Goal: Task Accomplishment & Management: Use online tool/utility

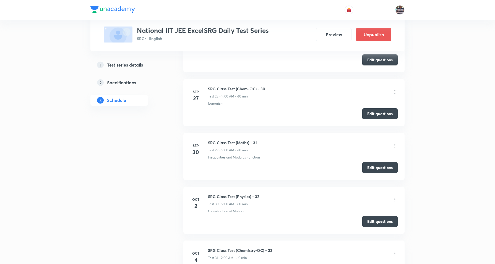
scroll to position [1679, 0]
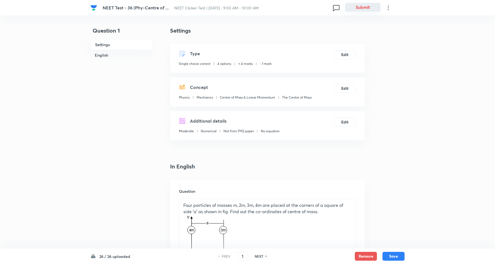
click at [368, 6] on button "Submit" at bounding box center [362, 7] width 35 height 9
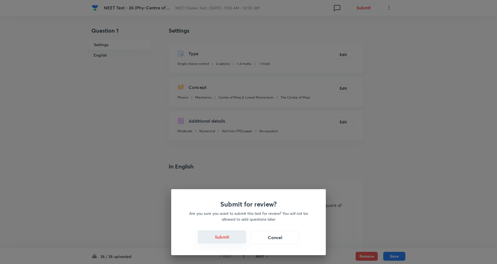
click at [231, 240] on button "Submit" at bounding box center [222, 236] width 49 height 13
click at [224, 237] on button "Submit" at bounding box center [222, 236] width 49 height 13
click at [225, 238] on button "Submit" at bounding box center [222, 236] width 49 height 13
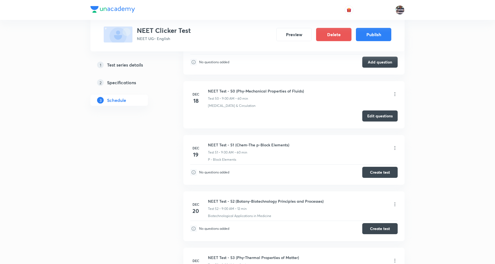
scroll to position [3084, 0]
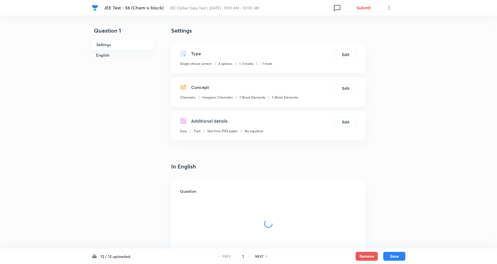
checkbox input "true"
click at [366, 8] on button "Submit" at bounding box center [362, 7] width 35 height 9
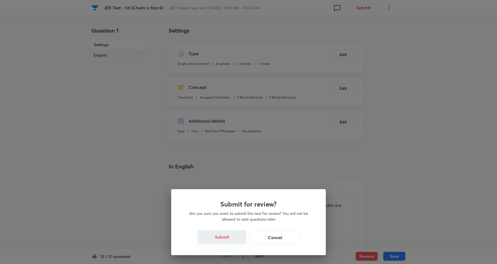
click at [221, 237] on button "Submit" at bounding box center [222, 236] width 49 height 13
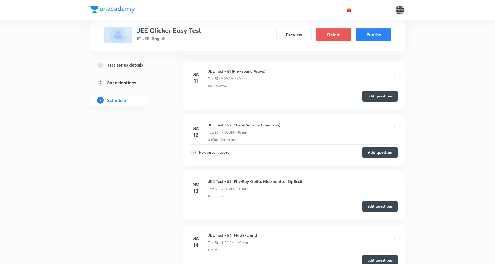
scroll to position [3088, 0]
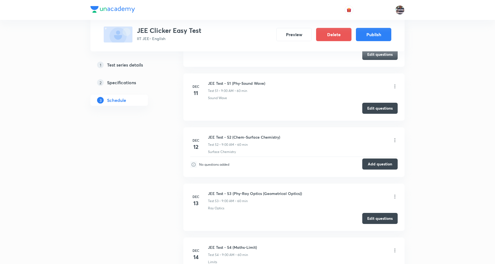
click at [379, 170] on button "Add question" at bounding box center [379, 164] width 35 height 11
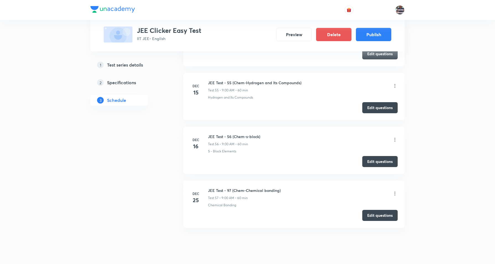
scroll to position [3295, 0]
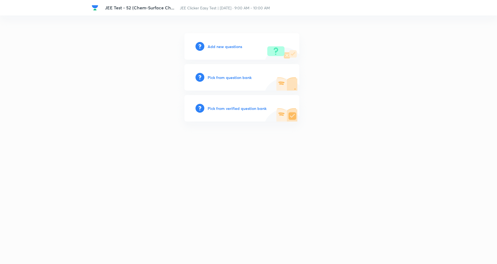
click at [223, 48] on h6 "Add new questions" at bounding box center [225, 47] width 35 height 6
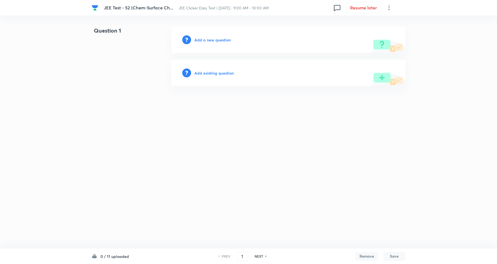
click at [220, 40] on h6 "Add a new question" at bounding box center [213, 40] width 36 height 6
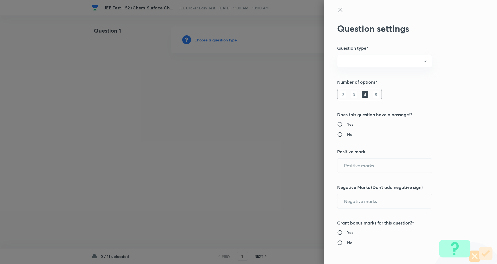
radio input "true"
type input "1"
type input "0"
radio input "true"
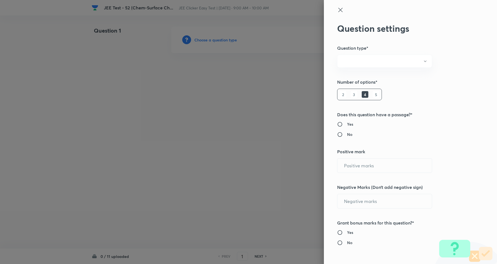
radio input "true"
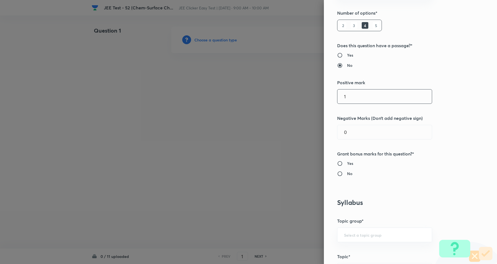
drag, startPoint x: 358, startPoint y: 99, endPoint x: 235, endPoint y: 99, distance: 122.4
click at [235, 99] on div "Question settings Question type* Single choice correct Number of options* 2 3 4…" at bounding box center [248, 132] width 497 height 264
type input "4"
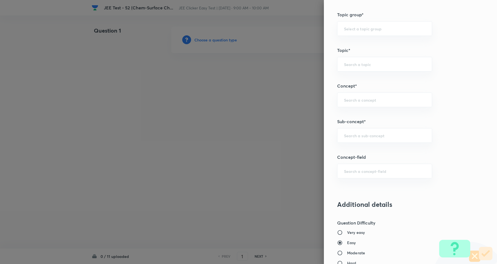
scroll to position [276, 0]
click at [366, 105] on div "​" at bounding box center [384, 99] width 95 height 15
type input "1"
type input "d"
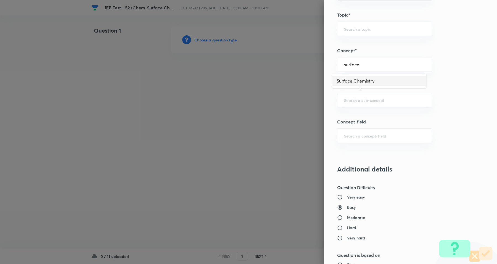
click at [364, 81] on li "Surface Chemistry" at bounding box center [379, 81] width 94 height 10
type input "Surface Chemistry"
type input "Chemistry"
type input "Physical Chemistry"
drag, startPoint x: 359, startPoint y: 98, endPoint x: 363, endPoint y: 106, distance: 8.9
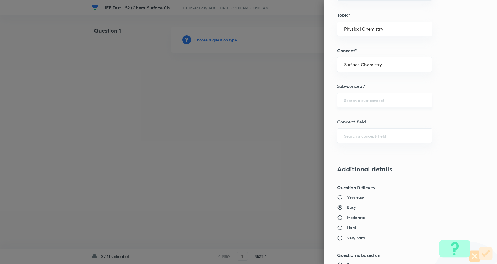
click at [359, 100] on div "​" at bounding box center [384, 100] width 95 height 15
click at [363, 106] on div "​" at bounding box center [384, 100] width 95 height 15
type input "a"
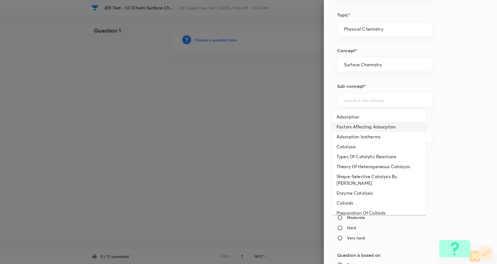
click at [361, 130] on li "Factors Affecting Adsorption" at bounding box center [379, 127] width 94 height 10
type input "Factors Affecting Adsorption"
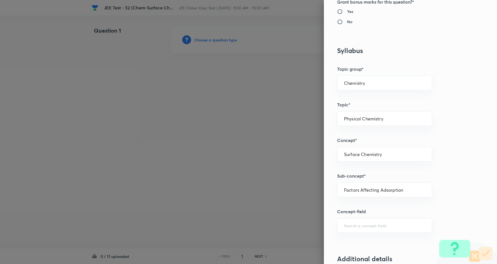
scroll to position [242, 0]
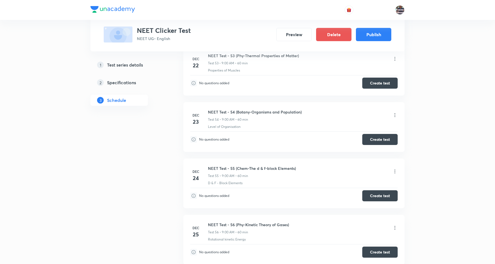
scroll to position [3256, 0]
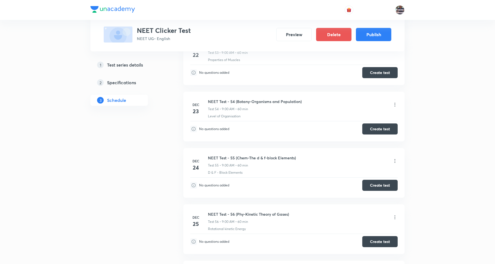
click at [393, 107] on icon at bounding box center [395, 105] width 6 height 6
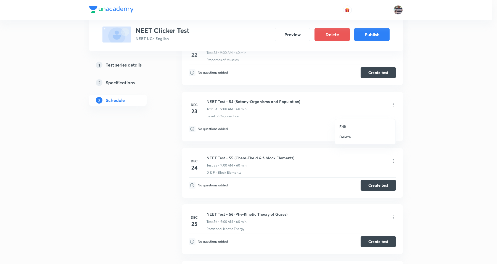
click at [348, 129] on li "Edit" at bounding box center [365, 127] width 61 height 10
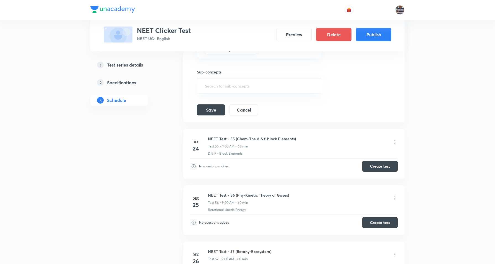
scroll to position [3153, 0]
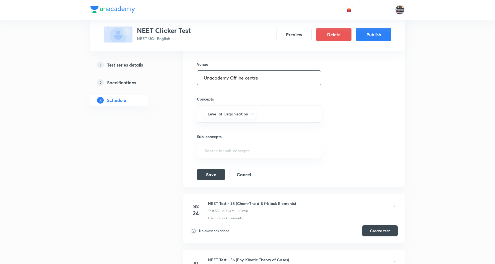
drag, startPoint x: 272, startPoint y: 86, endPoint x: 139, endPoint y: 77, distance: 134.0
click at [218, 180] on button "Save" at bounding box center [211, 174] width 28 height 11
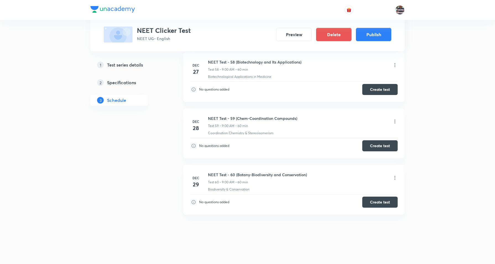
scroll to position [3208, 0]
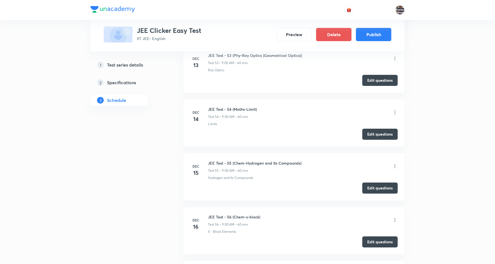
scroll to position [3157, 0]
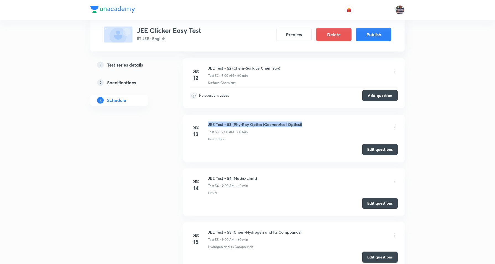
copy h6 "JEE Test - 53 (Phy-Ray Optics (Geometrical Optics))"
drag, startPoint x: 311, startPoint y: 129, endPoint x: 208, endPoint y: 126, distance: 103.1
click at [207, 126] on li "Dec 13 JEE Test - 53 (Phy-Ray Optics (Geometrical Optics)) Test 53 • 9:00 AM • …" at bounding box center [293, 138] width 221 height 47
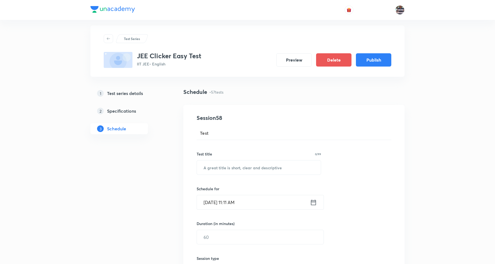
scroll to position [0, 0]
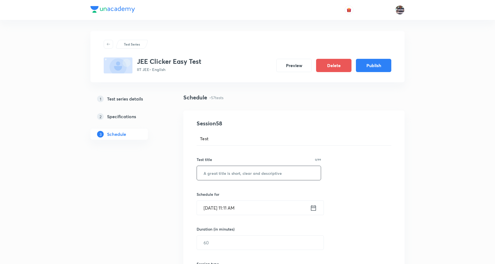
click at [242, 169] on input "text" at bounding box center [259, 173] width 124 height 14
paste input "JEE Test - 53 (Phy-Ray Optics (Geometrical Optics))"
click at [238, 171] on input "JEE Test - 53 (Phy-Ray Optics (Geometrical Optics))" at bounding box center [259, 173] width 124 height 14
drag, startPoint x: 227, startPoint y: 173, endPoint x: 281, endPoint y: 169, distance: 53.8
click at [235, 174] on input "JEE Test - 53 (Phy-Ray Optics (Geometrical Optics))" at bounding box center [259, 173] width 124 height 14
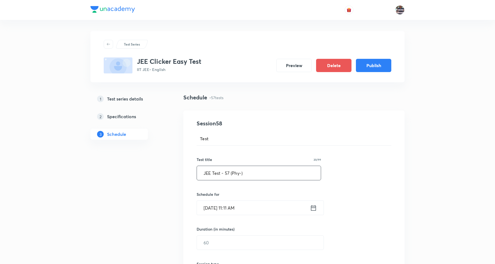
paste input "Electrostatics-"
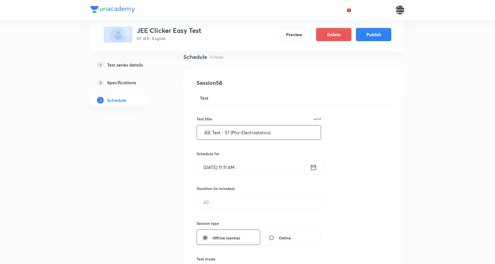
scroll to position [104, 0]
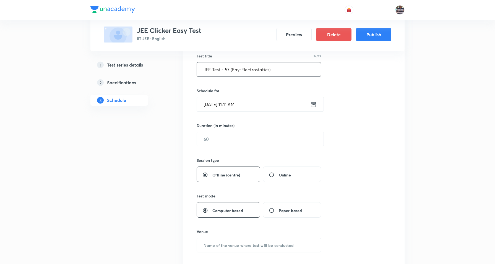
type input "JEE Test - 57 (Phy-Electrostatics)"
click at [211, 103] on input "Sep 30, 2025, 11:11 AM" at bounding box center [253, 104] width 113 height 14
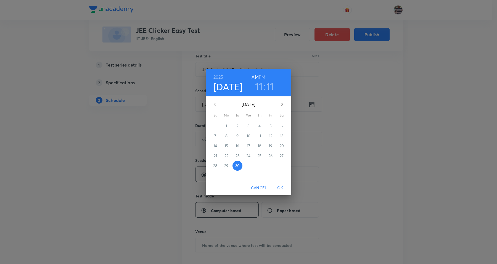
click at [284, 101] on icon "button" at bounding box center [282, 104] width 7 height 7
click at [270, 134] on p "12" at bounding box center [270, 136] width 3 height 6
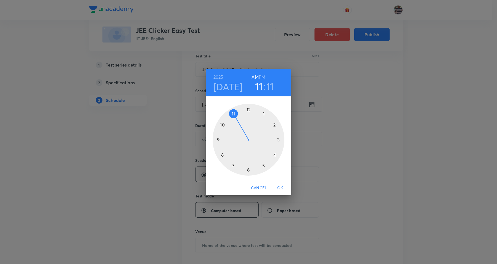
drag, startPoint x: 217, startPoint y: 140, endPoint x: 254, endPoint y: 83, distance: 67.6
click at [220, 137] on div at bounding box center [249, 140] width 72 height 72
drag, startPoint x: 274, startPoint y: 125, endPoint x: 248, endPoint y: 113, distance: 28.9
click at [248, 113] on div at bounding box center [249, 140] width 72 height 72
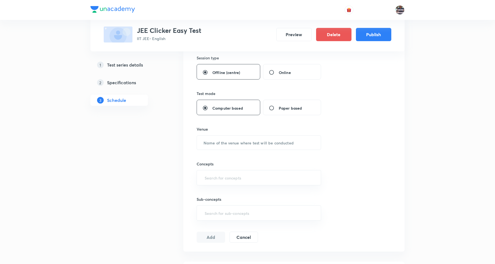
scroll to position [207, 0]
click at [227, 140] on input "text" at bounding box center [259, 142] width 124 height 14
paste input "Unacademy Offline centre"
click at [233, 183] on div "​" at bounding box center [258, 176] width 124 height 15
type input "Unacademy Offline centre"
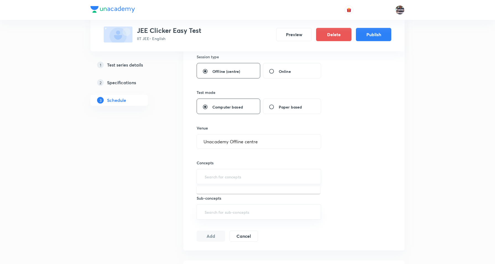
click at [234, 179] on input "text" at bounding box center [258, 177] width 111 height 10
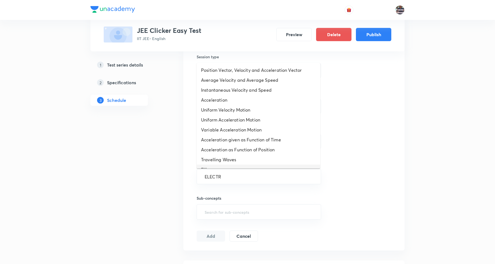
type input "ELECTRO"
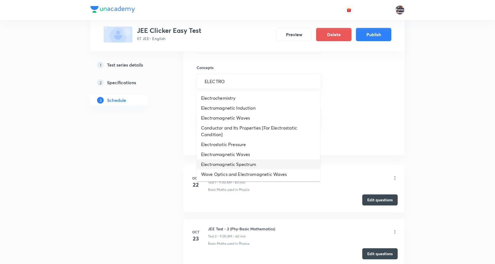
scroll to position [345, 0]
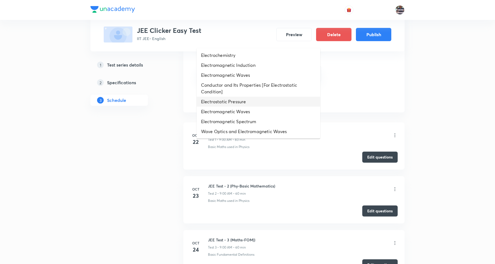
click at [241, 97] on li "Electrostatic Pressure" at bounding box center [258, 102] width 124 height 10
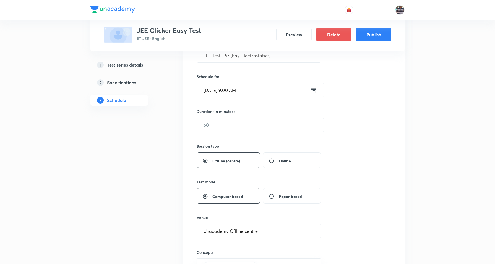
scroll to position [69, 0]
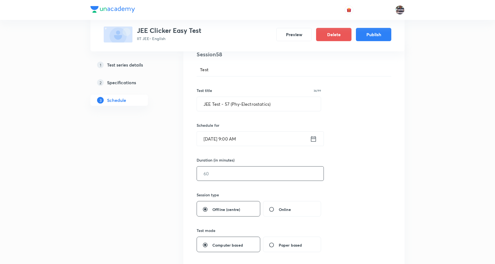
drag, startPoint x: 234, startPoint y: 170, endPoint x: 232, endPoint y: 162, distance: 8.0
click at [234, 170] on input "text" at bounding box center [260, 174] width 127 height 14
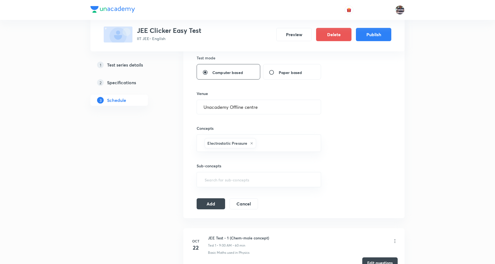
scroll to position [345, 0]
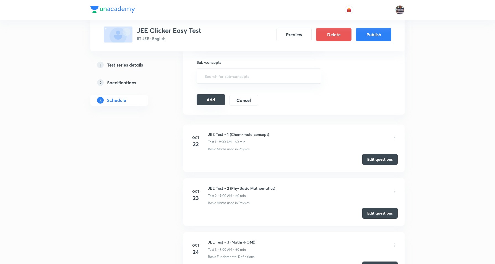
type input "60"
click at [210, 103] on button "Add" at bounding box center [210, 99] width 28 height 11
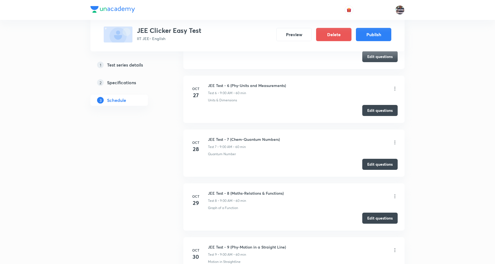
scroll to position [335, 0]
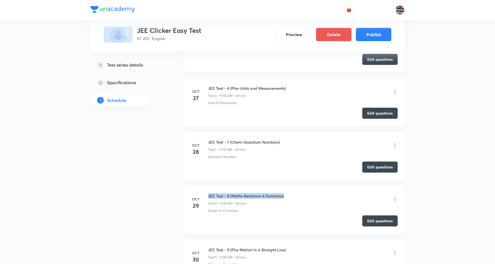
drag, startPoint x: 235, startPoint y: 191, endPoint x: 205, endPoint y: 189, distance: 29.6
click at [205, 189] on li "Oct 29 JEE Test - 8 (Maths-Relations & Functions) Test 8 • 9:00 AM • 60 min Gra…" at bounding box center [293, 209] width 221 height 47
copy h6 "JEE Test - 8 (Maths-Relations & Functions)"
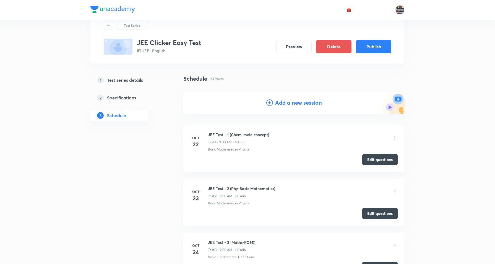
scroll to position [0, 0]
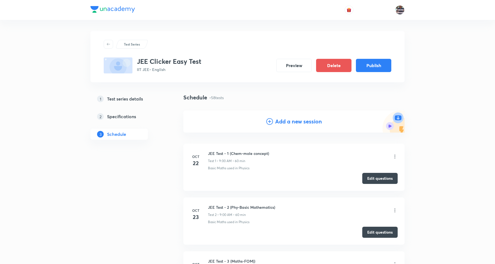
click at [296, 117] on h4 "Add a new session" at bounding box center [298, 121] width 47 height 8
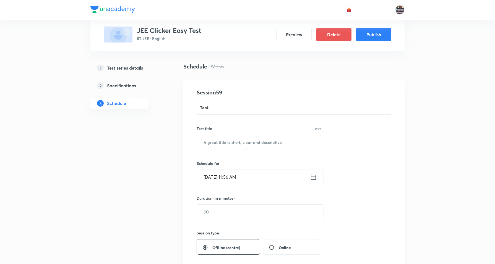
scroll to position [69, 0]
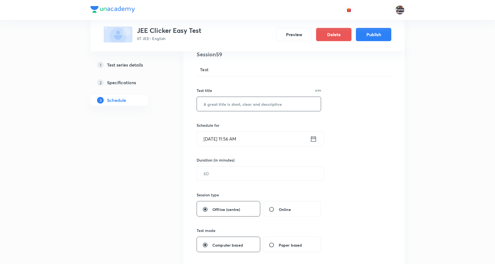
click at [238, 102] on input "text" at bounding box center [259, 104] width 124 height 14
paste input "JEE Test - 8 (Maths-Relations & Functions)"
click at [228, 103] on input "JEE Test - 8 (Maths-Relations & Functions)" at bounding box center [259, 104] width 124 height 14
paste input "Continuity"
type input "JEE Test - 58 (Maths-Continuity)"
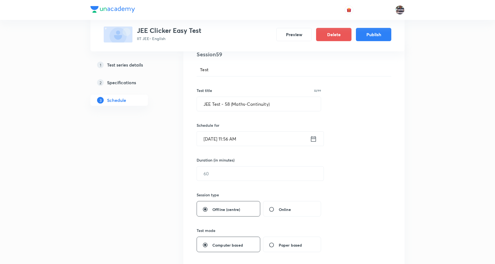
click at [224, 140] on input "Sep 30, 2025, 11:56 AM" at bounding box center [253, 139] width 113 height 14
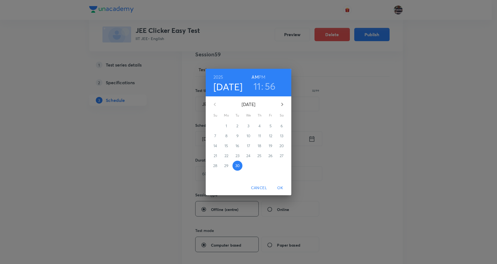
click at [283, 107] on icon "button" at bounding box center [282, 104] width 7 height 7
click at [283, 105] on icon "button" at bounding box center [282, 104] width 7 height 7
click at [260, 145] on p "18" at bounding box center [260, 146] width 4 height 6
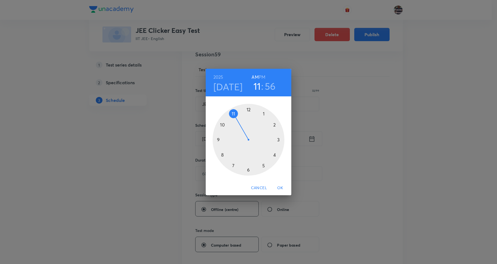
click at [219, 140] on div at bounding box center [249, 140] width 72 height 72
click at [256, 76] on h6 "AM" at bounding box center [255, 77] width 7 height 8
drag, startPoint x: 237, startPoint y: 108, endPoint x: 248, endPoint y: 108, distance: 11.6
click at [248, 108] on div at bounding box center [249, 140] width 72 height 72
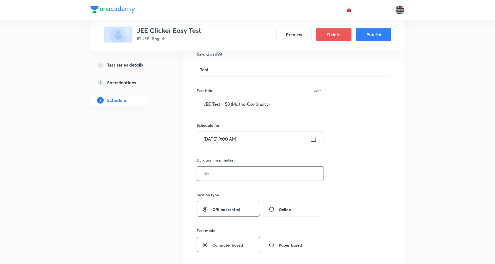
drag, startPoint x: 218, startPoint y: 175, endPoint x: 245, endPoint y: 165, distance: 29.4
click at [232, 171] on input "text" at bounding box center [260, 174] width 127 height 14
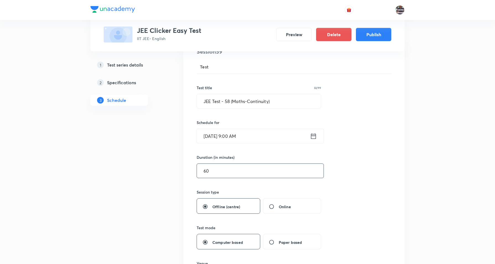
scroll to position [207, 0]
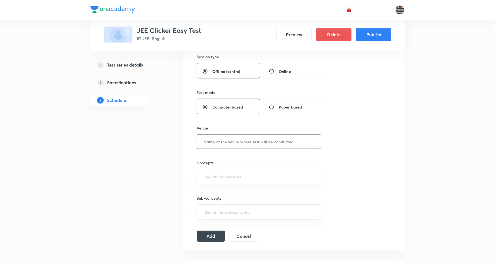
type input "60"
click at [230, 135] on input "text" at bounding box center [259, 142] width 124 height 14
paste input "Unacademy Offline centre"
type input "Unacademy Offline centre"
click at [224, 178] on input "text" at bounding box center [258, 177] width 111 height 10
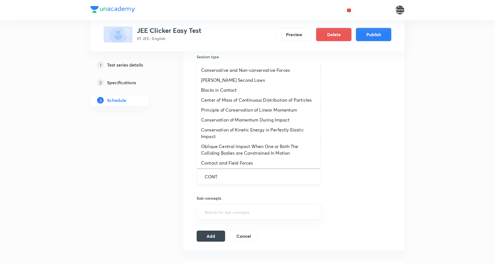
type input "CONTI"
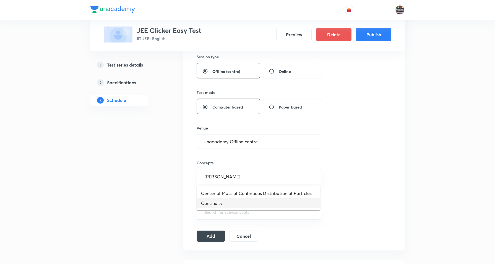
click at [232, 202] on li "Continuity" at bounding box center [258, 203] width 124 height 10
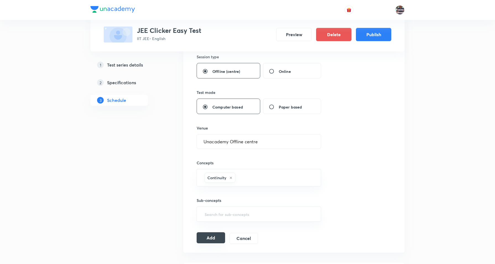
click at [214, 237] on button "Add" at bounding box center [210, 237] width 28 height 11
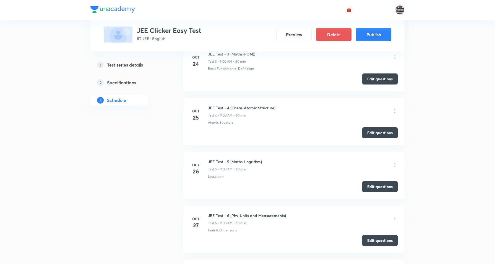
click at [111, 79] on h5 "Specifications" at bounding box center [121, 82] width 29 height 7
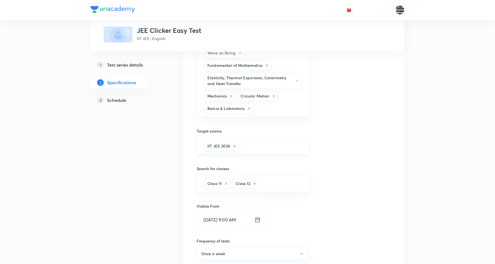
scroll to position [380, 0]
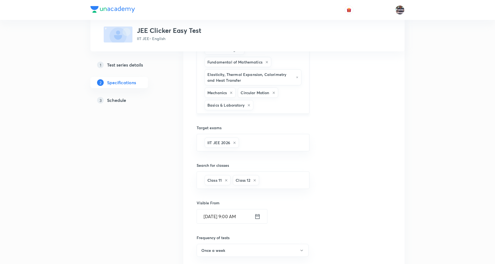
type input "ELECTRO"
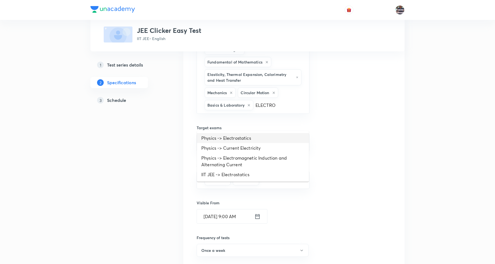
click at [249, 138] on li "Physics -> Electrostatics" at bounding box center [253, 138] width 112 height 10
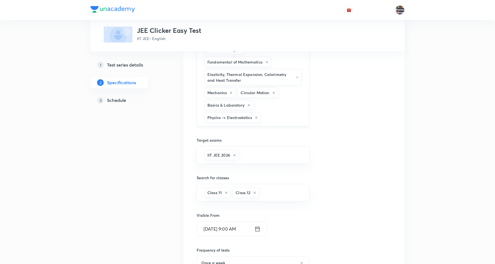
click at [279, 123] on input "text" at bounding box center [282, 117] width 41 height 10
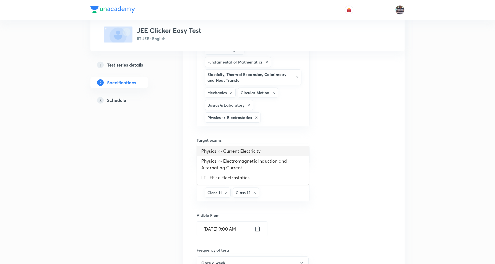
click at [254, 148] on li "Physics -> Current Electricity" at bounding box center [253, 151] width 112 height 10
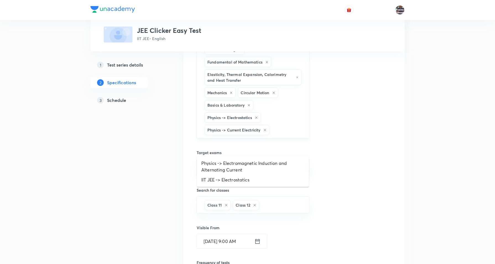
click at [283, 135] on input "text" at bounding box center [286, 130] width 32 height 10
click at [242, 162] on li "Physics -> Electromagnetic Induction and Alternating Current" at bounding box center [253, 166] width 112 height 17
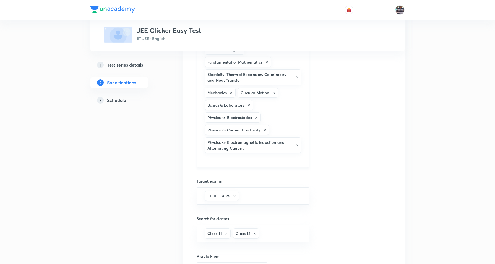
type input "METHOD"
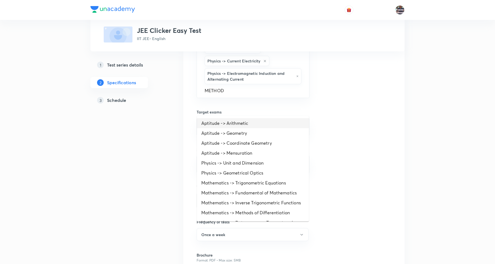
click at [262, 123] on li "Aptitude -> Arithmetic" at bounding box center [253, 123] width 112 height 10
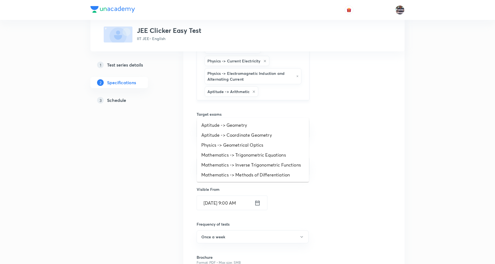
click at [260, 97] on input "text" at bounding box center [280, 91] width 43 height 10
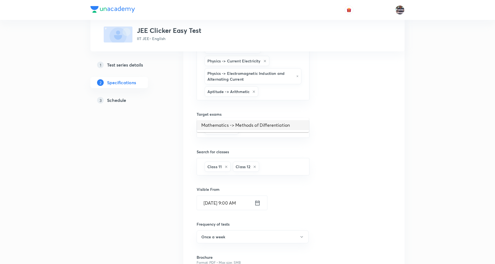
click at [269, 122] on li "Mathematics -> Methods of Differentiation" at bounding box center [253, 125] width 112 height 10
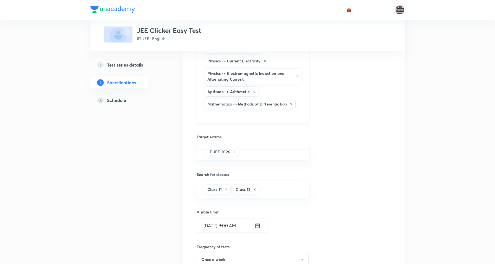
click at [242, 120] on input "text" at bounding box center [252, 115] width 99 height 10
type input "MONO"
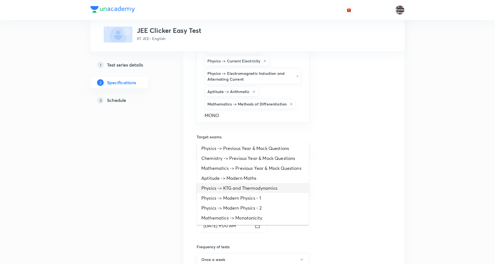
click at [252, 191] on li "Physics -> KTG and Thermodynamics" at bounding box center [253, 188] width 112 height 10
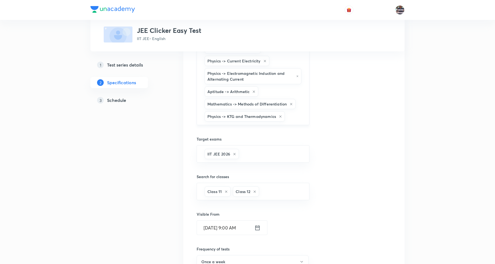
click at [291, 122] on input "text" at bounding box center [294, 116] width 17 height 10
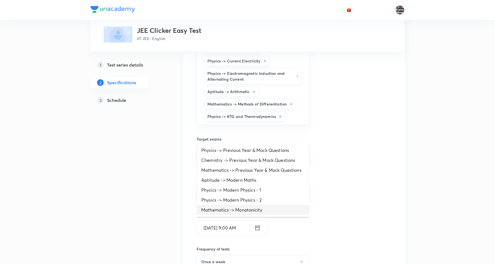
click at [255, 209] on li "Mathematics -> Monotonicity" at bounding box center [253, 210] width 112 height 10
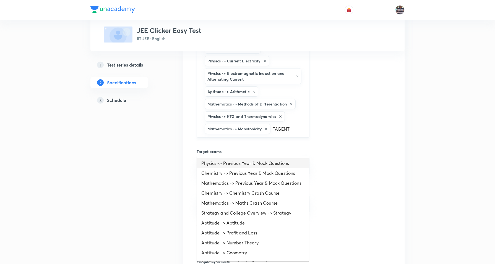
click at [297, 134] on input "TAGENT" at bounding box center [286, 129] width 31 height 10
type input "\"
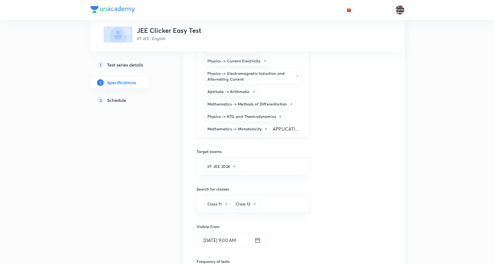
scroll to position [0, 1]
type input "APPLICATION"
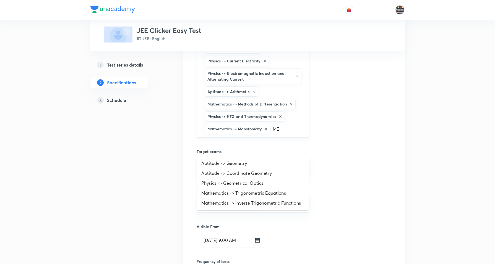
type input "M"
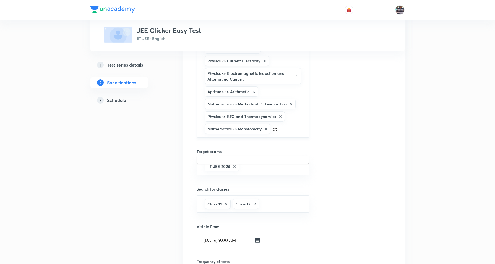
type input "a"
type input "tagent"
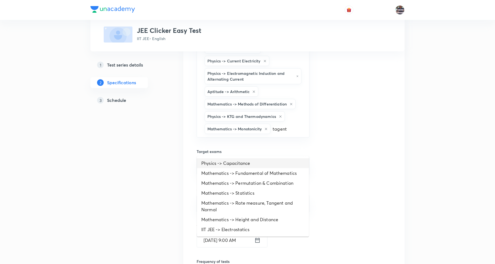
click at [245, 164] on li "Physics -> Capacitance" at bounding box center [253, 163] width 112 height 10
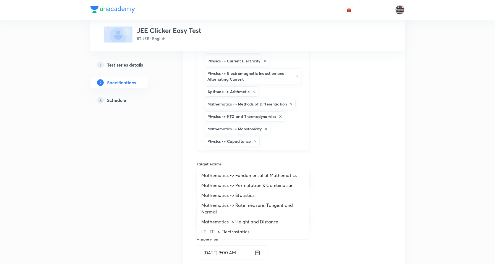
click at [274, 146] on input "text" at bounding box center [281, 141] width 41 height 10
click at [267, 175] on li "Mathematics -> Fundamental of Mathematics" at bounding box center [253, 175] width 112 height 10
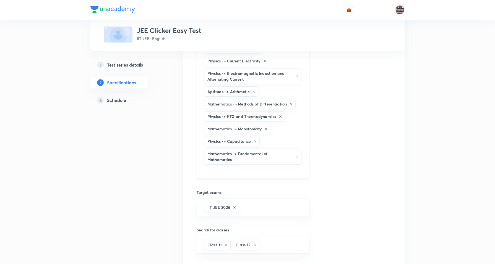
click at [286, 162] on h6 "Mathematics -> Fundamental of Mathematics" at bounding box center [249, 157] width 85 height 12
click at [236, 176] on input "text" at bounding box center [252, 171] width 99 height 10
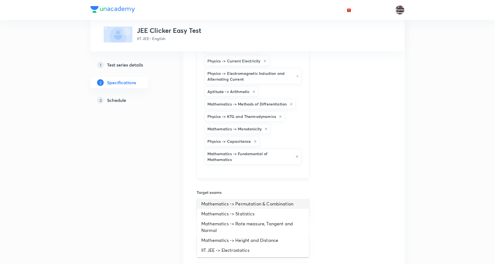
click at [239, 203] on li "Mathematics -> Permutation & Combination" at bounding box center [253, 204] width 112 height 10
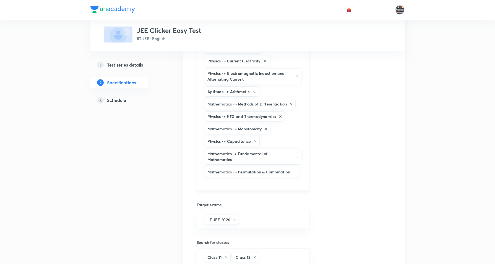
click at [259, 188] on input "text" at bounding box center [252, 183] width 99 height 10
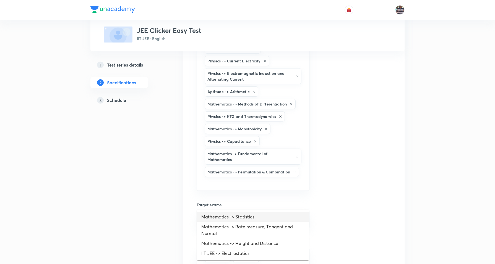
click at [246, 214] on li "Mathematics -> Statistics" at bounding box center [253, 217] width 112 height 10
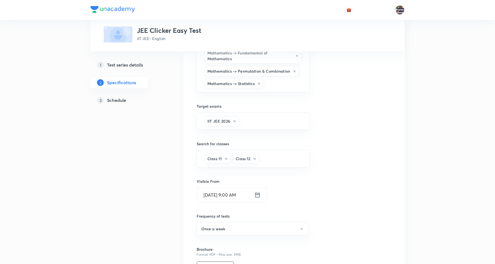
scroll to position [553, 0]
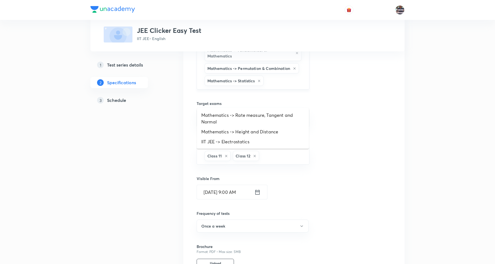
click at [281, 86] on input "text" at bounding box center [283, 81] width 38 height 10
click at [242, 130] on li "Mathematics -> Height and Distance" at bounding box center [253, 132] width 112 height 10
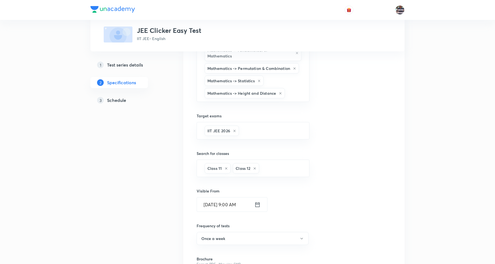
click at [251, 119] on h6 "Target exams" at bounding box center [252, 116] width 113 height 6
click at [294, 98] on input "text" at bounding box center [294, 93] width 16 height 10
click at [281, 127] on li "Mathematics -> Rate measure, Tangent and Normal" at bounding box center [253, 131] width 112 height 17
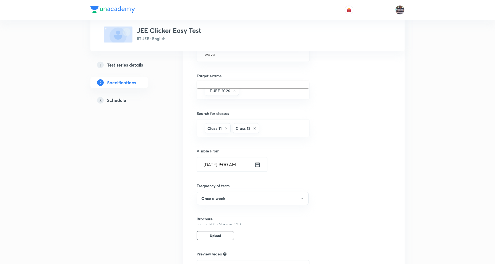
scroll to position [622, 0]
type input "wave"
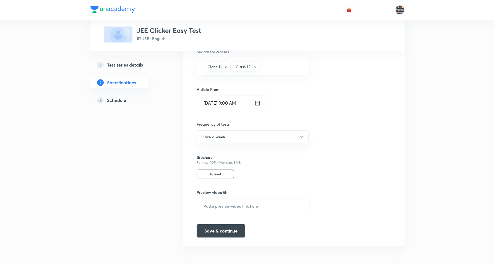
scroll to position [702, 0]
click at [222, 228] on button "Save & continue" at bounding box center [220, 230] width 49 height 13
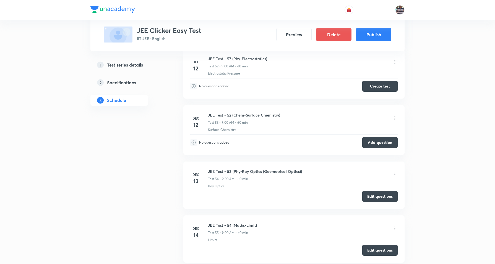
scroll to position [2842, 0]
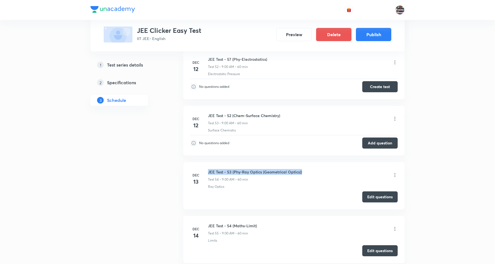
drag, startPoint x: 264, startPoint y: 176, endPoint x: 206, endPoint y: 175, distance: 57.5
click at [206, 175] on li "Dec 13 JEE Test - 53 (Phy-Ray Optics (Geometrical Optics)) Test 54 • 9:00 AM • …" at bounding box center [293, 185] width 221 height 47
copy h6 "JEE Test - 53 (Phy-Ray Optics (Geometrical Optics))"
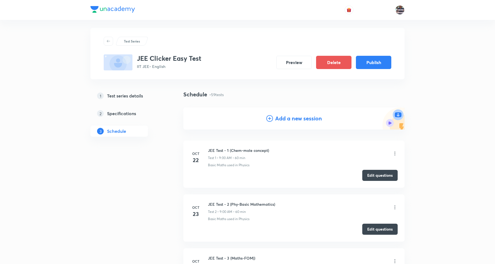
scroll to position [0, 0]
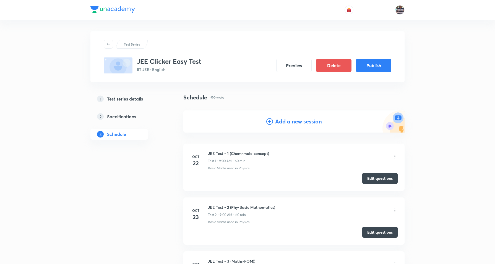
click at [289, 118] on h4 "Add a new session" at bounding box center [298, 121] width 47 height 8
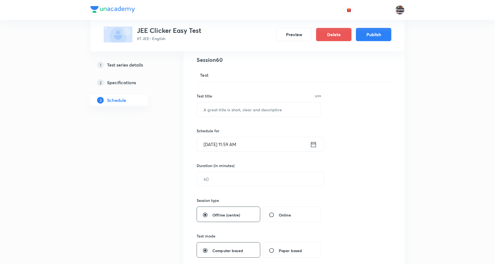
scroll to position [69, 0]
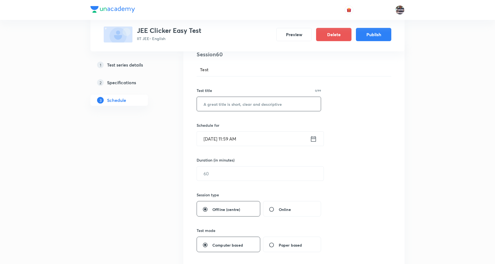
click at [237, 103] on input "text" at bounding box center [259, 104] width 124 height 14
paste input "JEE Test - 53 (Phy-Ray Optics (Geometrical Optics))"
click at [227, 103] on input "JEE Test - 53 (Phy-Ray Optics (Geometrical Optics))" at bounding box center [259, 104] width 124 height 14
paste input "Wave Optics + EM Waves"
type input "JEE Test - 59 (Phy-Wave Optics + EM Waves)"
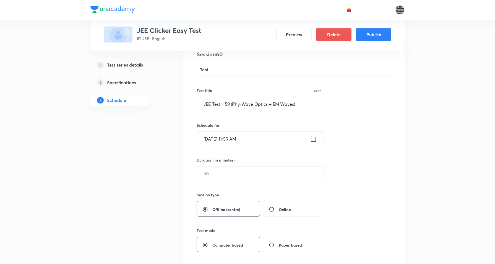
click at [224, 139] on input "Sep 30, 2025, 11:59 AM" at bounding box center [253, 139] width 113 height 14
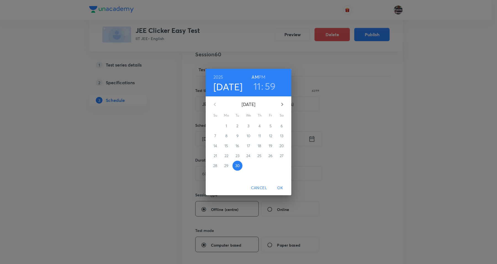
click at [284, 106] on icon "button" at bounding box center [282, 104] width 7 height 7
click at [271, 145] on p "19" at bounding box center [271, 146] width 4 height 6
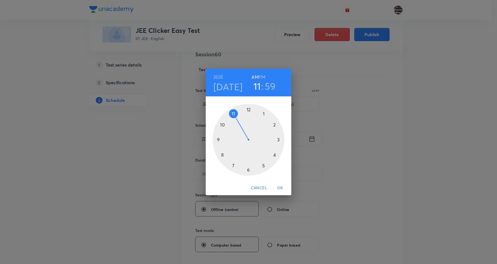
click at [219, 138] on div at bounding box center [249, 140] width 72 height 72
drag, startPoint x: 245, startPoint y: 108, endPoint x: 248, endPoint y: 107, distance: 3.4
click at [248, 107] on div at bounding box center [249, 140] width 72 height 72
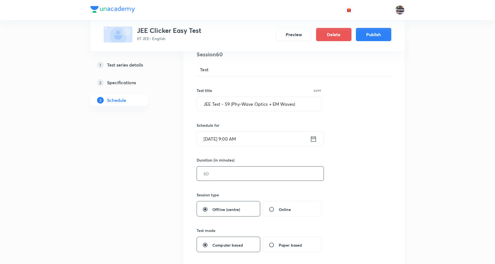
click at [225, 177] on input "text" at bounding box center [260, 174] width 127 height 14
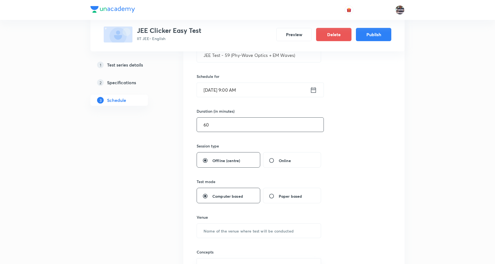
scroll to position [207, 0]
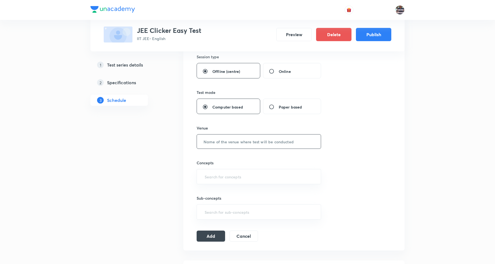
type input "60"
click at [220, 142] on input "text" at bounding box center [259, 142] width 124 height 14
paste input "Unacademy Offline centre"
type input "Unacademy Offline centre"
click at [234, 177] on input "text" at bounding box center [258, 177] width 111 height 10
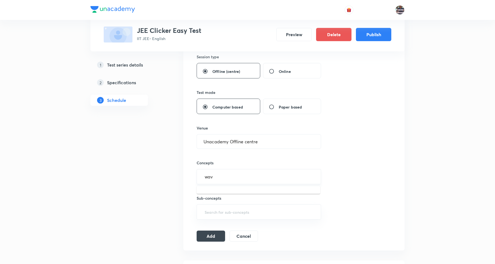
type input "wave"
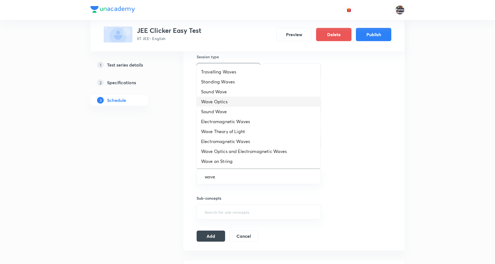
click at [218, 101] on li "Wave Optics" at bounding box center [258, 102] width 124 height 10
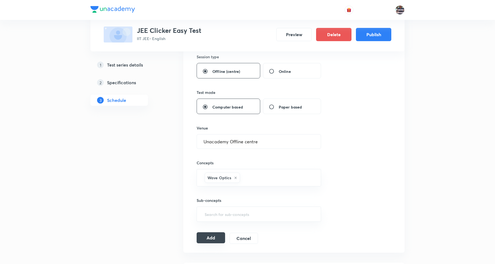
click at [213, 237] on button "Add" at bounding box center [210, 237] width 28 height 11
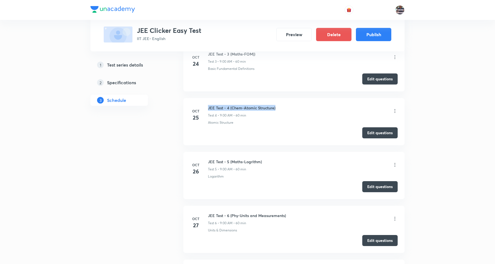
drag, startPoint x: 276, startPoint y: 107, endPoint x: 207, endPoint y: 101, distance: 69.0
click at [207, 101] on li "Oct 25 JEE Test - 4 (Chem-Atomic Structure) Test 4 • 9:00 AM • 60 min Atomic St…" at bounding box center [293, 121] width 221 height 47
copy h6 "JEE Test - 4 (Chem-Atomic Structure)"
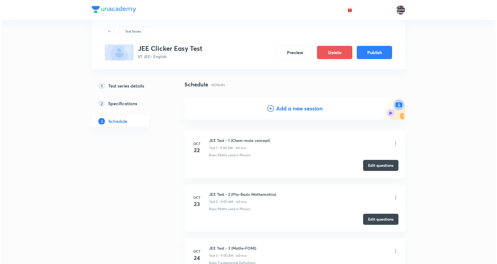
scroll to position [0, 0]
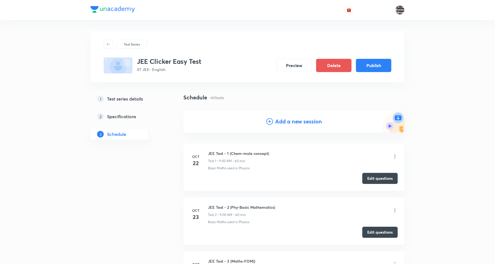
click at [292, 117] on div "Add a new session" at bounding box center [293, 122] width 221 height 22
click at [294, 119] on h4 "Add a new session" at bounding box center [298, 121] width 47 height 8
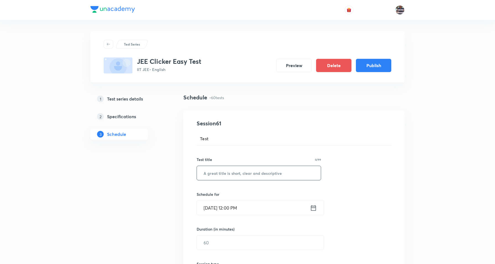
click at [214, 174] on input "text" at bounding box center [259, 173] width 124 height 14
paste input "JEE Test - 4 (Chem-Atomic Structure)"
paste input "p-Block Elements"
type input "JEE Test - 60 (Chem-p-Block Elements)"
click at [214, 212] on input "Sep 30, 2025, 12:00 PM" at bounding box center [253, 208] width 113 height 14
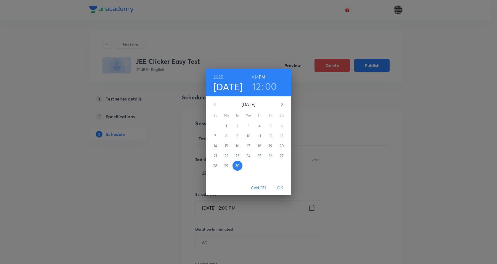
click at [286, 101] on button "button" at bounding box center [282, 104] width 13 height 13
click at [282, 142] on button "20" at bounding box center [282, 146] width 10 height 10
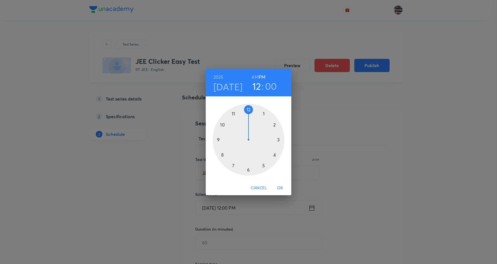
click at [217, 138] on div at bounding box center [249, 140] width 72 height 72
click at [253, 75] on h6 "AM" at bounding box center [255, 77] width 7 height 8
click at [280, 186] on span "OK" at bounding box center [280, 188] width 13 height 7
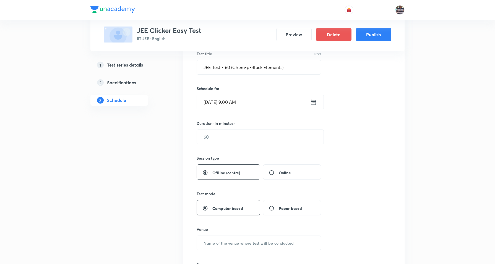
scroll to position [138, 0]
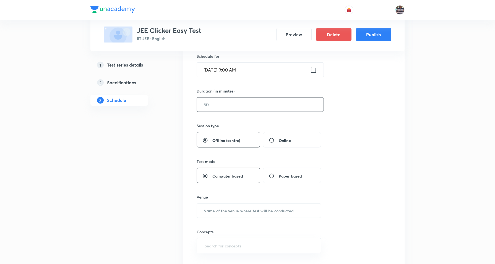
drag, startPoint x: 227, startPoint y: 98, endPoint x: 231, endPoint y: 98, distance: 3.6
click at [228, 98] on input "text" at bounding box center [260, 105] width 127 height 14
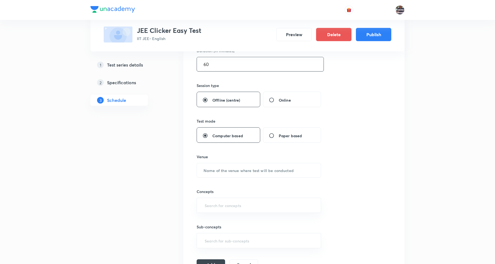
scroll to position [242, 0]
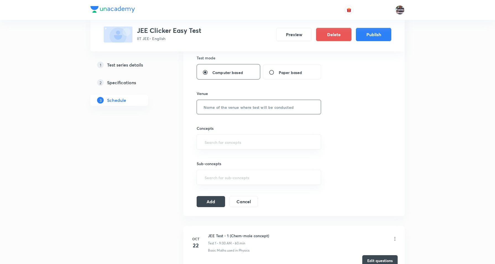
type input "60"
click at [241, 106] on input "text" at bounding box center [259, 107] width 124 height 14
paste input "Unacademy Offline centre"
type input "Unacademy Offline centre"
click at [224, 143] on input "text" at bounding box center [258, 142] width 111 height 10
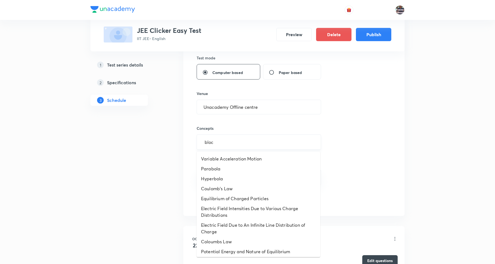
type input "block"
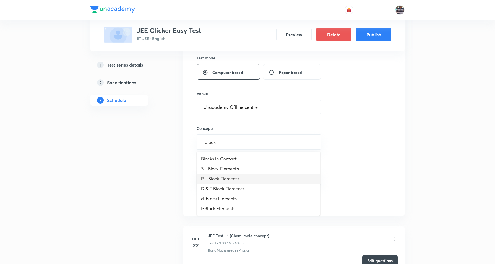
click at [227, 174] on li "P - Block Elements" at bounding box center [258, 179] width 124 height 10
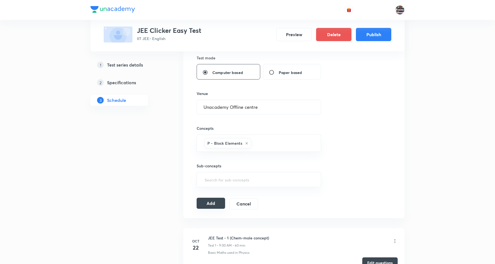
click at [217, 205] on button "Add" at bounding box center [210, 203] width 28 height 11
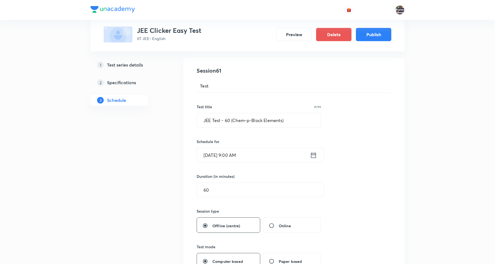
scroll to position [0, 0]
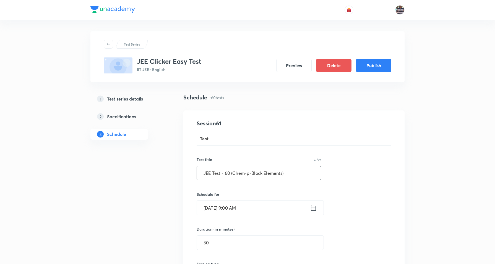
click at [246, 172] on input "JEE Test - 60 (Chem-p-Block Elements)" at bounding box center [259, 173] width 124 height 14
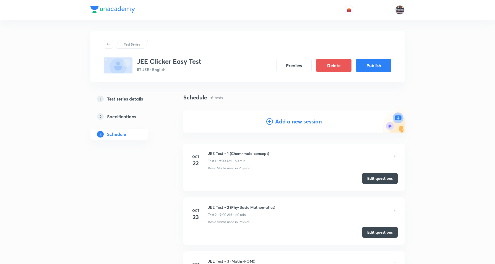
click at [312, 120] on h4 "Add a new session" at bounding box center [298, 121] width 47 height 8
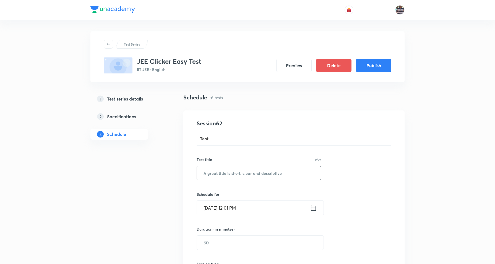
click at [249, 170] on input "text" at bounding box center [259, 173] width 124 height 14
paste input "JEE Test - 60 (Chem-p-Block Elements)"
type input "JEE Test - 62 (Chem-d-Block Elements)"
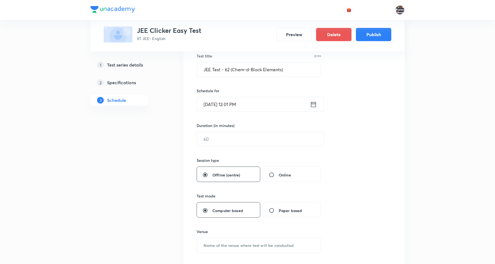
click at [214, 106] on input "Sep 30, 2025, 12:01 PM" at bounding box center [253, 104] width 113 height 14
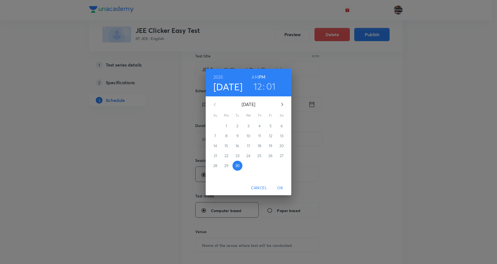
click at [284, 103] on icon "button" at bounding box center [282, 104] width 7 height 7
click at [283, 104] on icon "button" at bounding box center [283, 104] width 2 height 3
click at [226, 154] on p "22" at bounding box center [227, 156] width 4 height 6
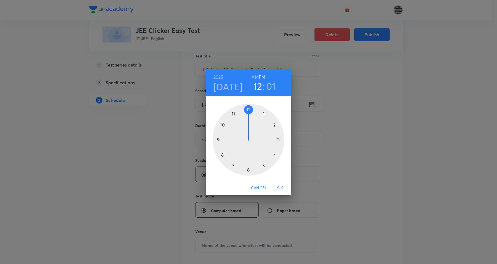
drag, startPoint x: 218, startPoint y: 139, endPoint x: 256, endPoint y: 55, distance: 92.0
click at [217, 139] on div at bounding box center [249, 140] width 72 height 72
click at [252, 74] on h6 "AM" at bounding box center [255, 77] width 7 height 8
drag, startPoint x: 251, startPoint y: 107, endPoint x: 248, endPoint y: 104, distance: 3.3
click at [248, 104] on div at bounding box center [249, 140] width 72 height 72
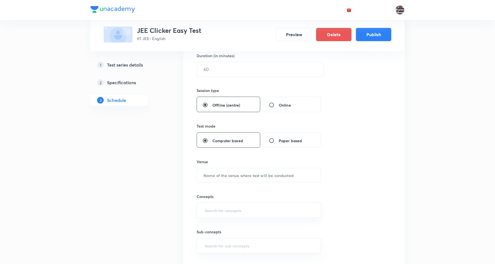
scroll to position [173, 0]
click at [228, 170] on input "text" at bounding box center [259, 176] width 124 height 14
paste input "Unacademy Offline centre"
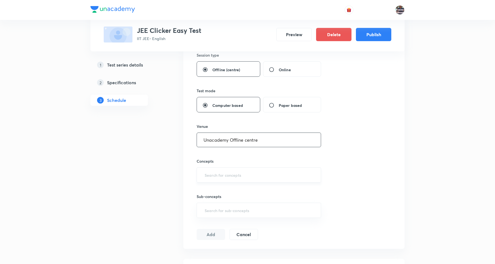
scroll to position [242, 0]
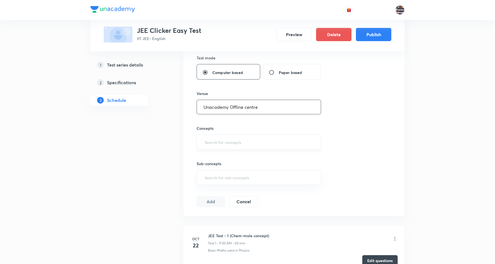
type input "Unacademy Offline centre"
drag, startPoint x: 228, startPoint y: 147, endPoint x: 239, endPoint y: 136, distance: 15.0
click at [230, 145] on input "text" at bounding box center [258, 142] width 111 height 10
type input "block"
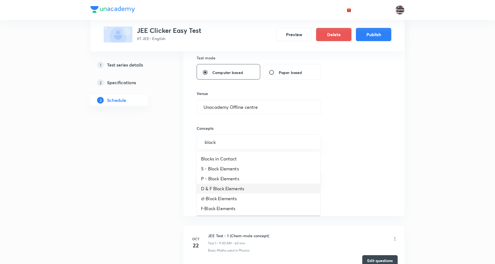
click at [213, 192] on li "D & F Block Elements" at bounding box center [258, 189] width 124 height 10
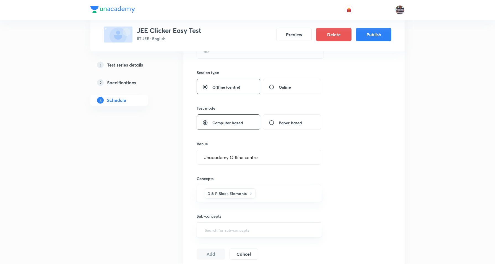
scroll to position [138, 0]
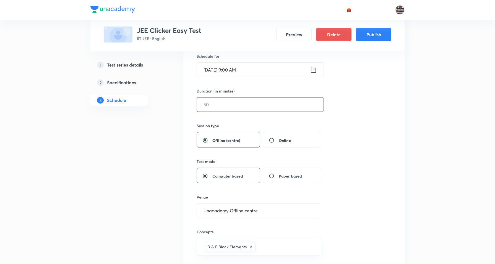
click at [234, 105] on input "text" at bounding box center [260, 105] width 127 height 14
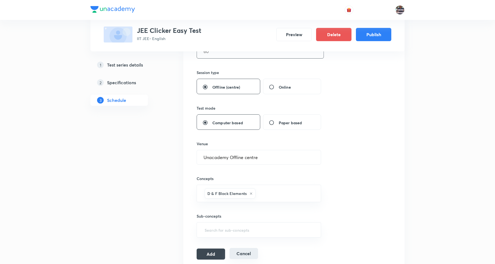
scroll to position [242, 0]
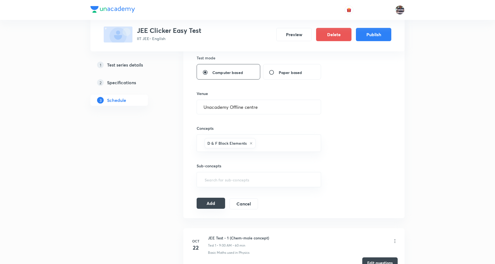
type input "60"
click at [209, 203] on button "Add" at bounding box center [210, 203] width 28 height 11
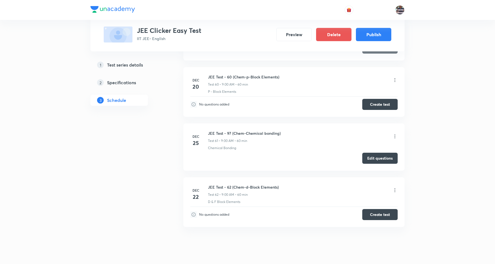
scroll to position [3288, 0]
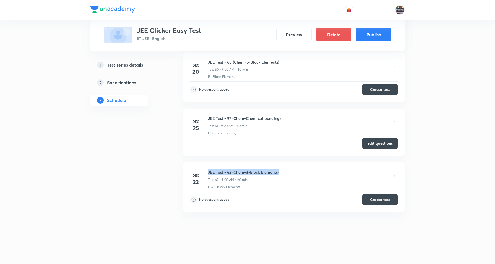
drag, startPoint x: 295, startPoint y: 173, endPoint x: 207, endPoint y: 167, distance: 87.5
click at [207, 167] on li "Dec 22 JEE Test - 62 (Chem-d-Block Elements) Test 62 • 9:00 AM • 60 min D & F B…" at bounding box center [293, 187] width 221 height 50
copy h6 "JEE Test - 62 (Chem-d-Block Elements)"
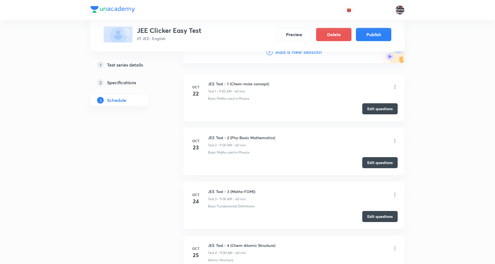
scroll to position [0, 0]
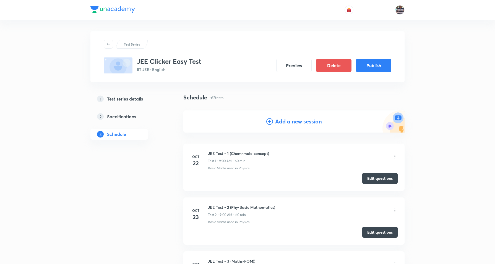
drag, startPoint x: 297, startPoint y: 120, endPoint x: 321, endPoint y: 123, distance: 23.6
click at [297, 120] on h4 "Add a new session" at bounding box center [298, 121] width 47 height 8
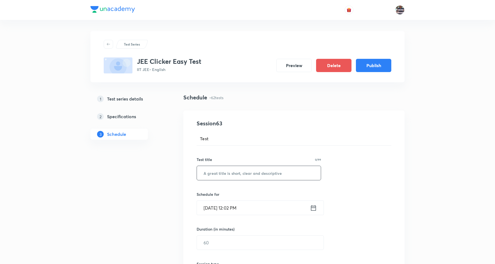
click at [219, 172] on input "text" at bounding box center [259, 173] width 124 height 14
paste input "JEE Test - 62 (Chem-d-Block Elements)"
click at [227, 172] on input "JEE Test - 62 (Chem-d-Block Elements)" at bounding box center [259, 173] width 124 height 14
type input "JEE Test - 66 (Chem-f-Block Elements)"
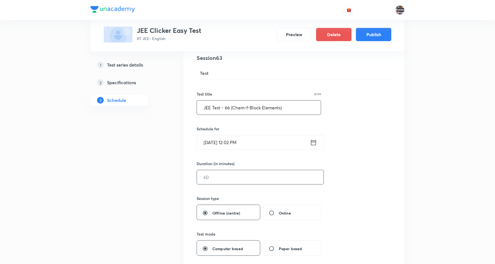
scroll to position [138, 0]
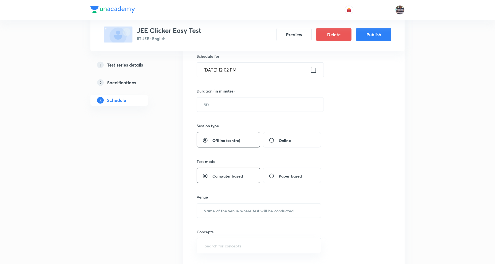
click at [214, 68] on input "Sep 30, 2025, 12:02 PM" at bounding box center [253, 70] width 113 height 14
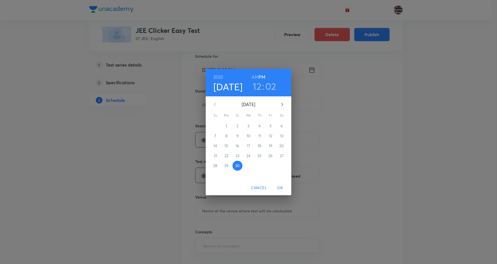
click at [284, 101] on icon "button" at bounding box center [282, 104] width 7 height 7
click at [267, 156] on span "26" at bounding box center [271, 156] width 10 height 6
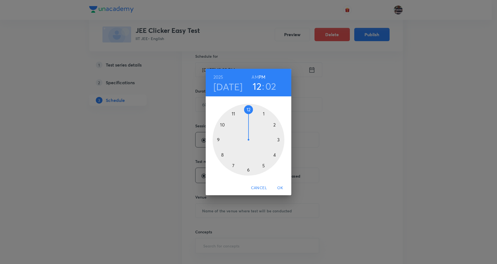
drag, startPoint x: 219, startPoint y: 139, endPoint x: 249, endPoint y: 94, distance: 53.7
click at [219, 138] on div at bounding box center [249, 140] width 72 height 72
click at [254, 76] on h6 "AM" at bounding box center [255, 77] width 7 height 8
drag, startPoint x: 256, startPoint y: 109, endPoint x: 249, endPoint y: 105, distance: 7.4
click at [249, 105] on div at bounding box center [249, 140] width 72 height 72
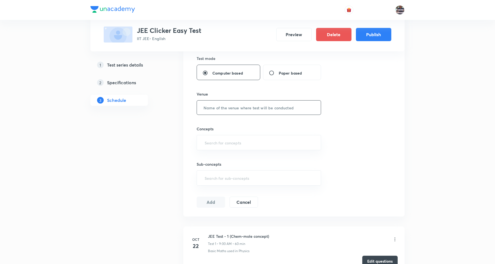
scroll to position [242, 0]
click at [221, 113] on input "text" at bounding box center [259, 107] width 124 height 14
paste input "Unacademy Offline centre"
type input "Unacademy Offline centre"
click at [224, 142] on input "text" at bounding box center [258, 142] width 111 height 10
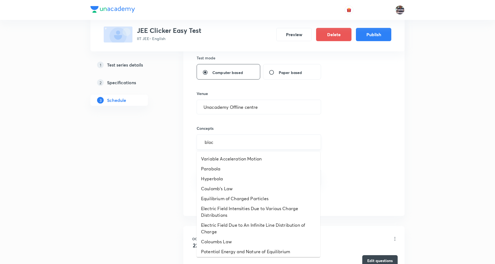
type input "block"
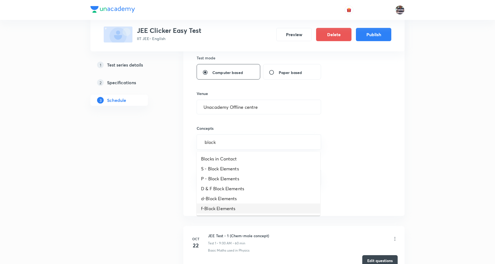
click at [216, 209] on li "f-Block Elements" at bounding box center [258, 209] width 124 height 10
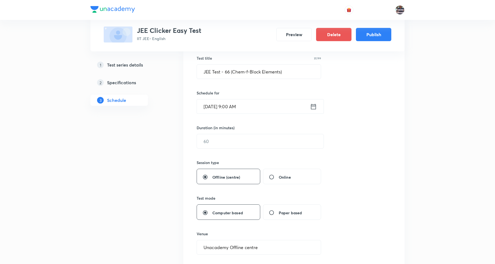
scroll to position [69, 0]
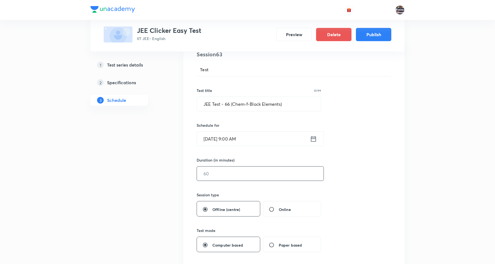
click at [237, 172] on input "text" at bounding box center [260, 174] width 127 height 14
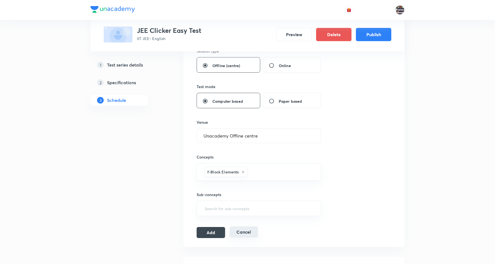
scroll to position [276, 0]
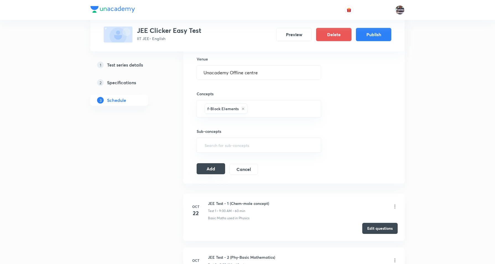
type input "60"
click at [217, 172] on button "Add" at bounding box center [210, 168] width 28 height 11
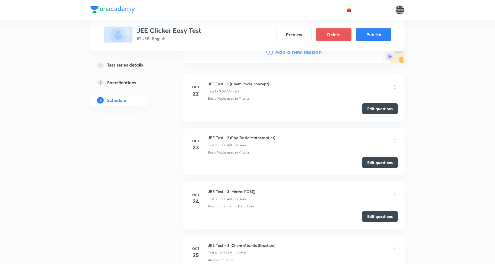
scroll to position [69, 0]
drag, startPoint x: 247, startPoint y: 85, endPoint x: 208, endPoint y: 76, distance: 39.9
click at [208, 76] on li "Oct 22 JEE Test - 1 (Chem-mole concept) Test 1 • 9:00 AM • 60 min Basic Maths u…" at bounding box center [293, 98] width 221 height 47
copy h6 "JEE Test - 1 (Chem-mole concept)"
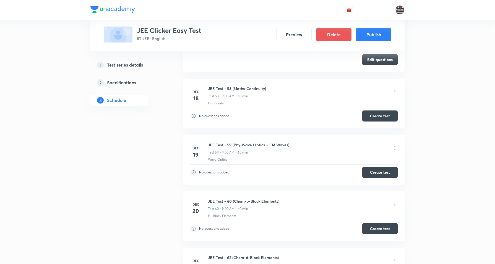
scroll to position [3103, 0]
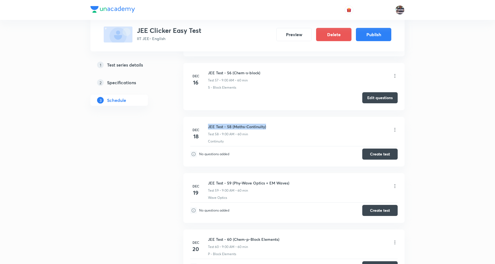
copy h6 "JEE Test - 58 (Maths-Continuity)"
drag, startPoint x: 209, startPoint y: 129, endPoint x: 205, endPoint y: 127, distance: 4.1
click at [205, 127] on li "Dec 18 JEE Test - 58 (Maths-Continuity) Test 58 • 9:00 AM • 60 min Continuity N…" at bounding box center [293, 142] width 221 height 50
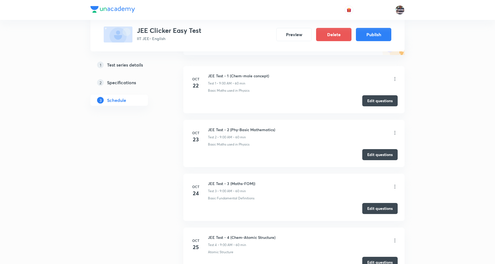
scroll to position [0, 0]
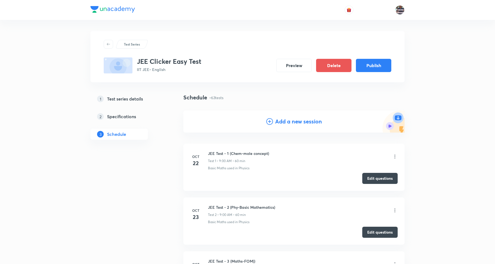
click at [293, 118] on h4 "Add a new session" at bounding box center [298, 121] width 47 height 8
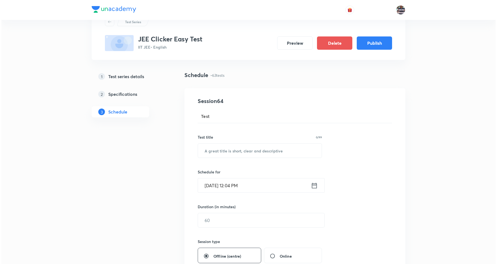
scroll to position [35, 0]
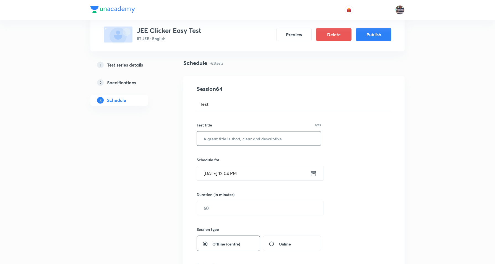
click at [243, 142] on input "text" at bounding box center [259, 139] width 124 height 14
paste input "JEE Test - 58 (Maths-Continuity)"
drag, startPoint x: 224, startPoint y: 140, endPoint x: 242, endPoint y: 135, distance: 18.7
click at [225, 140] on input "JEE Test - 58 (Maths-Continuity)" at bounding box center [259, 139] width 124 height 14
click at [244, 137] on input "JEE Test - 61 (Maths-Continuity)" at bounding box center [259, 139] width 124 height 14
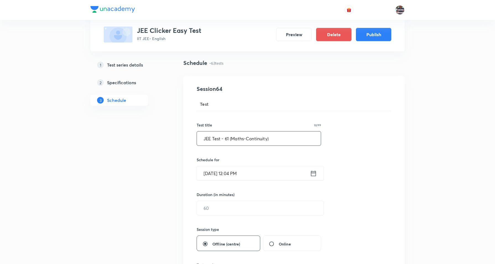
paste input "Differentiabil"
type input "JEE Test - 61 (Maths-Differentiability)"
click at [222, 174] on input "Sep 30, 2025, 12:04 PM" at bounding box center [253, 173] width 113 height 14
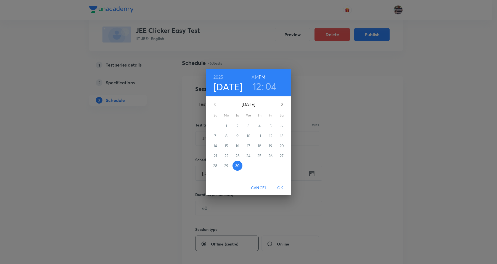
click at [282, 101] on icon "button" at bounding box center [282, 104] width 7 height 7
click at [211, 154] on span "21" at bounding box center [216, 156] width 10 height 6
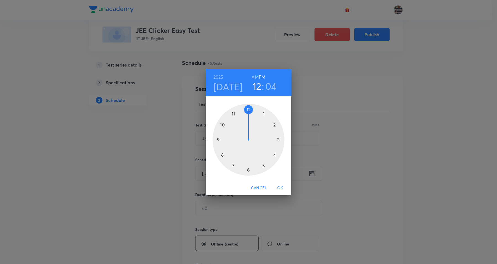
click at [221, 138] on div at bounding box center [249, 140] width 72 height 72
click at [257, 76] on h6 "AM" at bounding box center [255, 77] width 7 height 8
drag, startPoint x: 262, startPoint y: 109, endPoint x: 249, endPoint y: 104, distance: 14.0
click at [249, 104] on div at bounding box center [249, 140] width 72 height 72
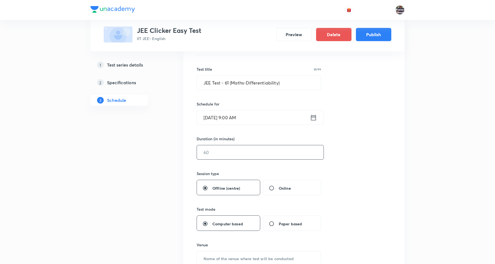
scroll to position [104, 0]
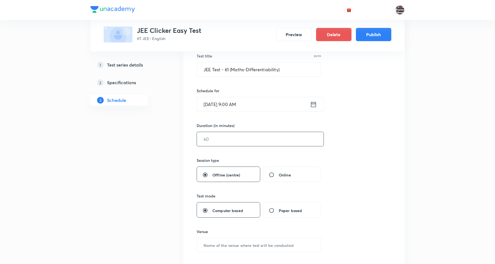
drag, startPoint x: 220, startPoint y: 139, endPoint x: 222, endPoint y: 134, distance: 5.1
click at [220, 138] on input "text" at bounding box center [260, 139] width 127 height 14
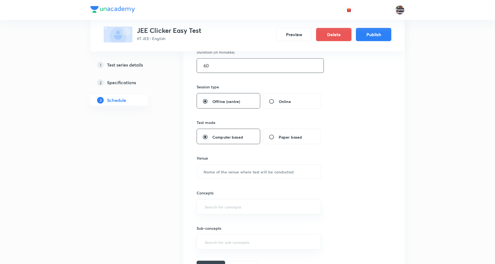
scroll to position [207, 0]
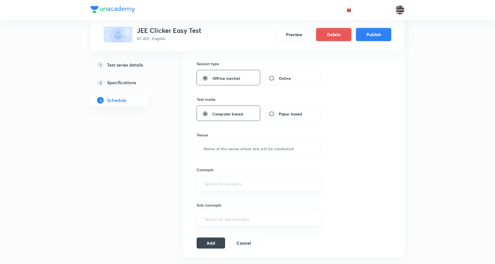
type input "60"
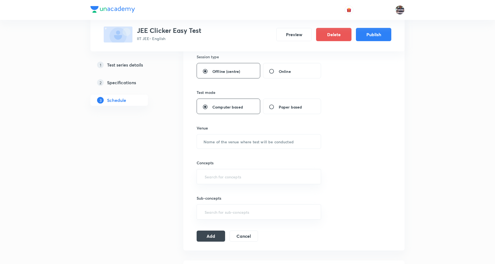
drag, startPoint x: 235, startPoint y: 173, endPoint x: 242, endPoint y: 155, distance: 19.0
click at [235, 173] on div "Concepts ​" at bounding box center [258, 172] width 124 height 24
drag, startPoint x: 241, startPoint y: 142, endPoint x: 235, endPoint y: 101, distance: 41.4
click at [238, 120] on div "Session 64 Test Test title 39/99 JEE Test - 61 (Maths-Differentiability) ​ Sche…" at bounding box center [293, 77] width 195 height 330
paste input "Differentiability"
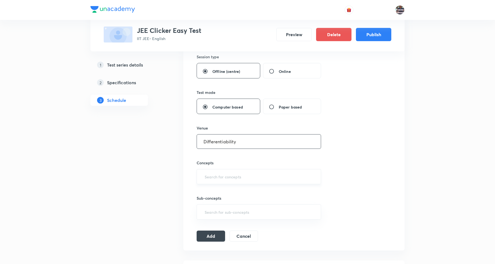
type input "Differentiability"
click at [237, 177] on input "text" at bounding box center [258, 177] width 111 height 10
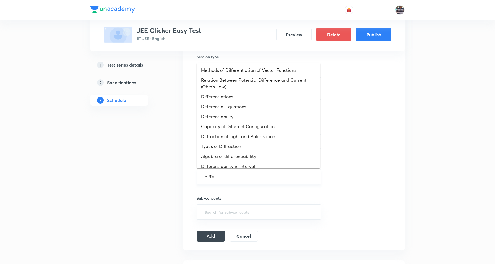
type input "differ"
click at [229, 117] on li "Differentiability" at bounding box center [258, 117] width 124 height 10
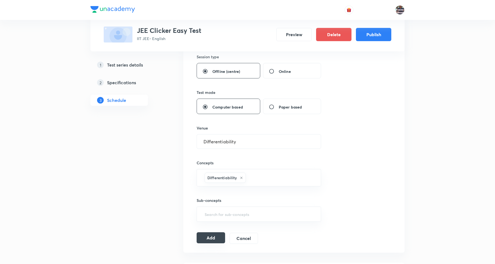
click at [213, 238] on button "Add" at bounding box center [210, 237] width 28 height 11
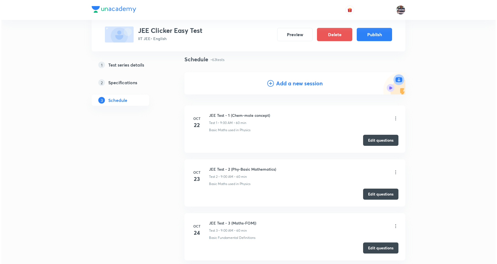
scroll to position [35, 0]
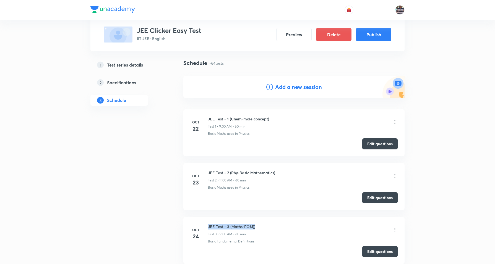
drag, startPoint x: 218, startPoint y: 223, endPoint x: 206, endPoint y: 221, distance: 12.0
click at [206, 221] on li "Oct 24 JEE Test - 3 (Maths-FOM)) Test 3 • 9:00 AM • 60 min Basic Fundamental De…" at bounding box center [293, 240] width 221 height 47
copy h6 "JEE Test - 3 (Maths-FOM))"
click at [295, 92] on div "Add a new session" at bounding box center [293, 87] width 221 height 22
click at [308, 89] on h4 "Add a new session" at bounding box center [298, 87] width 47 height 8
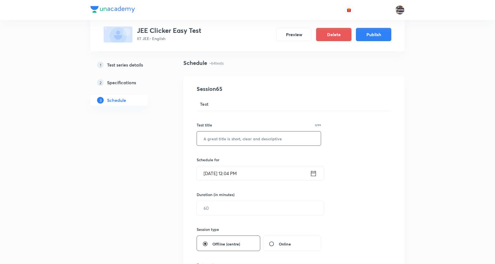
drag, startPoint x: 232, startPoint y: 141, endPoint x: 261, endPoint y: 138, distance: 29.4
click at [232, 141] on input "text" at bounding box center [259, 139] width 124 height 14
paste input "JEE Test - 3 (Maths-FOM))"
click at [228, 140] on input "JEE Test - 3 (Maths-FOM))" at bounding box center [259, 139] width 124 height 14
paste input "MOD"
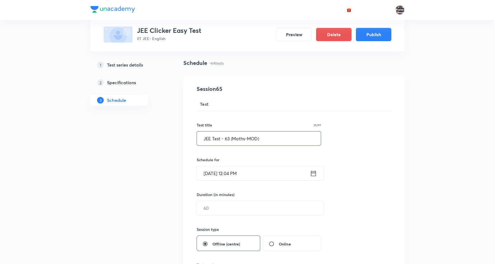
type input "JEE Test - 63 (Maths-MOD)"
click at [224, 173] on input "Sep 30, 2025, 12:04 PM" at bounding box center [253, 173] width 113 height 14
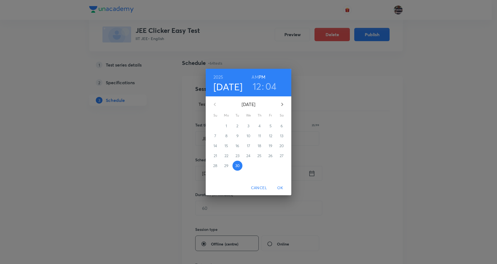
click at [283, 102] on icon "button" at bounding box center [282, 104] width 7 height 7
click at [237, 156] on p "23" at bounding box center [238, 156] width 4 height 6
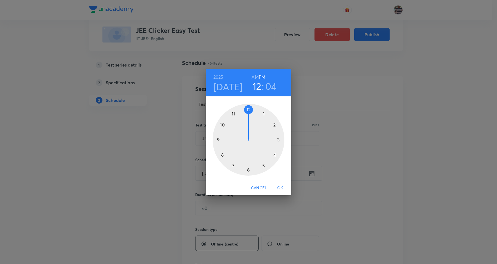
click at [220, 140] on div at bounding box center [249, 140] width 72 height 72
click at [256, 75] on h6 "AM" at bounding box center [255, 77] width 7 height 8
drag, startPoint x: 258, startPoint y: 112, endPoint x: 249, endPoint y: 110, distance: 9.0
click at [249, 110] on div at bounding box center [249, 140] width 72 height 72
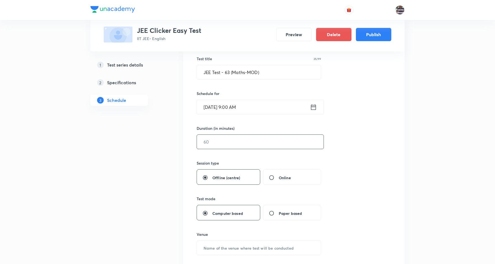
scroll to position [104, 0]
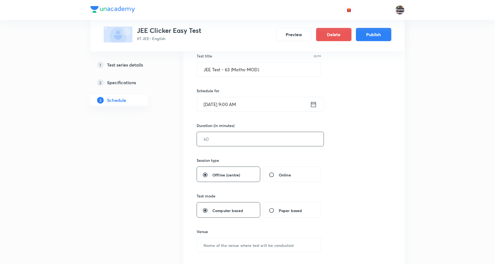
click at [224, 140] on input "text" at bounding box center [260, 139] width 127 height 14
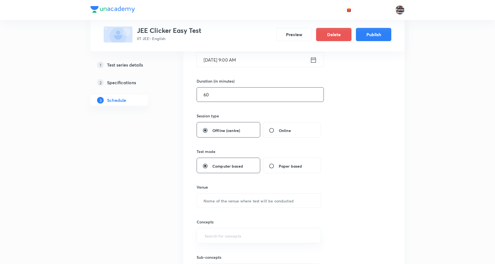
scroll to position [173, 0]
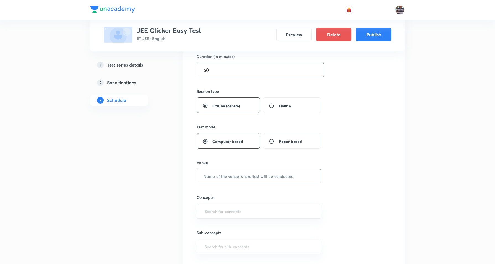
type input "60"
drag, startPoint x: 244, startPoint y: 180, endPoint x: 231, endPoint y: 2, distance: 178.4
click at [243, 178] on input "text" at bounding box center [259, 176] width 124 height 14
paste input "Unacademy Offline centre"
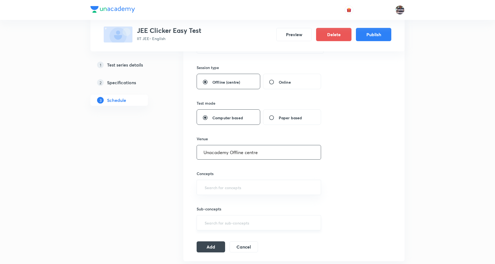
scroll to position [242, 0]
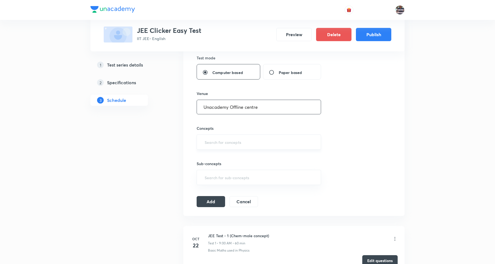
click at [233, 150] on div "​" at bounding box center [258, 142] width 124 height 15
type input "Unacademy Offline centre"
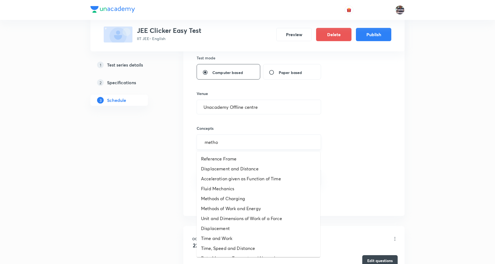
type input "method"
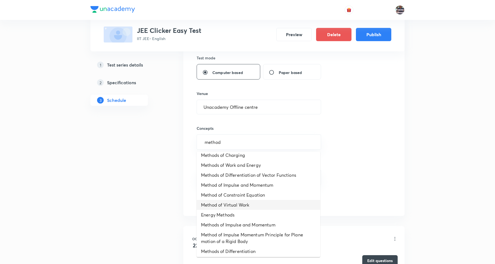
scroll to position [5, 0]
click at [238, 250] on li "Methods of Differentiation" at bounding box center [258, 250] width 124 height 10
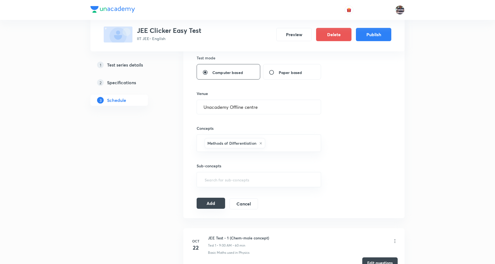
click at [216, 205] on button "Add" at bounding box center [210, 203] width 28 height 11
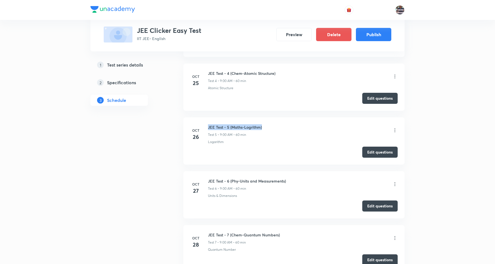
drag, startPoint x: 231, startPoint y: 122, endPoint x: 209, endPoint y: 119, distance: 22.9
click at [209, 119] on li "Oct 26 JEE Test - 5 (Maths-Logrithm) Test 5 • 9:00 AM • 60 min Logarithm Edit q…" at bounding box center [293, 140] width 221 height 47
copy h6 "JEE Test - 5 (Maths-Logrithm)"
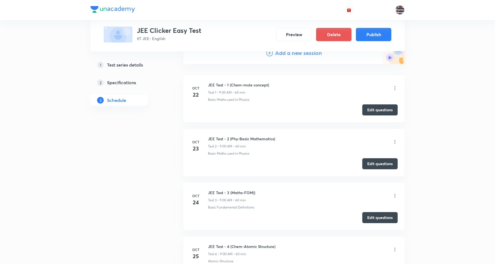
scroll to position [0, 0]
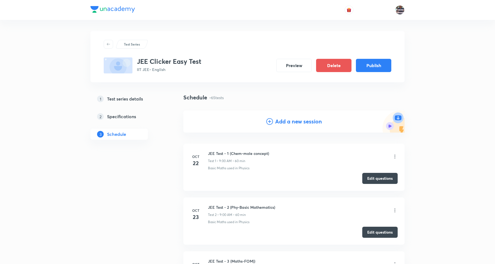
click at [300, 125] on h4 "Add a new session" at bounding box center [298, 121] width 47 height 8
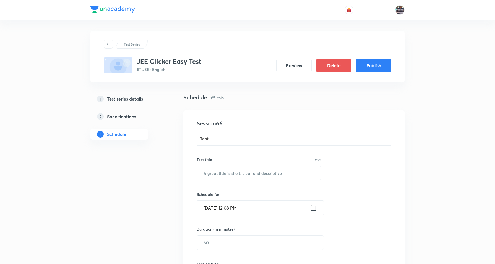
click at [238, 161] on div "Test title 0/99" at bounding box center [258, 160] width 124 height 6
click at [238, 169] on input "text" at bounding box center [259, 173] width 124 height 14
paste input "JEE Test - 5 (Maths-Logrithm)"
click at [233, 172] on input "JEE Test - 5 (Maths-Logrithm)" at bounding box center [259, 173] width 124 height 14
paste input "Tangent & Normal (AOD)"
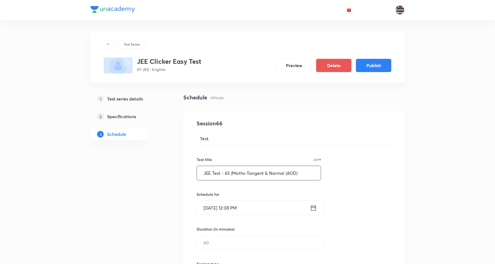
type input "JEE Test - 65 (Maths-Tangent & Normal (AOD)"
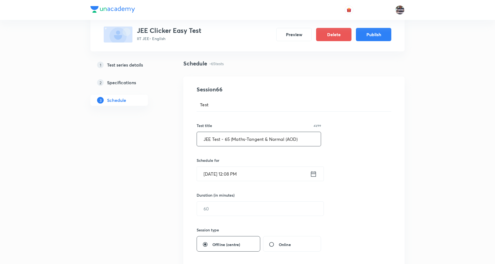
scroll to position [35, 0]
click at [219, 173] on input "Sep 30, 2025, 12:08 PM" at bounding box center [253, 173] width 113 height 14
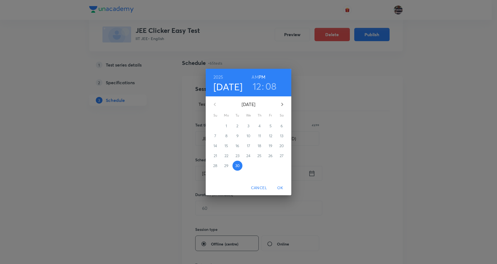
click at [281, 102] on icon "button" at bounding box center [282, 104] width 7 height 7
click at [256, 154] on span "25" at bounding box center [260, 156] width 10 height 6
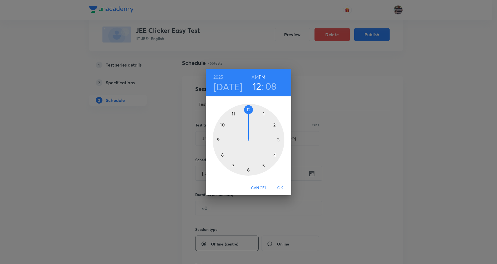
click at [219, 138] on div at bounding box center [249, 140] width 72 height 72
click at [256, 75] on h6 "AM" at bounding box center [255, 77] width 7 height 8
drag, startPoint x: 270, startPoint y: 121, endPoint x: 248, endPoint y: 114, distance: 23.2
click at [248, 114] on div at bounding box center [249, 140] width 72 height 72
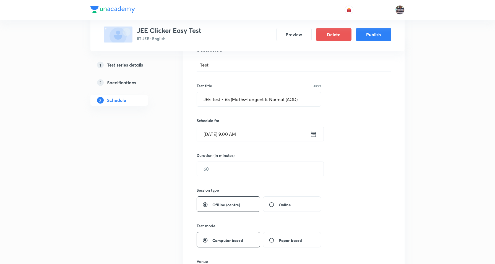
scroll to position [104, 0]
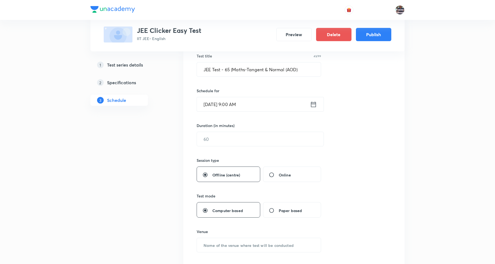
click at [224, 151] on div "Session 66 Test Test title 43/99 JEE Test - 65 (Maths-Tangent & Normal (AOD) ​ …" at bounding box center [293, 181] width 195 height 330
click at [227, 136] on input "text" at bounding box center [260, 139] width 127 height 14
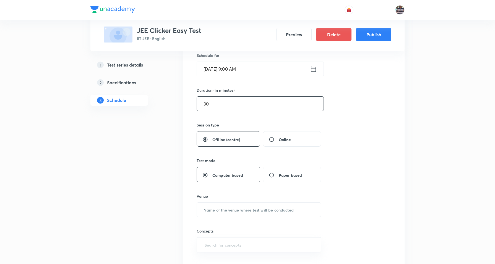
scroll to position [173, 0]
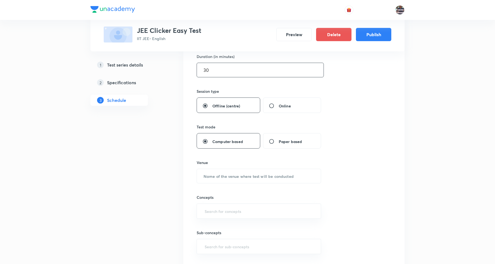
drag, startPoint x: 229, startPoint y: 69, endPoint x: 38, endPoint y: 61, distance: 190.8
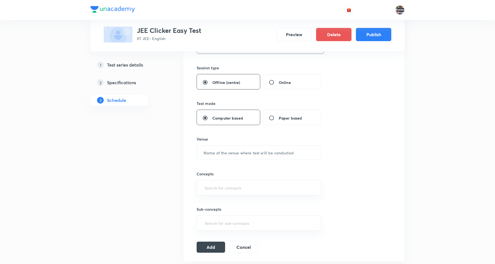
scroll to position [207, 0]
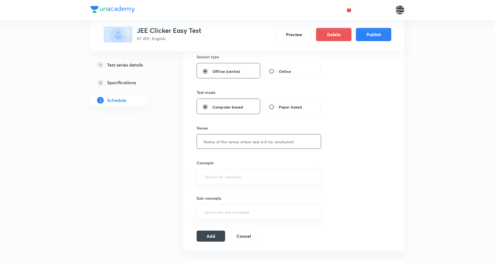
type input "60"
click at [256, 143] on input "text" at bounding box center [259, 142] width 124 height 14
paste input "Unacademy Offline centre"
type input "Unacademy Offline centre"
click at [235, 179] on input "text" at bounding box center [258, 177] width 111 height 10
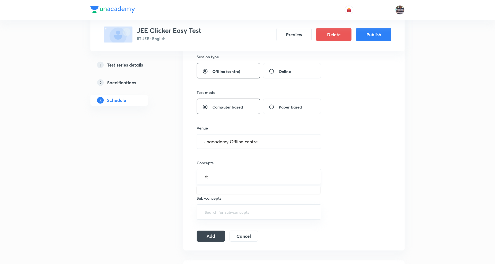
type input "r"
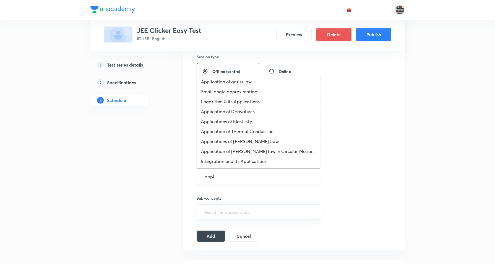
type input "appli"
click at [246, 111] on li "Application of Derivatives" at bounding box center [258, 112] width 124 height 10
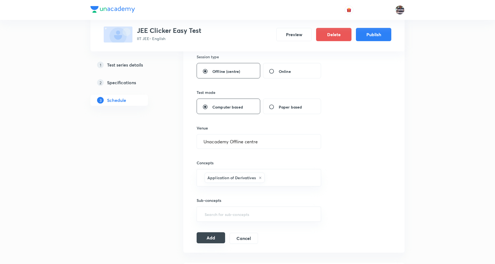
click at [214, 240] on button "Add" at bounding box center [210, 237] width 28 height 11
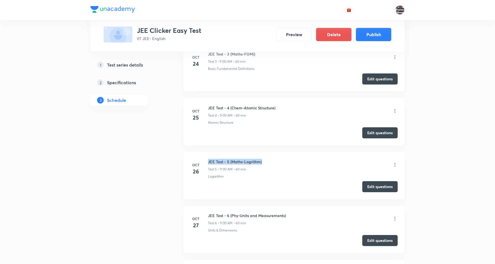
drag, startPoint x: 270, startPoint y: 160, endPoint x: 207, endPoint y: 155, distance: 62.9
click at [207, 155] on li "Oct 26 JEE Test - 5 (Maths-Logrithm) Test 5 • 9:00 AM • 60 min Logarithm Edit q…" at bounding box center [293, 175] width 221 height 47
copy h6 "JEE Test - 5 (Maths-Logrithm)"
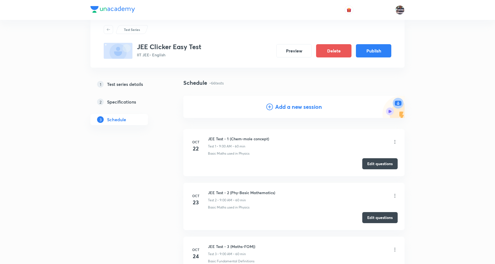
scroll to position [0, 0]
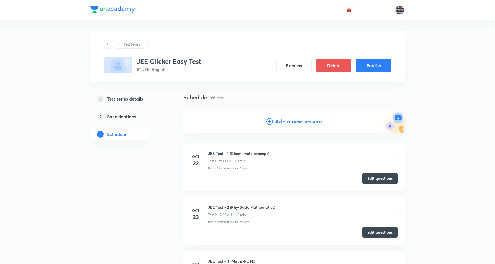
drag, startPoint x: 303, startPoint y: 121, endPoint x: 301, endPoint y: 115, distance: 6.6
click at [304, 120] on h4 "Add a new session" at bounding box center [298, 121] width 47 height 8
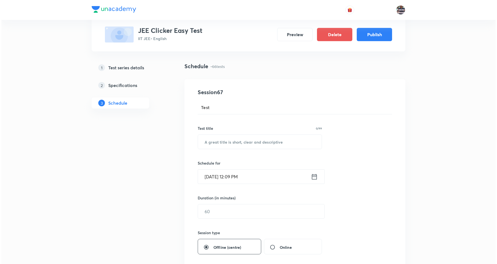
scroll to position [104, 0]
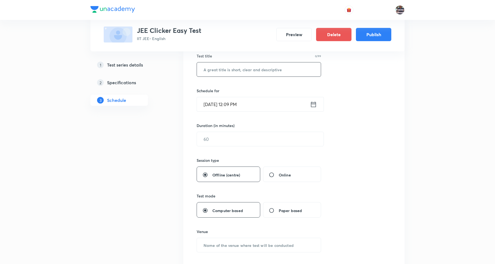
click at [235, 71] on input "text" at bounding box center [259, 69] width 124 height 14
paste input "JEE Test - 5 (Maths-Logrithm)"
click at [225, 68] on input "JEE Test - 5 (Maths-Logrithm)" at bounding box center [259, 69] width 124 height 14
paste input "Co-ordination Chemistry"
type input "JEE Test - 70 (Maths-Co-ordination Chemistry)"
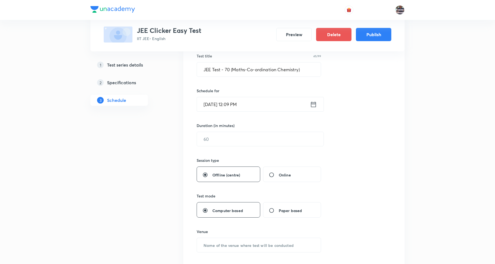
click at [212, 102] on input "Sep 30, 2025, 12:09 PM" at bounding box center [253, 104] width 113 height 14
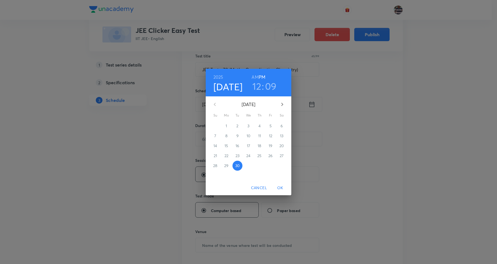
click at [279, 103] on icon "button" at bounding box center [282, 104] width 7 height 7
click at [215, 103] on icon "button" at bounding box center [215, 104] width 7 height 7
click at [283, 104] on icon "button" at bounding box center [282, 104] width 7 height 7
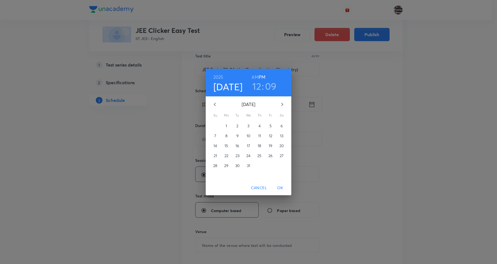
click at [240, 165] on p "30" at bounding box center [237, 166] width 4 height 6
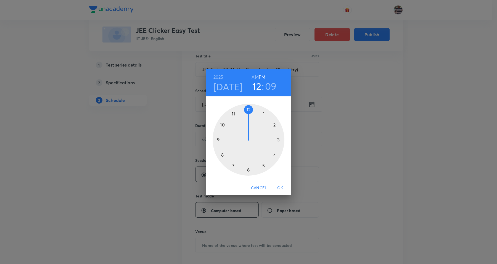
click at [219, 135] on div at bounding box center [249, 140] width 72 height 72
click at [254, 75] on h6 "AM" at bounding box center [255, 77] width 7 height 8
drag, startPoint x: 273, startPoint y: 122, endPoint x: 248, endPoint y: 115, distance: 26.1
click at [248, 115] on div at bounding box center [249, 140] width 72 height 72
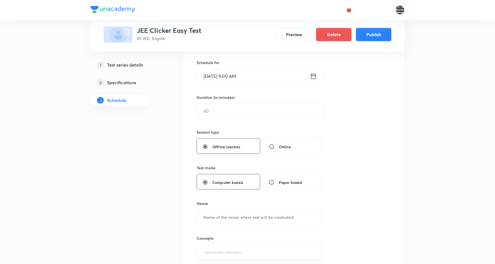
scroll to position [69, 0]
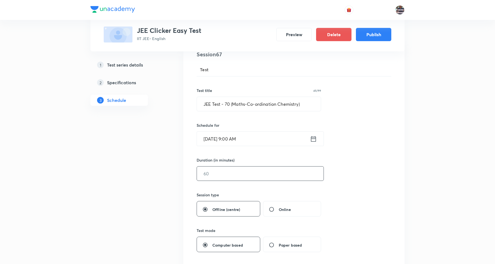
click at [223, 175] on input "text" at bounding box center [260, 174] width 127 height 14
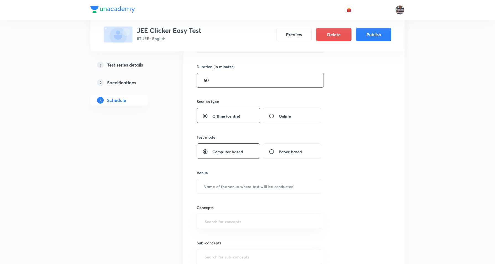
scroll to position [173, 0]
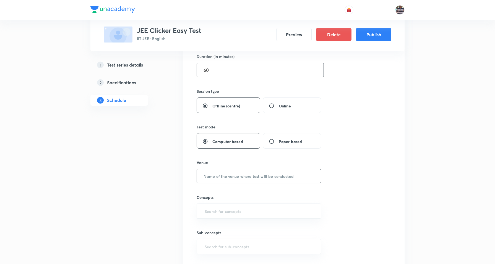
type input "60"
click at [230, 178] on input "text" at bounding box center [259, 176] width 124 height 14
paste input "Unacademy Offline centre"
type input "Unacademy Offline centre"
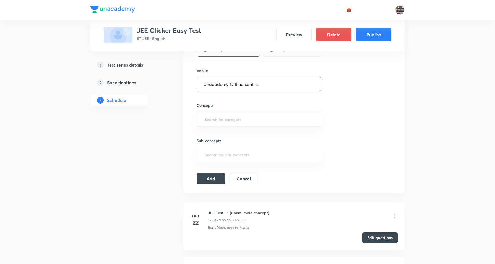
scroll to position [207, 0]
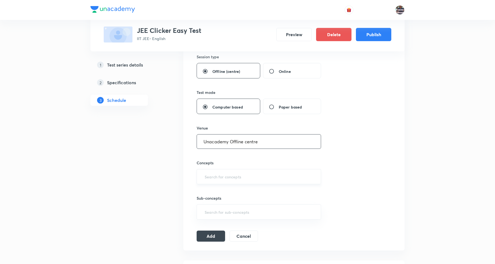
click at [232, 174] on input "text" at bounding box center [258, 177] width 111 height 10
type input "co-"
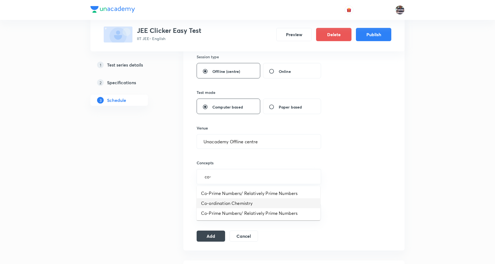
drag, startPoint x: 239, startPoint y: 205, endPoint x: 231, endPoint y: 204, distance: 7.9
click at [239, 204] on li "Co-ordination Chemistry" at bounding box center [258, 203] width 124 height 10
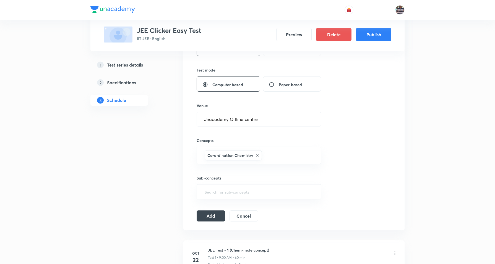
scroll to position [242, 0]
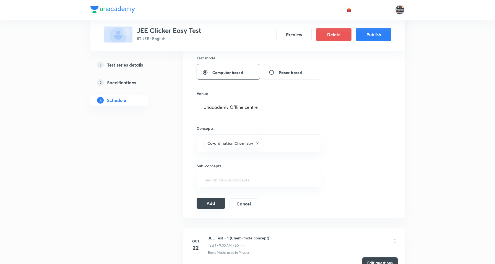
click at [218, 201] on button "Add" at bounding box center [210, 203] width 28 height 11
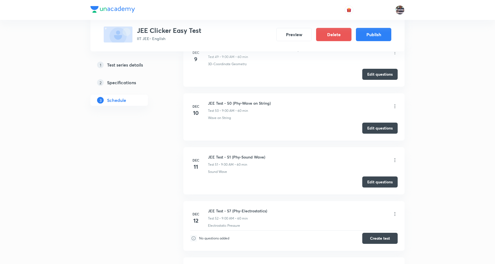
scroll to position [3571, 0]
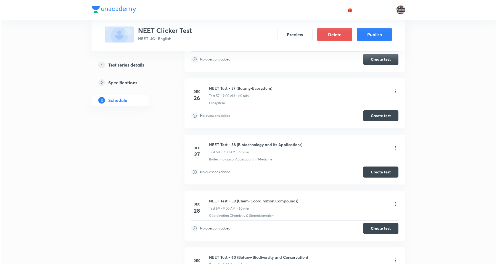
scroll to position [3533, 0]
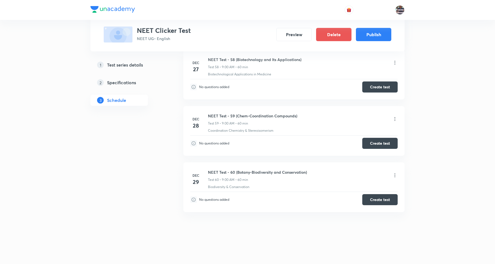
click at [395, 117] on icon at bounding box center [395, 119] width 6 height 6
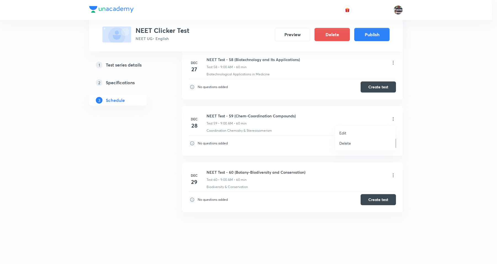
click at [349, 133] on li "Edit" at bounding box center [365, 133] width 61 height 10
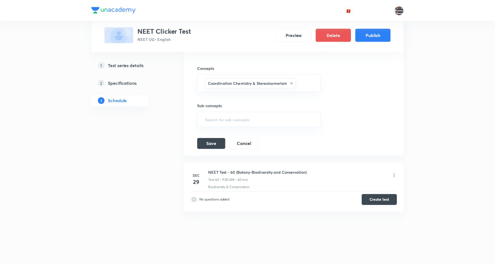
scroll to position [3475, 0]
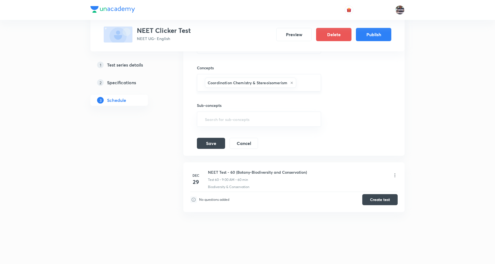
click at [312, 80] on input "text" at bounding box center [305, 83] width 17 height 10
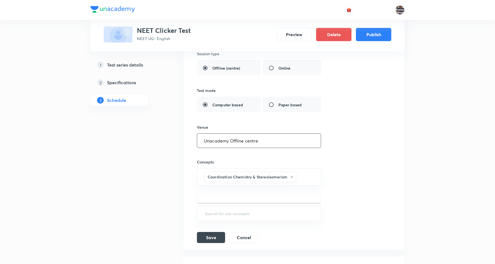
scroll to position [3371, 0]
drag, startPoint x: 263, startPoint y: 149, endPoint x: 93, endPoint y: 151, distance: 169.7
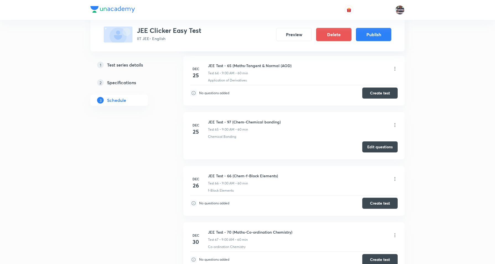
scroll to position [3861, 0]
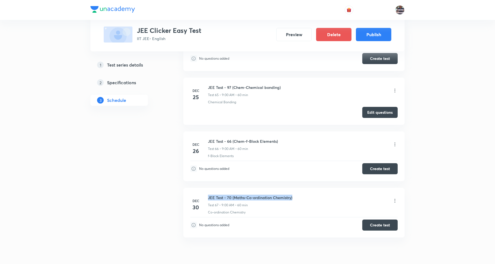
drag, startPoint x: 289, startPoint y: 204, endPoint x: 201, endPoint y: 198, distance: 87.8
click at [201, 198] on li "[DATE] JEE Test - 70 (Maths-Co-ordination Chemistry) Test 67 • 9:00 AM • 60 min…" at bounding box center [293, 213] width 221 height 50
copy h6 "JEE Test - 70 (Maths-Co-ordination Chemistry)"
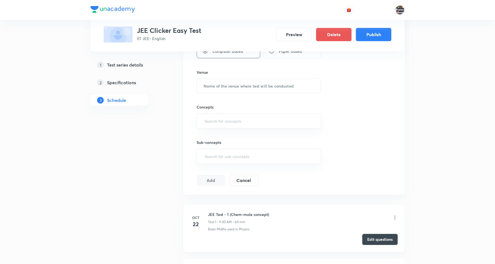
scroll to position [0, 0]
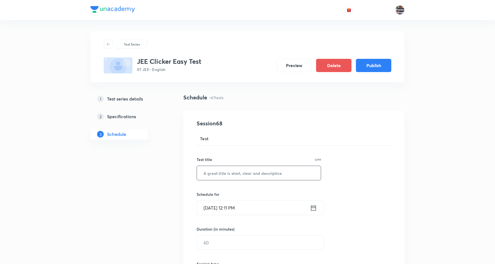
drag, startPoint x: 253, startPoint y: 168, endPoint x: 251, endPoint y: 175, distance: 8.1
click at [253, 168] on input "text" at bounding box center [259, 173] width 124 height 14
paste input "JEE Test - 70 (Maths-Co-ordination Chemistry)"
click at [226, 176] on input "JEE Test - 70 (Maths-Co-ordination Chemistry)" at bounding box center [259, 173] width 124 height 14
click at [238, 175] on input "JEE Test - 69(Maths-Co-ordination Chemistry)" at bounding box center [259, 173] width 124 height 14
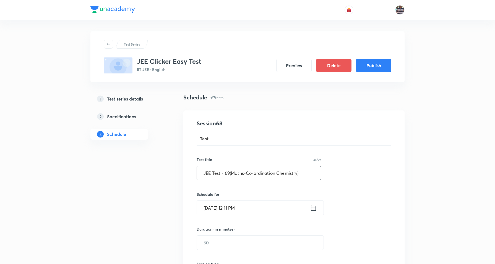
paste input "Monotonicity_AOD"
click at [228, 172] on input "JEE Test - 69(Maths-Monotonicity_AOD)" at bounding box center [259, 173] width 124 height 14
type input "JEE Test - 69 (Maths-Monotonicity_AOD)"
click at [221, 208] on input "[DATE] 12:11 PM" at bounding box center [253, 208] width 113 height 14
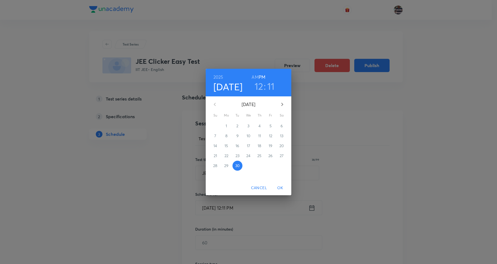
click at [282, 102] on icon "button" at bounding box center [282, 104] width 7 height 7
click at [237, 164] on p "30" at bounding box center [237, 166] width 4 height 6
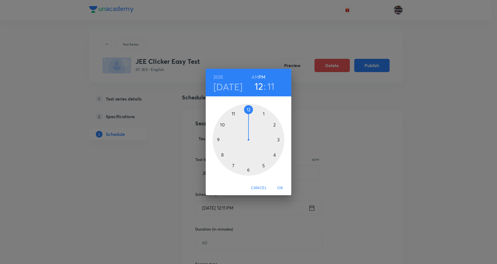
click at [225, 86] on h4 "Dec 30" at bounding box center [228, 87] width 29 height 12
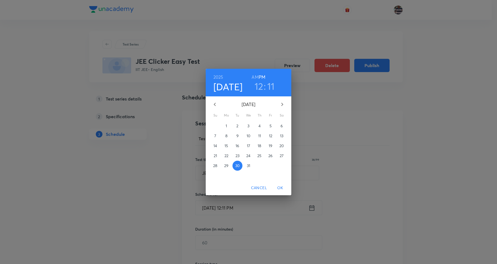
click at [227, 164] on p "29" at bounding box center [226, 166] width 4 height 6
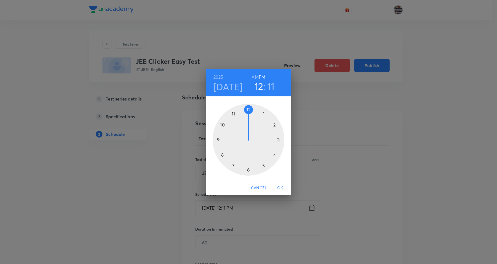
click at [219, 137] on div at bounding box center [249, 140] width 72 height 72
click at [256, 73] on h6 "AM" at bounding box center [255, 77] width 7 height 8
drag, startPoint x: 268, startPoint y: 120, endPoint x: 250, endPoint y: 111, distance: 20.0
click at [250, 111] on div at bounding box center [249, 140] width 72 height 72
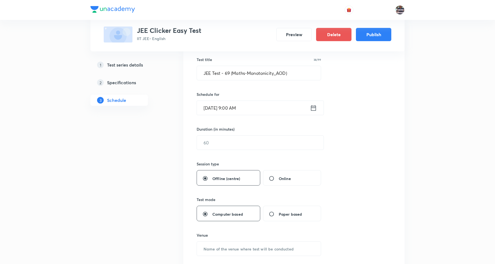
scroll to position [104, 0]
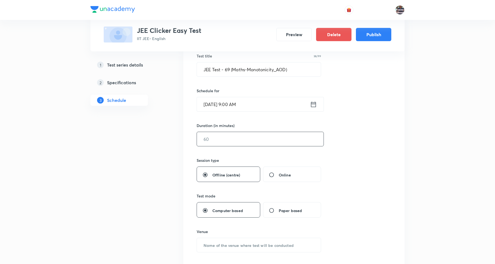
click at [211, 137] on input "text" at bounding box center [260, 139] width 127 height 14
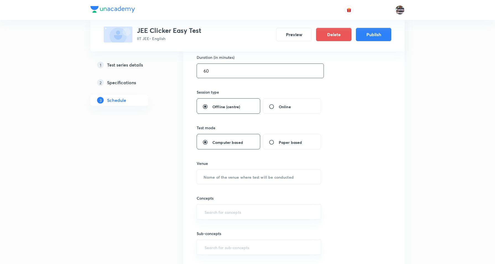
scroll to position [173, 0]
type input "60"
drag, startPoint x: 228, startPoint y: 175, endPoint x: 227, endPoint y: 170, distance: 4.2
click at [227, 174] on input "text" at bounding box center [259, 176] width 124 height 14
paste input "Unacademy Offline centre"
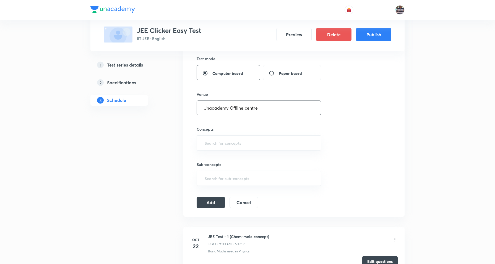
scroll to position [242, 0]
type input "Unacademy Offline centre"
click at [226, 143] on input "text" at bounding box center [258, 142] width 111 height 10
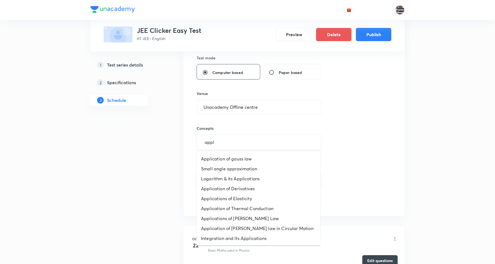
type input "appli"
click at [235, 181] on li "Application of Derivatives" at bounding box center [258, 179] width 124 height 10
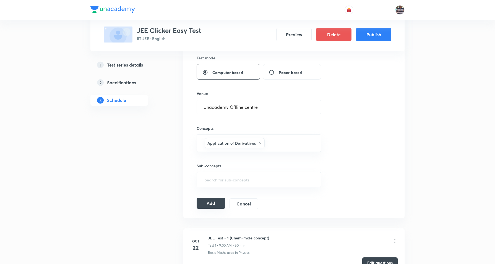
click at [210, 201] on button "Add" at bounding box center [210, 203] width 28 height 11
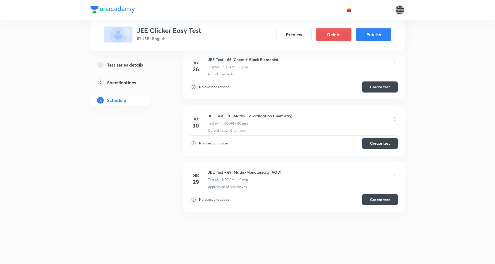
scroll to position [3952, 0]
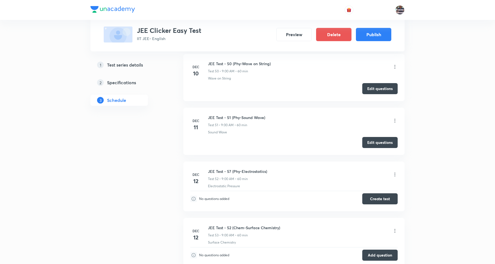
scroll to position [3088, 0]
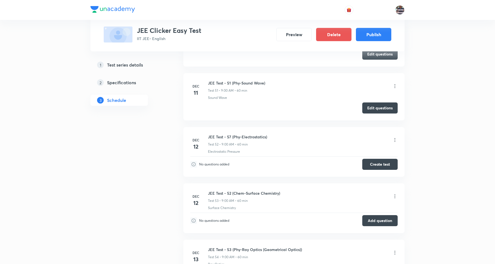
click at [394, 143] on icon at bounding box center [395, 140] width 6 height 6
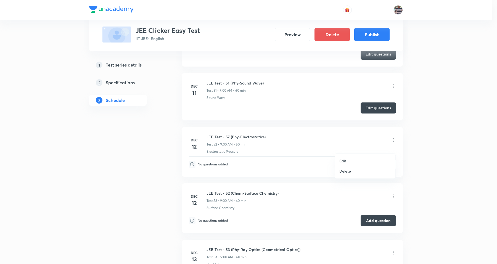
click at [343, 159] on p "Edit" at bounding box center [343, 161] width 7 height 6
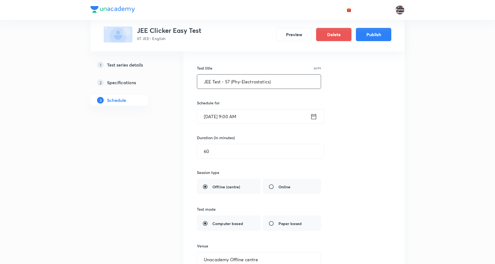
scroll to position [2778, 0]
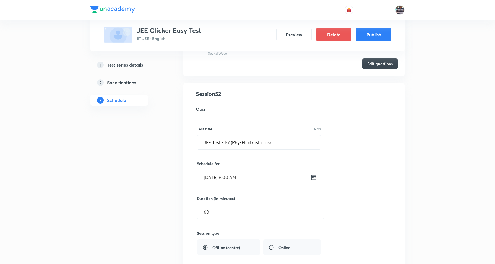
click at [216, 182] on input "Dec 12, 2025, 9:00 AM" at bounding box center [253, 177] width 113 height 14
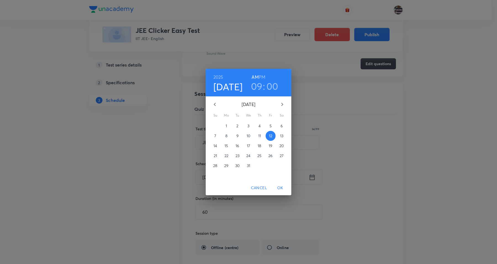
click at [248, 144] on p "17" at bounding box center [248, 146] width 3 height 6
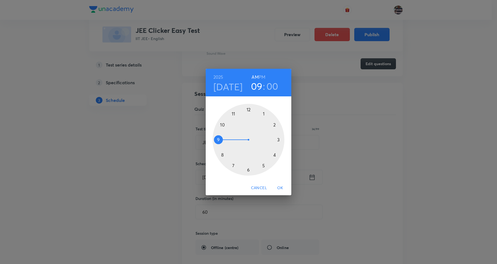
click at [273, 185] on button "OK" at bounding box center [281, 188] width 18 height 10
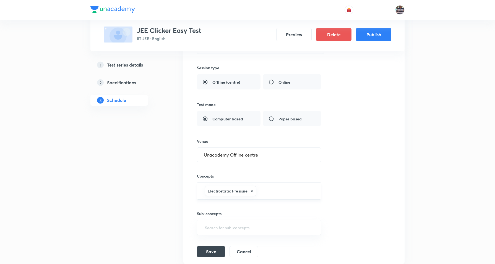
scroll to position [2950, 0]
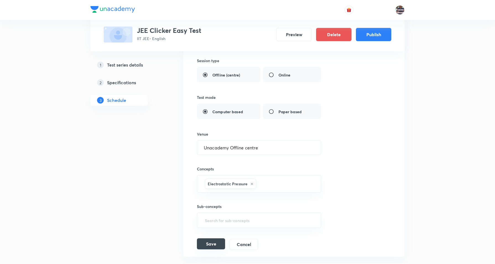
click at [214, 249] on button "Save" at bounding box center [211, 243] width 28 height 11
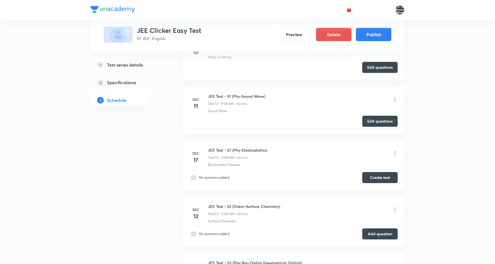
scroll to position [2743, 0]
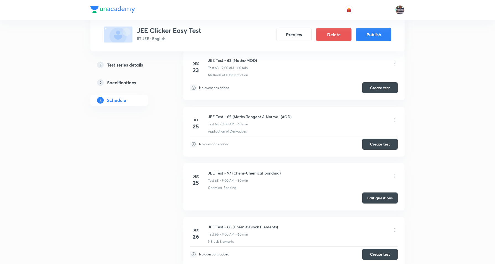
scroll to position [3814, 0]
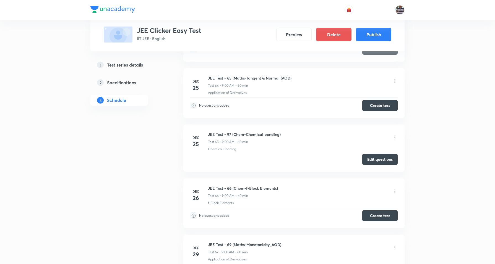
click at [395, 140] on icon at bounding box center [395, 138] width 6 height 6
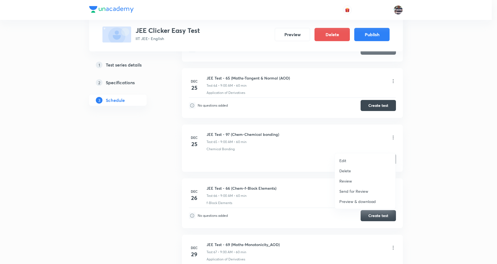
click at [340, 159] on p "Edit" at bounding box center [343, 161] width 7 height 6
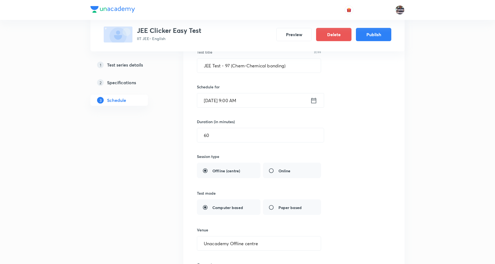
scroll to position [3537, 0]
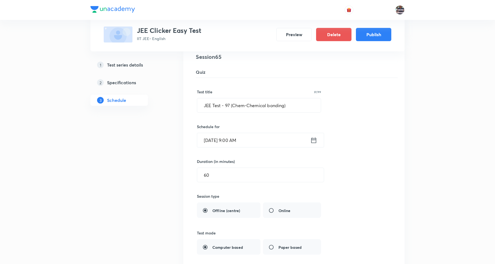
click at [205, 147] on input "[DATE] 9:00 AM" at bounding box center [253, 140] width 113 height 14
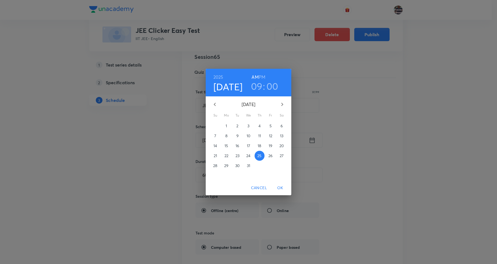
click at [250, 164] on p "31" at bounding box center [248, 166] width 3 height 6
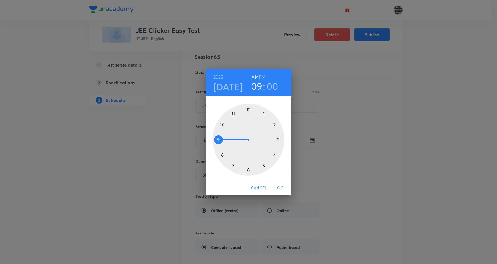
click at [279, 187] on span "OK" at bounding box center [280, 188] width 13 height 7
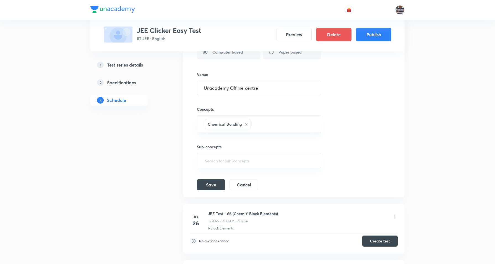
scroll to position [3779, 0]
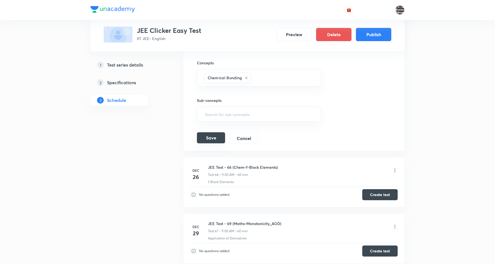
click at [219, 143] on button "Save" at bounding box center [211, 137] width 28 height 11
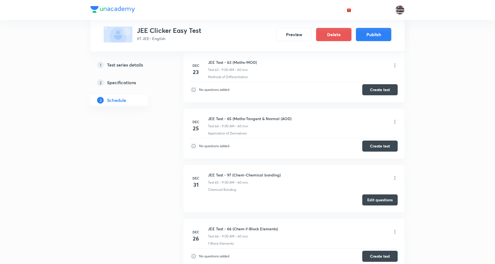
scroll to position [3523, 0]
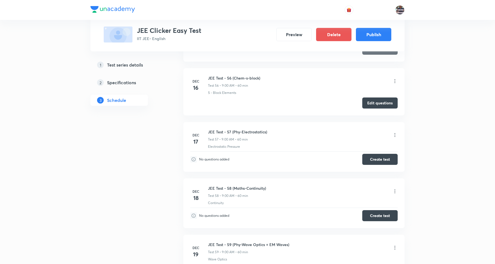
scroll to position [3365, 0]
drag, startPoint x: 253, startPoint y: 136, endPoint x: 209, endPoint y: 135, distance: 44.2
click at [208, 136] on li "[DATE] JEE Test - 57 (Phy-Electrostatics) Test 57 • 9:00 AM • 60 min Electrosta…" at bounding box center [293, 148] width 221 height 50
copy h6 "JEE Test - 57 (Phy-Electrostatics)"
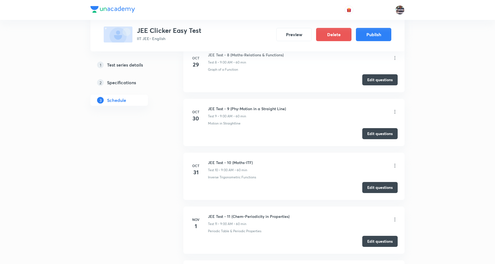
scroll to position [0, 0]
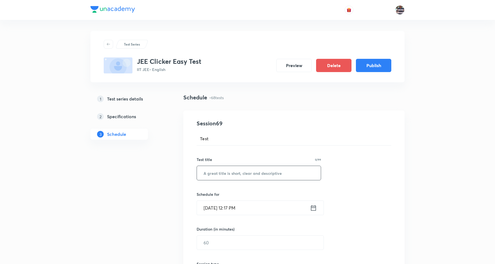
drag, startPoint x: 240, startPoint y: 168, endPoint x: 242, endPoint y: 164, distance: 4.7
click at [240, 167] on input "text" at bounding box center [259, 173] width 124 height 14
click at [239, 169] on input "text" at bounding box center [259, 173] width 124 height 14
paste input "JEE Test - 57 (Phy-Electrostatics)"
click at [225, 172] on input "JEE Test - 57 (Phy-Electrostatics)" at bounding box center [259, 173] width 124 height 14
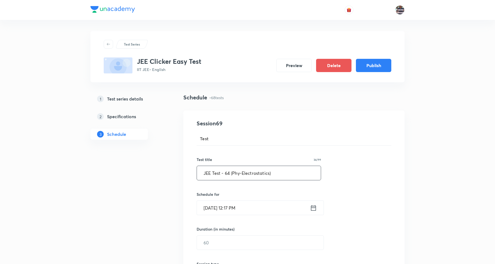
paste input "Capacitor"
type input "JEE Test - 64 (Phy-Capacitor)"
click at [219, 209] on input "Sep 30, 2025, 12:17 PM" at bounding box center [253, 208] width 113 height 14
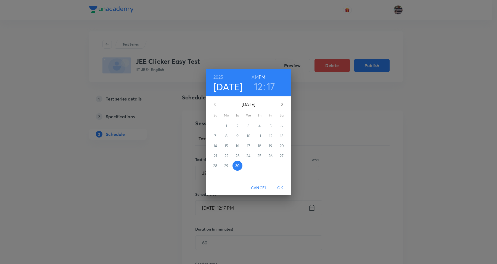
click at [280, 103] on icon "button" at bounding box center [282, 104] width 7 height 7
click at [248, 155] on p "24" at bounding box center [248, 156] width 4 height 6
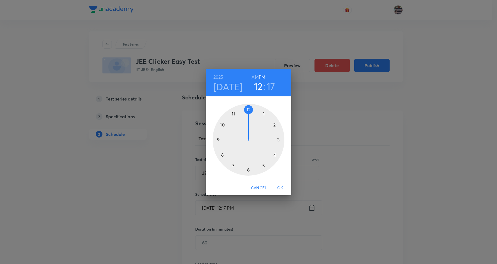
click at [220, 138] on div at bounding box center [249, 140] width 72 height 72
click at [254, 76] on h6 "AM" at bounding box center [255, 77] width 7 height 8
drag, startPoint x: 279, startPoint y: 145, endPoint x: 249, endPoint y: 111, distance: 44.4
click at [249, 111] on div at bounding box center [249, 140] width 72 height 72
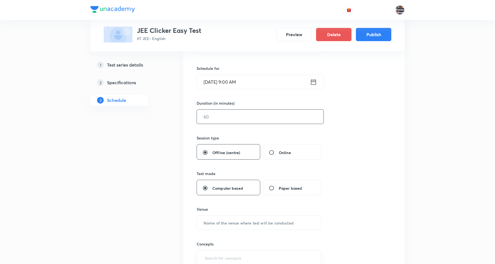
scroll to position [138, 0]
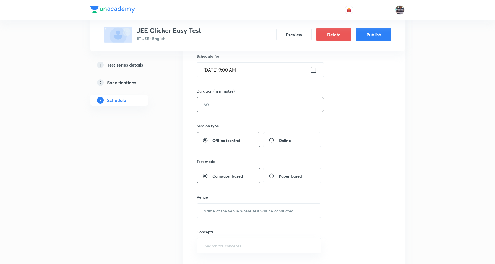
drag, startPoint x: 212, startPoint y: 104, endPoint x: 222, endPoint y: 108, distance: 11.4
click at [212, 104] on input "text" at bounding box center [260, 105] width 127 height 14
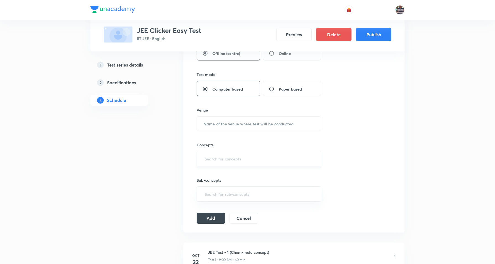
scroll to position [276, 0]
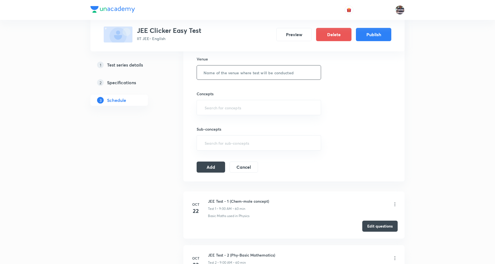
type input "60"
click at [243, 69] on input "text" at bounding box center [259, 72] width 124 height 14
paste input "Unacademy Offline centre"
type input "Unacademy Offline centre"
click at [216, 104] on input "text" at bounding box center [258, 108] width 111 height 10
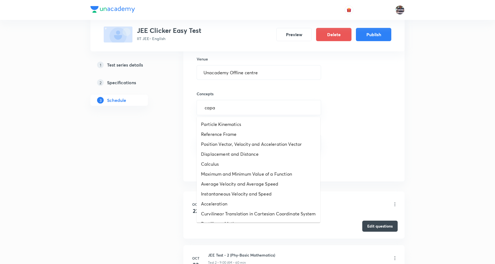
type input "capac"
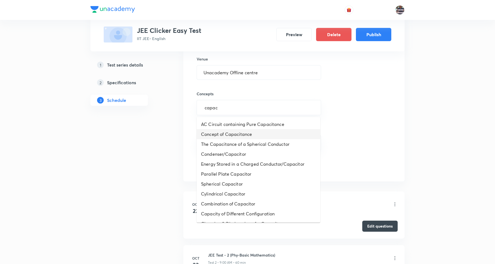
click at [243, 136] on li "Concept of Capacitance" at bounding box center [258, 134] width 124 height 10
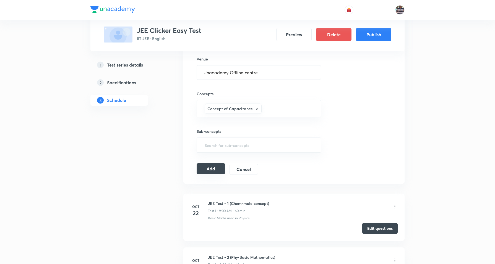
click at [211, 170] on button "Add" at bounding box center [210, 168] width 28 height 11
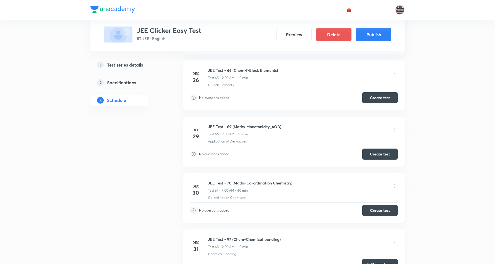
scroll to position [3625, 0]
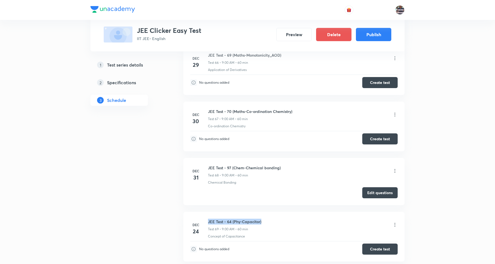
drag, startPoint x: 271, startPoint y: 228, endPoint x: 208, endPoint y: 227, distance: 62.7
click at [208, 227] on li "Dec 24 JEE Test - 64 (Phy-Capacitor) Test 69 • 9:00 AM • 60 min Concept of Capa…" at bounding box center [293, 237] width 221 height 50
copy h6 "JEE Test - 64 (Phy-Capacitor)"
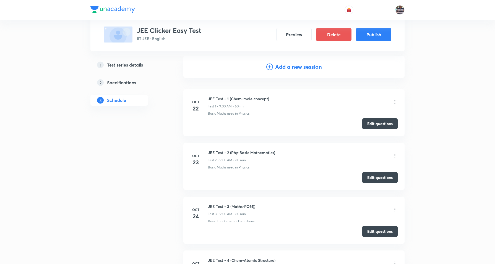
scroll to position [0, 0]
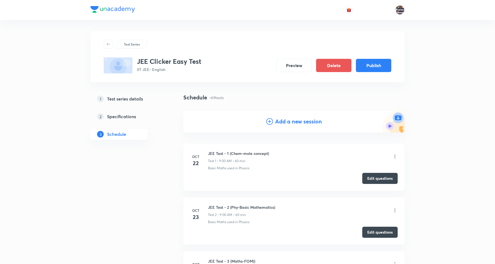
click at [294, 119] on h4 "Add a new session" at bounding box center [298, 121] width 47 height 8
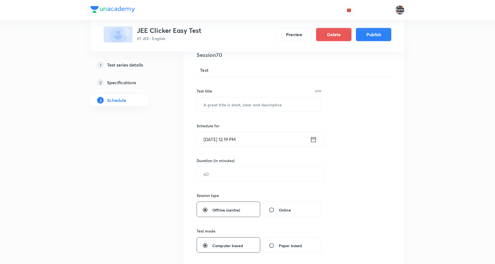
scroll to position [69, 0]
click at [235, 99] on input "text" at bounding box center [259, 104] width 124 height 14
paste input "JEE Test - 64 (Phy-Capacitor)"
click at [231, 103] on input "JEE Test - 64 (Phy-Capacitor)" at bounding box center [259, 104] width 124 height 14
click at [224, 103] on input "JEE Test - 64 (Phy-Capacitor)" at bounding box center [259, 104] width 124 height 14
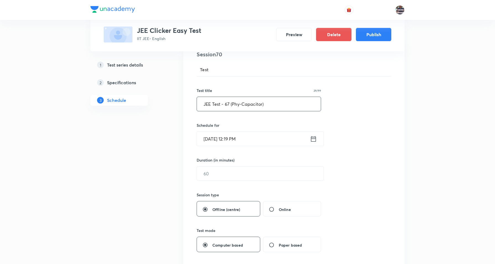
click at [241, 103] on input "JEE Test - 67 (Phy-Capacitor)" at bounding box center [259, 104] width 124 height 14
paste input "urrent Electricity"
type input "JEE Test - 67 (Phy-Current Electricity)"
click at [210, 140] on input "Sep 30, 2025, 12:19 PM" at bounding box center [253, 139] width 113 height 14
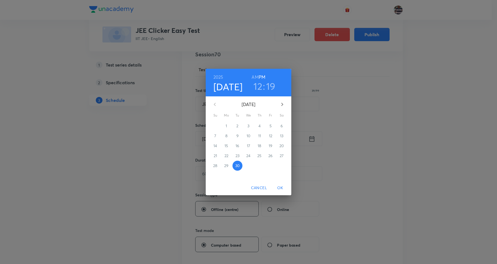
click at [281, 105] on icon "button" at bounding box center [282, 104] width 7 height 7
click at [285, 153] on span "27" at bounding box center [282, 156] width 10 height 6
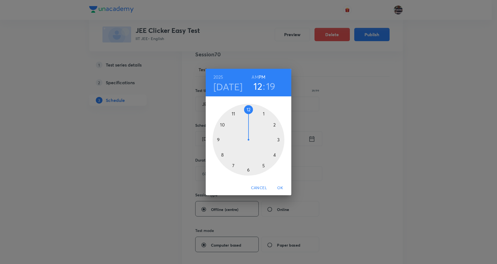
click at [220, 139] on div at bounding box center [249, 140] width 72 height 72
click at [254, 77] on h6 "AM" at bounding box center [255, 77] width 7 height 8
drag, startPoint x: 279, startPoint y: 153, endPoint x: 249, endPoint y: 119, distance: 45.4
click at [249, 119] on div at bounding box center [249, 140] width 72 height 72
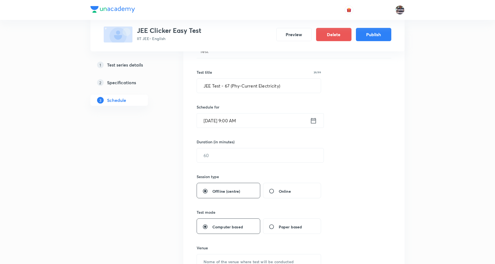
scroll to position [104, 0]
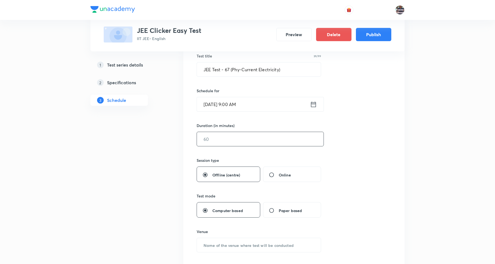
click at [220, 137] on input "text" at bounding box center [260, 139] width 127 height 14
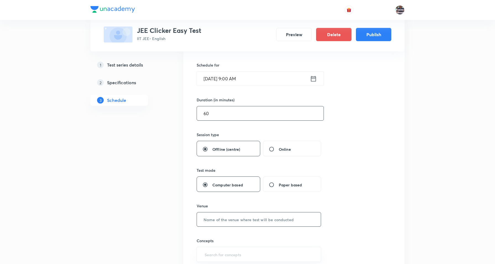
scroll to position [207, 0]
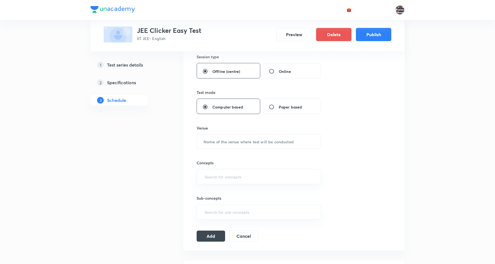
type input "60"
click at [246, 146] on input "text" at bounding box center [259, 142] width 124 height 14
paste input "Unacademy Offline centre"
type input "Unacademy Offline centre"
click at [240, 178] on input "text" at bounding box center [258, 177] width 111 height 10
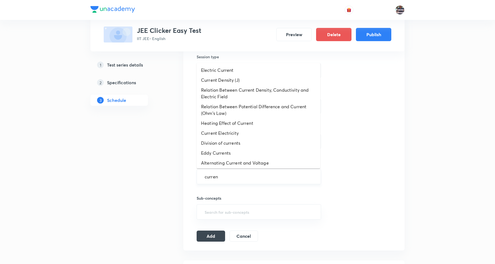
type input "current"
click at [224, 133] on li "Current Electricity" at bounding box center [258, 133] width 124 height 10
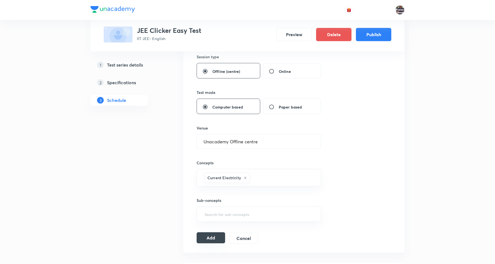
click at [216, 238] on button "Add" at bounding box center [210, 237] width 28 height 11
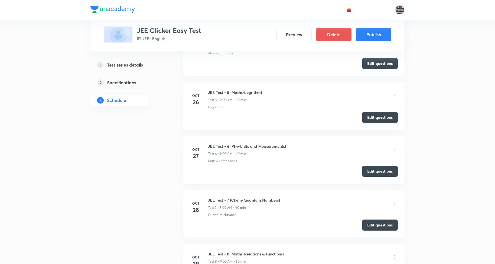
scroll to position [276, 0]
drag, startPoint x: 343, startPoint y: 161, endPoint x: 271, endPoint y: 128, distance: 78.4
click at [326, 155] on div "JEE Test - 6 (Phy-Units and Measurements) Test 6 • 9:00 AM • 60 min Units & Dim…" at bounding box center [303, 154] width 190 height 20
drag, startPoint x: 216, startPoint y: 138, endPoint x: 208, endPoint y: 144, distance: 10.1
click at [208, 144] on div "JEE Test - 6 (Phy-Units and Measurements) Test 6 • 9:00 AM • 60 min" at bounding box center [303, 150] width 190 height 13
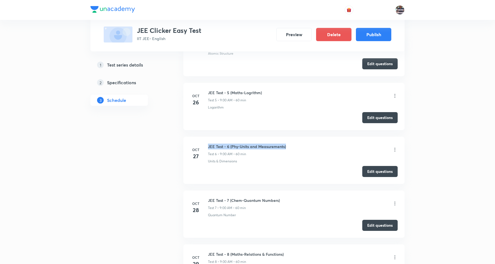
copy h6 "JEE Test - 6 (Phy-Units and Measurements)"
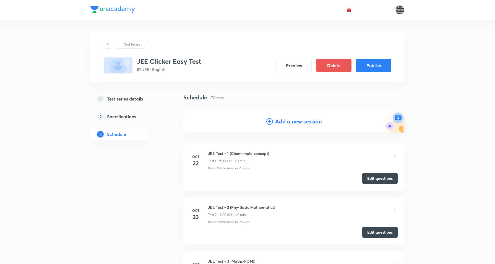
click at [298, 122] on h4 "Add a new session" at bounding box center [298, 121] width 47 height 8
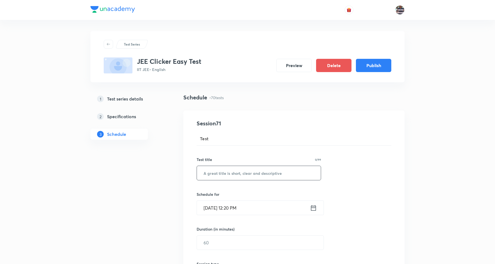
click at [239, 167] on input "text" at bounding box center [259, 173] width 124 height 14
paste input "JEE Test - 6 (Phy-Units and Measurements)"
paste input "MEC"
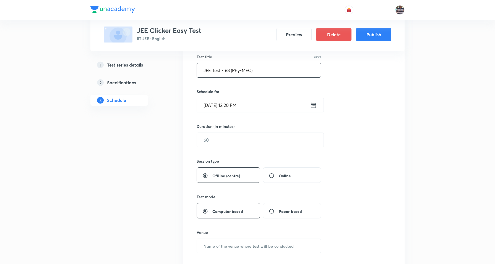
scroll to position [104, 0]
type input "JEE Test - 68 (Phy-MEC)"
click at [209, 105] on input "Sep 30, 2025, 12:20 PM" at bounding box center [253, 104] width 113 height 14
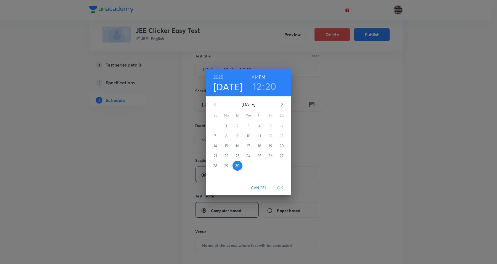
click at [280, 100] on button "button" at bounding box center [282, 104] width 13 height 13
click at [228, 163] on p "29" at bounding box center [226, 166] width 4 height 6
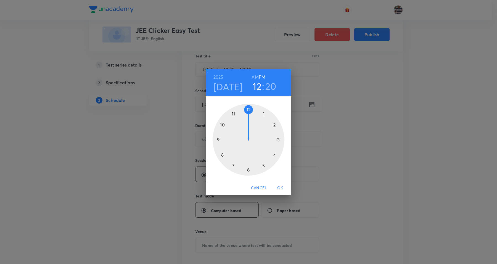
click at [259, 83] on h3 "12" at bounding box center [257, 86] width 9 height 12
drag, startPoint x: 236, startPoint y: 86, endPoint x: 233, endPoint y: 90, distance: 5.6
click at [236, 86] on h4 "Dec 29" at bounding box center [228, 87] width 29 height 12
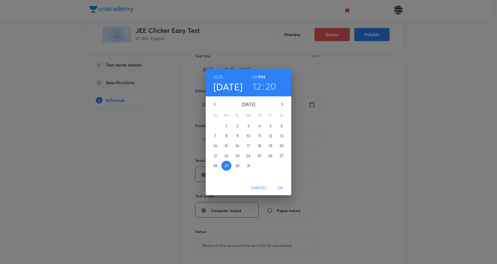
click at [214, 166] on p "28" at bounding box center [215, 166] width 4 height 6
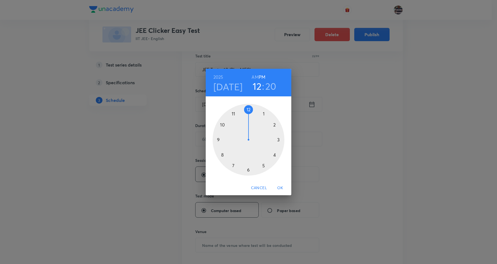
click at [221, 139] on div at bounding box center [249, 140] width 72 height 72
drag, startPoint x: 270, startPoint y: 141, endPoint x: 249, endPoint y: 119, distance: 30.3
click at [249, 119] on div at bounding box center [249, 140] width 72 height 72
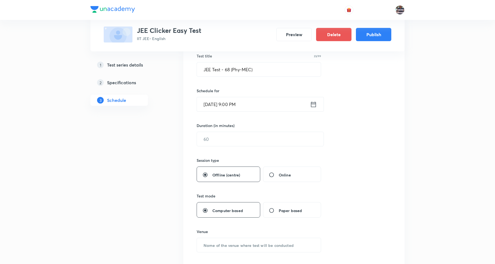
click at [248, 109] on input "Dec 28, 2025, 9:00 PM" at bounding box center [253, 104] width 113 height 14
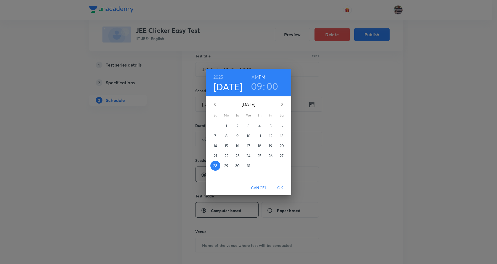
click at [255, 71] on div "2025 Dec 28 09 : 00 AM PM" at bounding box center [249, 83] width 86 height 28
click at [254, 77] on h6 "AM" at bounding box center [255, 77] width 7 height 8
click at [280, 185] on span "OK" at bounding box center [280, 188] width 13 height 7
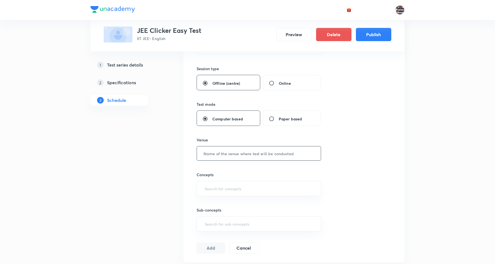
scroll to position [207, 0]
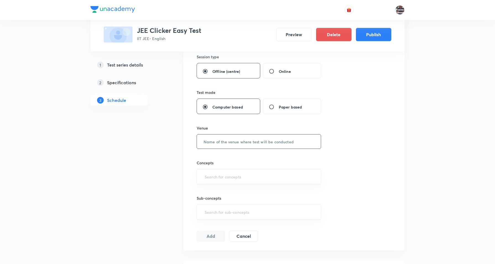
drag, startPoint x: 219, startPoint y: 141, endPoint x: 219, endPoint y: 135, distance: 5.8
click at [219, 140] on input "text" at bounding box center [259, 142] width 124 height 14
paste input "Unacademy Offline centre"
click at [225, 170] on div "​" at bounding box center [258, 176] width 124 height 15
type input "Unacademy Offline centre"
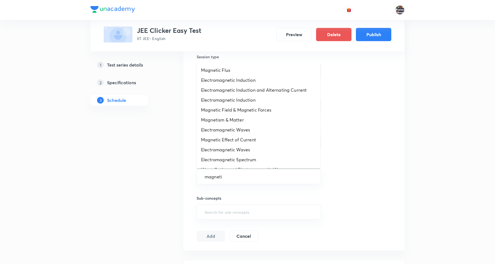
type input "magnetic"
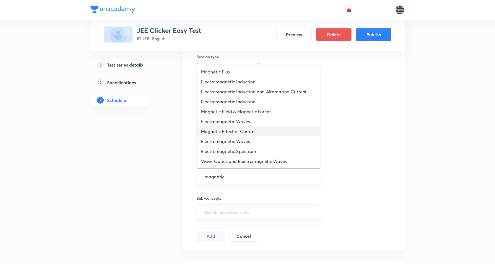
click at [238, 132] on li "Magnetic Effect of Current" at bounding box center [258, 132] width 124 height 10
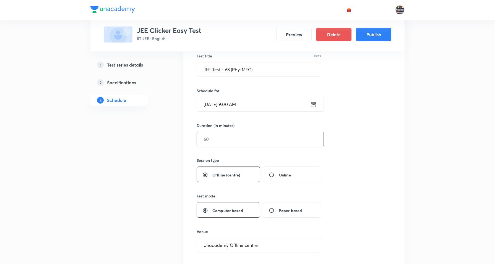
scroll to position [69, 0]
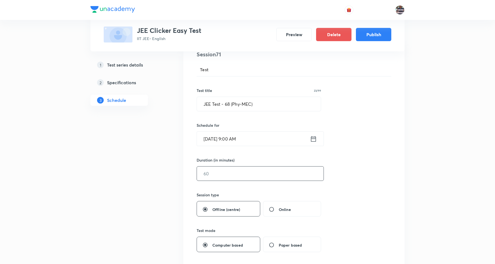
click at [223, 177] on input "text" at bounding box center [260, 174] width 127 height 14
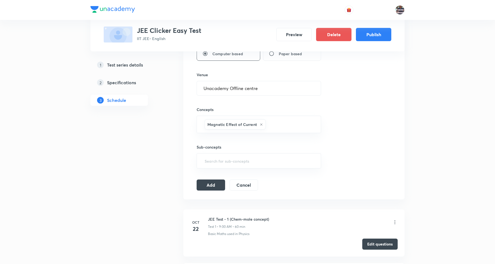
scroll to position [311, 0]
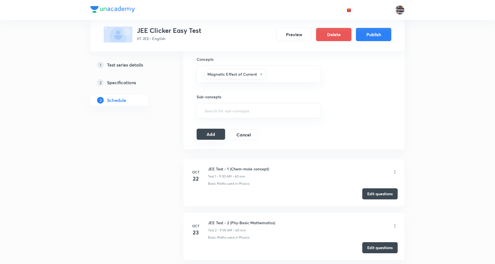
type input "60"
click at [209, 137] on button "Add" at bounding box center [210, 134] width 28 height 11
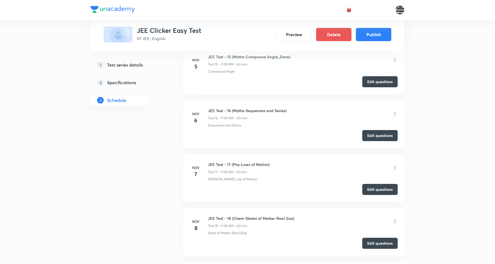
scroll to position [1004, 0]
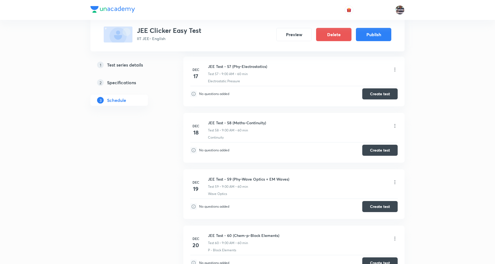
scroll to position [3396, 0]
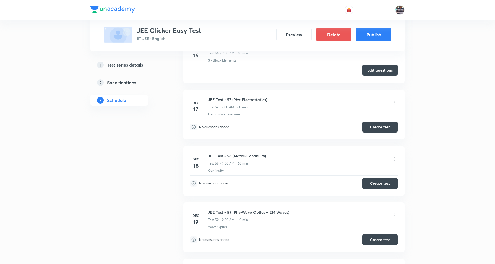
scroll to position [3431, 0]
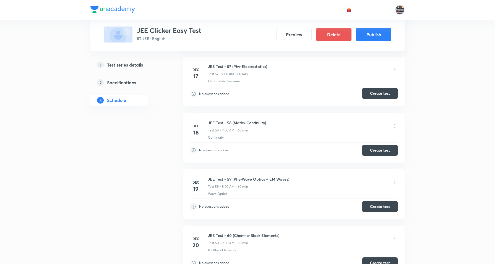
click at [385, 99] on button "Create test" at bounding box center [379, 93] width 35 height 11
click at [381, 99] on button "Create test" at bounding box center [379, 93] width 35 height 11
click at [372, 98] on button "Create test" at bounding box center [379, 93] width 35 height 11
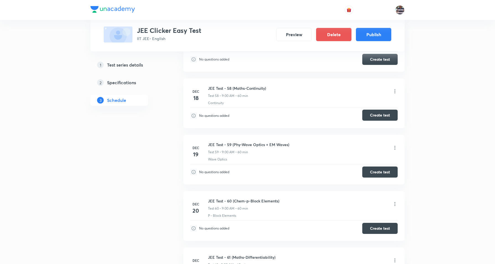
click at [381, 121] on button "Create test" at bounding box center [379, 115] width 35 height 11
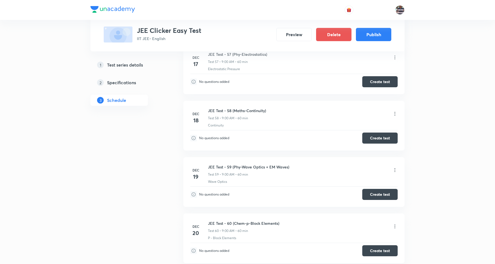
scroll to position [3431, 0]
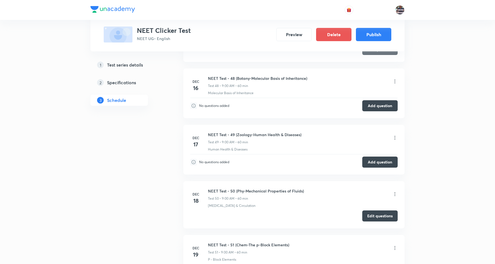
scroll to position [2922, 0]
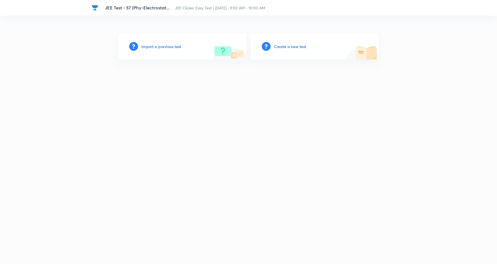
click at [294, 46] on h6 "Create a new test" at bounding box center [290, 47] width 32 height 6
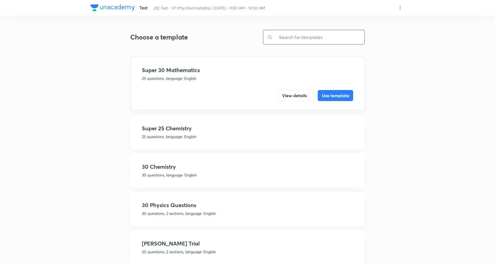
click at [320, 36] on input "text" at bounding box center [318, 37] width 92 height 14
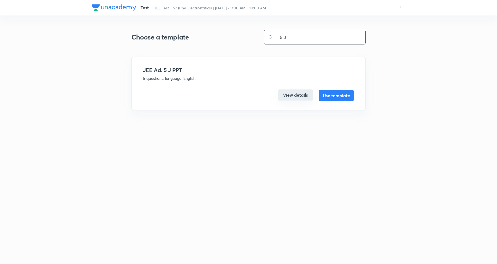
click at [306, 93] on button "View details" at bounding box center [295, 95] width 35 height 11
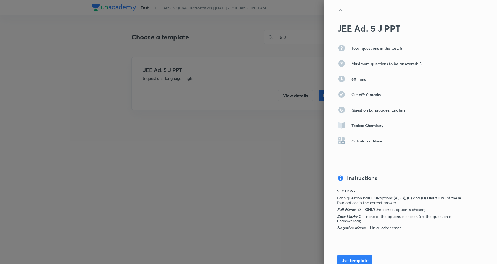
drag, startPoint x: 338, startPoint y: 10, endPoint x: 306, endPoint y: 0, distance: 33.4
click at [337, 10] on icon at bounding box center [340, 10] width 7 height 7
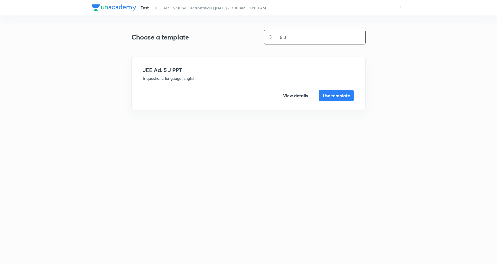
click at [298, 37] on input "5 J" at bounding box center [320, 37] width 92 height 14
type input "5"
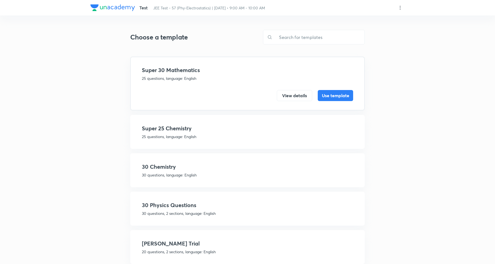
click at [401, 9] on icon at bounding box center [400, 8] width 6 height 6
click at [369, 21] on p "Create new template" at bounding box center [366, 21] width 38 height 6
click at [289, 34] on div at bounding box center [248, 132] width 497 height 264
click at [295, 40] on input "text" at bounding box center [318, 37] width 92 height 14
click at [303, 38] on input "text" at bounding box center [318, 37] width 92 height 14
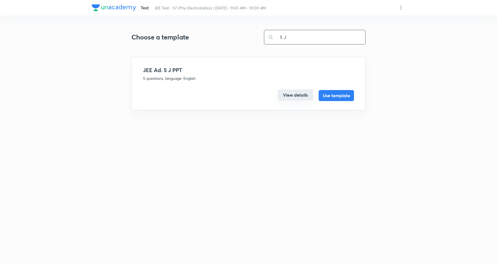
click at [290, 94] on button "View details" at bounding box center [295, 95] width 35 height 11
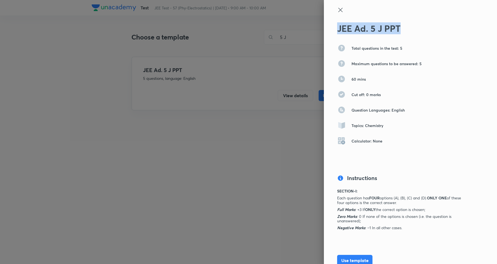
drag, startPoint x: 407, startPoint y: 24, endPoint x: 339, endPoint y: 18, distance: 67.7
click at [339, 18] on div "JEE Ad. 5 J PPT Total questions in the test: 5 Maximum questions to be answered…" at bounding box center [410, 132] width 173 height 264
copy h2 "JEE Ad. 5 J PPT"
click at [337, 9] on icon at bounding box center [340, 10] width 7 height 7
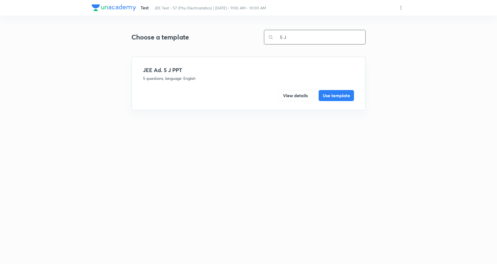
drag, startPoint x: 311, startPoint y: 32, endPoint x: 256, endPoint y: 33, distance: 55.6
click at [256, 33] on div "Choose a template 5 J ​" at bounding box center [249, 37] width 234 height 15
click at [290, 94] on button "View details" at bounding box center [295, 95] width 35 height 11
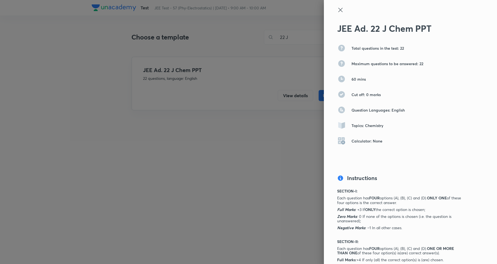
click at [337, 7] on icon at bounding box center [340, 10] width 7 height 7
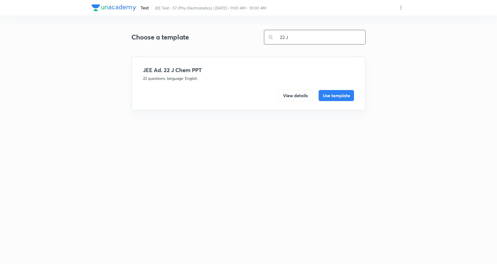
drag, startPoint x: 286, startPoint y: 32, endPoint x: 200, endPoint y: 32, distance: 85.7
click at [200, 32] on div "Choose a template 22 J ​" at bounding box center [249, 37] width 234 height 15
type input "21 J"
click at [292, 87] on div "View details Use template" at bounding box center [248, 91] width 211 height 20
click at [294, 95] on button "View details" at bounding box center [295, 95] width 35 height 11
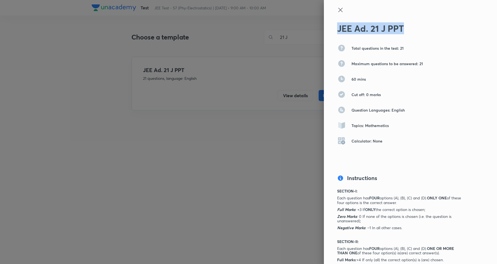
drag, startPoint x: 415, startPoint y: 29, endPoint x: 331, endPoint y: 23, distance: 84.2
click at [331, 23] on div "JEE Ad. 21 J PPT Total questions in the test: 21 Maximum questions to be answer…" at bounding box center [410, 132] width 173 height 264
copy h2 "JEE Ad. 21 J PPT"
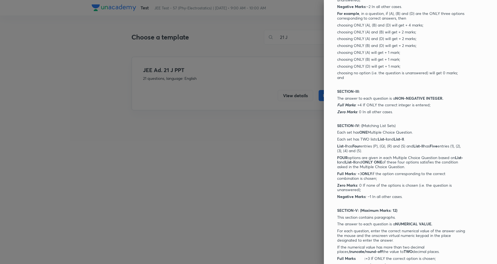
scroll to position [451, 0]
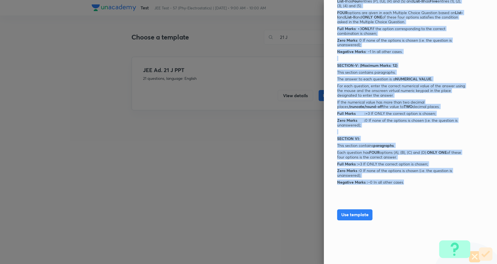
drag, startPoint x: 338, startPoint y: 194, endPoint x: 441, endPoint y: 170, distance: 106.0
click at [442, 183] on div "JEE Ad. 21 J PPT Total questions in the test: 21 Maximum questions to be answer…" at bounding box center [410, 132] width 173 height 264
copy div "LOREMIP-D: Sita consecte adi ELIT seddoei (T), (I), (U) lab (E). DOLO MAG al en…"
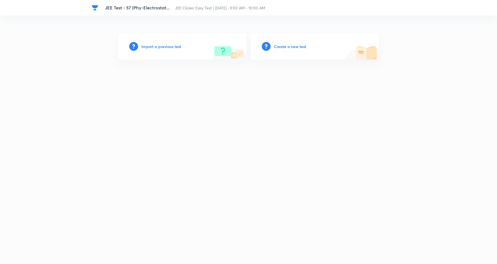
click at [288, 45] on h6 "Create a new test" at bounding box center [290, 47] width 32 height 6
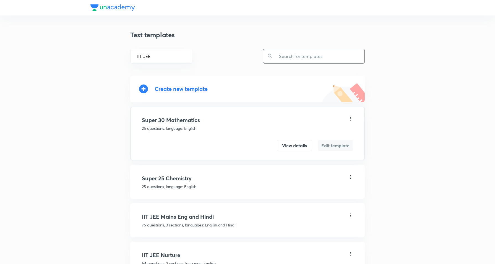
click at [306, 56] on input "text" at bounding box center [318, 56] width 92 height 14
paste input "JEE Ad. 5 J PPT"
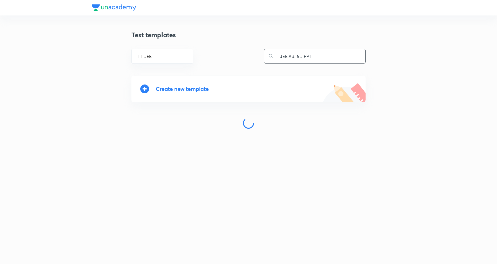
type input "JEE Ad. 5 J PPT"
click at [316, 50] on input "JEE Ad. 5 J PPT" at bounding box center [320, 56] width 92 height 14
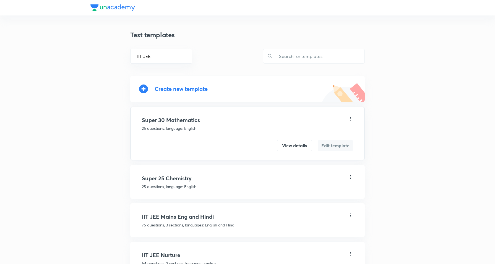
click at [193, 92] on div "Create new template" at bounding box center [180, 89] width 53 height 6
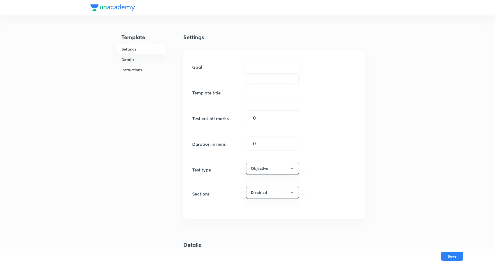
click at [279, 64] on input "text" at bounding box center [272, 66] width 39 height 5
type input "j"
type input "i"
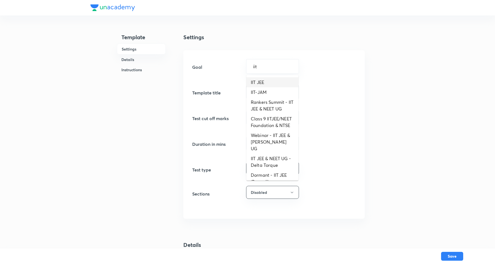
click at [271, 82] on li "IIT JEE" at bounding box center [272, 82] width 52 height 10
type input "IIT JEE"
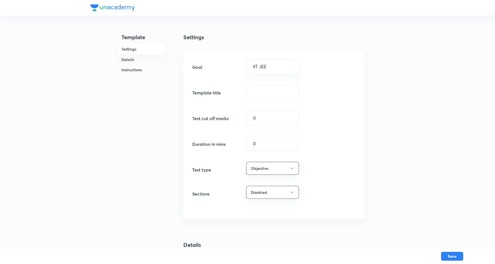
click at [265, 100] on div "Goal IIT JEE ​ Template title ​ Test cut off marks 0 ​ Duration in mins 0 ​ Tes…" at bounding box center [273, 134] width 181 height 169
click at [272, 88] on input "text" at bounding box center [272, 92] width 52 height 14
click at [274, 84] on div "Goal IIT JEE ​ Template title ​ Test cut off marks 0 ​ Duration in mins 0 ​ Tes…" at bounding box center [273, 134] width 181 height 169
click at [259, 91] on input "text" at bounding box center [272, 92] width 52 height 14
paste input "JEE Ad. 21 J PPT"
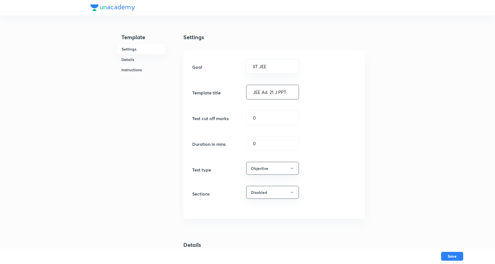
drag, startPoint x: 270, startPoint y: 91, endPoint x: 284, endPoint y: 89, distance: 14.0
click at [273, 91] on input "JEE Ad. 21 J PPT" at bounding box center [272, 92] width 52 height 14
type input "JEE Ad. 5 J PPT"
drag, startPoint x: 271, startPoint y: 141, endPoint x: 198, endPoint y: 141, distance: 72.7
click at [198, 141] on div "Duration in mins 0 ​" at bounding box center [274, 143] width 164 height 15
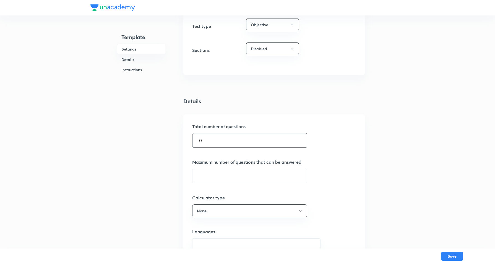
scroll to position [173, 0]
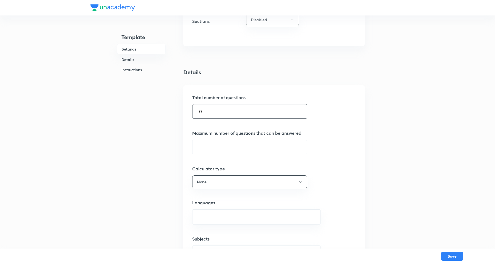
type input "60"
drag, startPoint x: 225, startPoint y: 108, endPoint x: 126, endPoint y: 103, distance: 98.5
click at [126, 104] on div "Template Settings Details Instructions Settings Goal IIT JEE ​ Template title J…" at bounding box center [247, 166] width 314 height 656
type input "5"
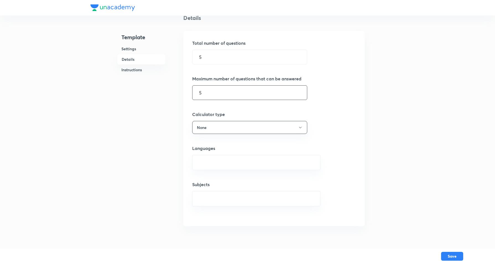
scroll to position [311, 0]
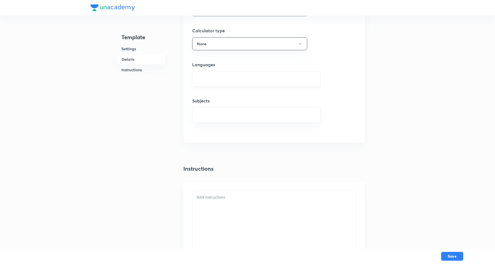
type input "5"
click at [226, 79] on input "text" at bounding box center [256, 79] width 114 height 10
drag, startPoint x: 213, startPoint y: 96, endPoint x: 219, endPoint y: 127, distance: 32.0
click at [212, 96] on li "English" at bounding box center [255, 96] width 127 height 10
click at [220, 122] on input "text" at bounding box center [256, 117] width 114 height 10
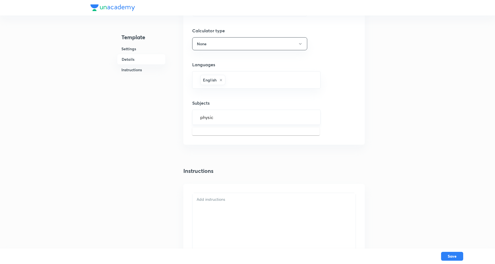
type input "physics"
click at [207, 134] on li "Physics" at bounding box center [255, 135] width 127 height 10
click at [225, 197] on div at bounding box center [273, 252] width 163 height 114
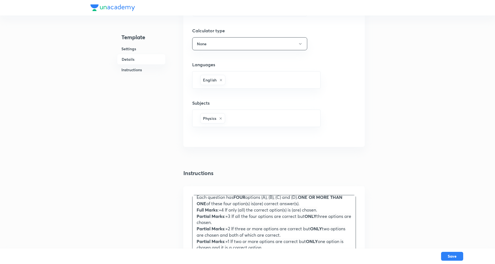
scroll to position [173, 0]
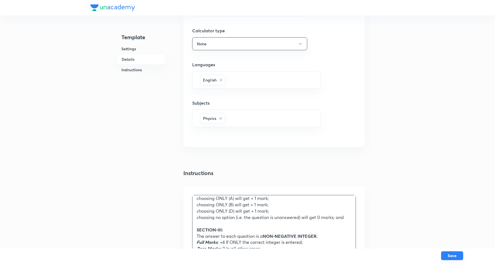
click at [449, 254] on button "Save" at bounding box center [452, 255] width 22 height 9
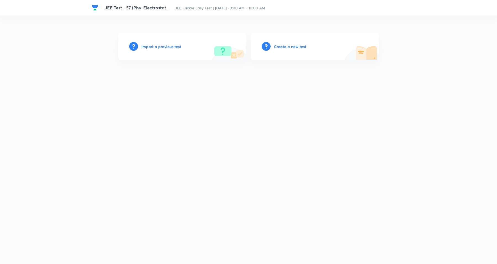
click at [296, 44] on h6 "Create a new test" at bounding box center [290, 47] width 32 height 6
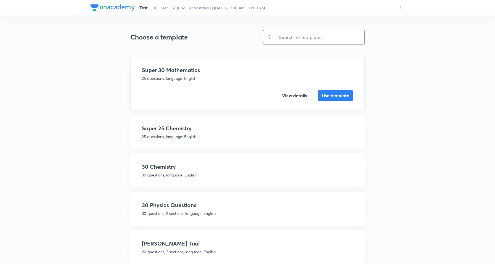
click at [308, 35] on input "text" at bounding box center [318, 37] width 92 height 14
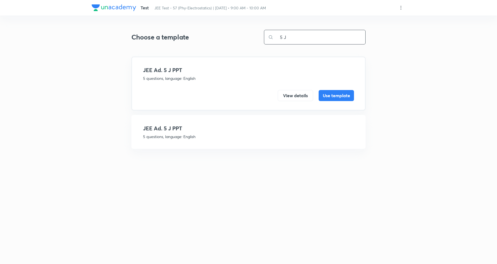
type input "5 J"
click at [174, 121] on div "JEE Ad. 5 J PPT 5 questions, language: English View details Use template" at bounding box center [249, 132] width 234 height 34
click at [196, 136] on p "5 questions, language: English" at bounding box center [248, 137] width 211 height 6
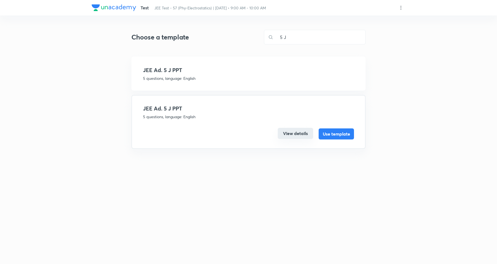
click at [306, 131] on button "View details" at bounding box center [295, 133] width 35 height 11
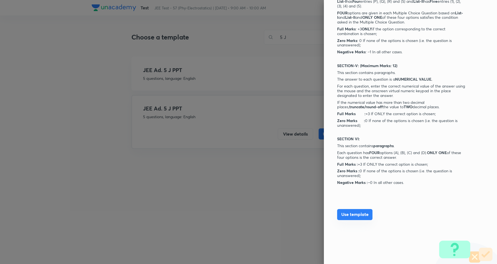
scroll to position [451, 0]
click at [357, 212] on button "Use template" at bounding box center [354, 214] width 35 height 11
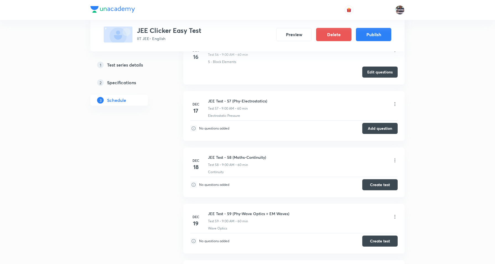
scroll to position [3396, 0]
click at [383, 133] on button "Add question" at bounding box center [379, 127] width 35 height 11
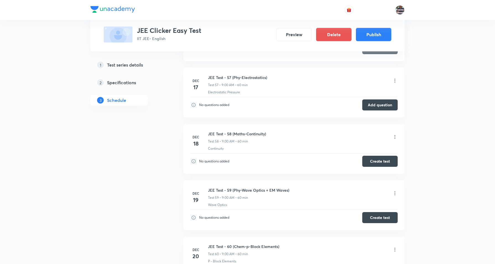
scroll to position [3431, 0]
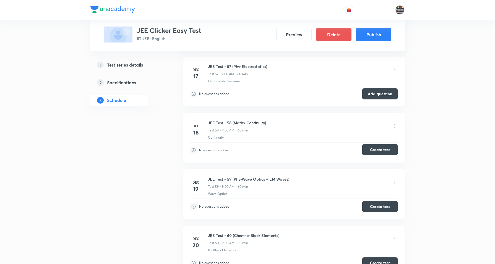
click at [380, 155] on button "Create test" at bounding box center [379, 149] width 35 height 11
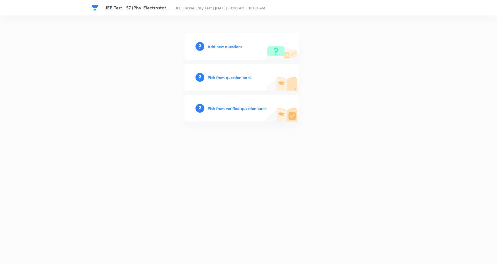
click at [222, 44] on h6 "Add new questions" at bounding box center [225, 47] width 35 height 6
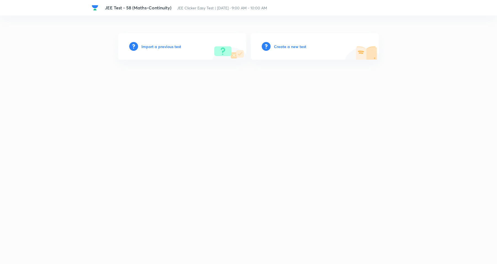
click at [293, 46] on h6 "Create a new test" at bounding box center [290, 47] width 32 height 6
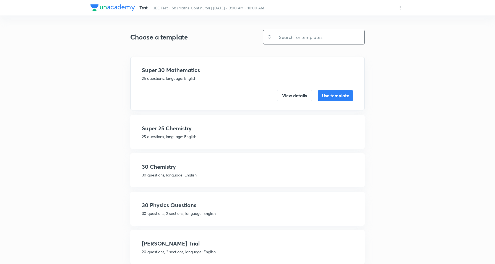
click at [321, 36] on input "text" at bounding box center [318, 37] width 92 height 14
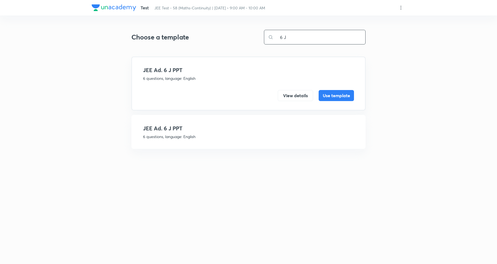
type input "6 J"
click at [188, 134] on p "6 questions, language: English" at bounding box center [248, 137] width 211 height 6
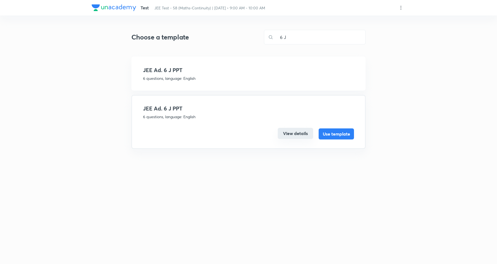
click at [303, 130] on button "View details" at bounding box center [295, 133] width 35 height 11
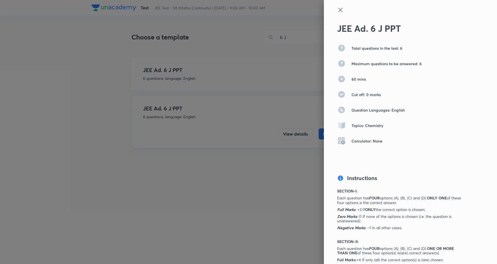
click at [337, 7] on icon at bounding box center [340, 10] width 7 height 7
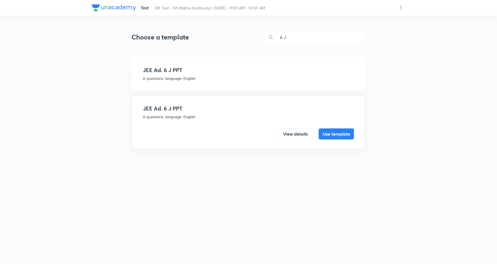
drag, startPoint x: 180, startPoint y: 74, endPoint x: 278, endPoint y: 129, distance: 111.9
click at [182, 74] on h4 "JEE Ad. 6 J PPT" at bounding box center [248, 70] width 211 height 8
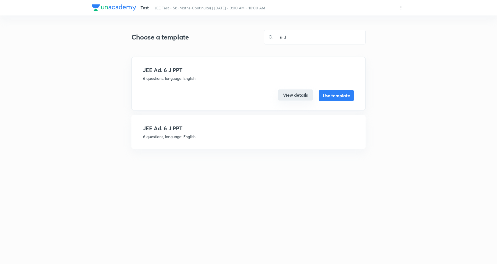
click at [294, 95] on button "View details" at bounding box center [295, 95] width 35 height 11
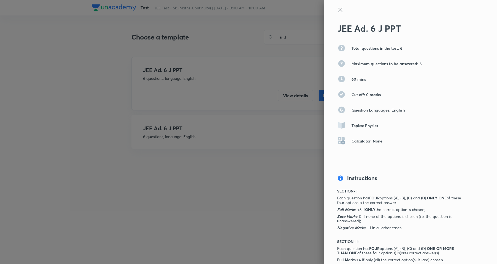
click at [339, 10] on icon at bounding box center [340, 10] width 7 height 7
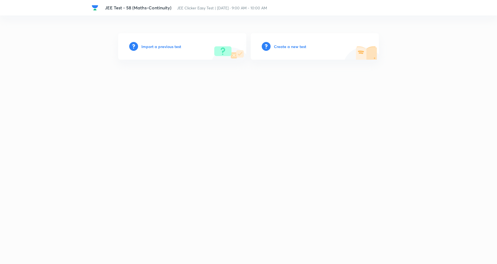
click at [291, 45] on h6 "Create a new test" at bounding box center [290, 47] width 32 height 6
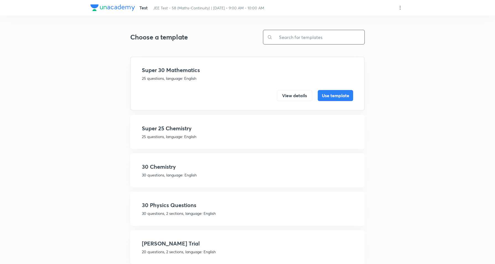
click at [322, 39] on input "text" at bounding box center [318, 37] width 92 height 14
drag, startPoint x: 301, startPoint y: 39, endPoint x: 304, endPoint y: 37, distance: 4.2
click at [303, 39] on input "text" at bounding box center [318, 37] width 92 height 14
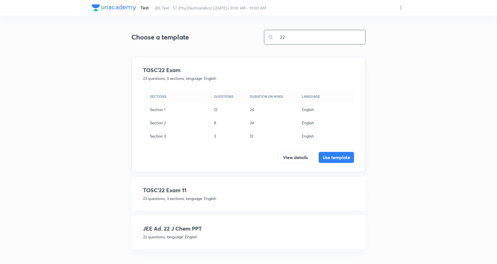
drag, startPoint x: 302, startPoint y: 35, endPoint x: 159, endPoint y: 22, distance: 143.2
click at [159, 22] on div "Choose a template 22 ​ TOSC'22 Exam 23 questions, 3 sections, language: English…" at bounding box center [249, 137] width 234 height 234
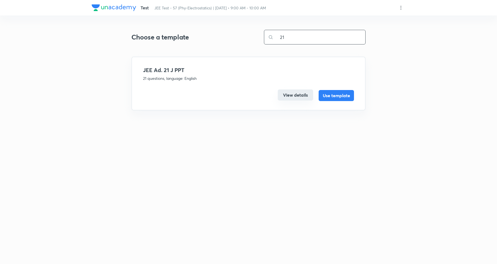
type input "21"
click at [291, 91] on button "View details" at bounding box center [295, 95] width 35 height 11
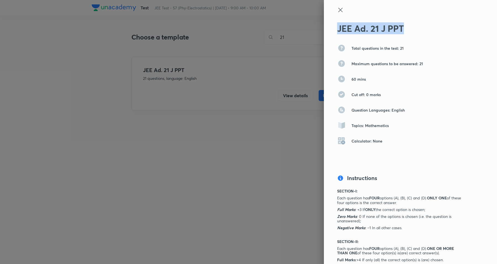
drag, startPoint x: 412, startPoint y: 30, endPoint x: 332, endPoint y: 24, distance: 80.1
click at [337, 24] on h2 "JEE Ad. 21 J PPT" at bounding box center [401, 28] width 128 height 10
copy h2 "JEE Ad. 21 J PPT"
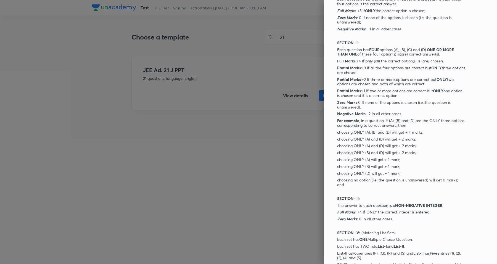
scroll to position [451, 0]
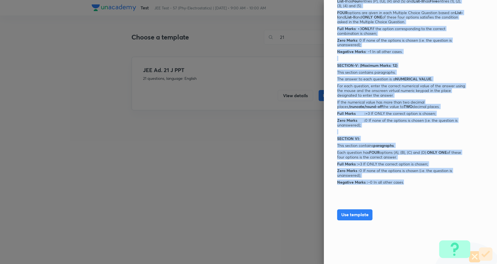
drag, startPoint x: 332, startPoint y: 155, endPoint x: 413, endPoint y: 151, distance: 81.6
copy div "LOREMIP-D: Sita consecte adi ELIT seddoei (T), (I), (U) lab (E). DOLO MAG al en…"
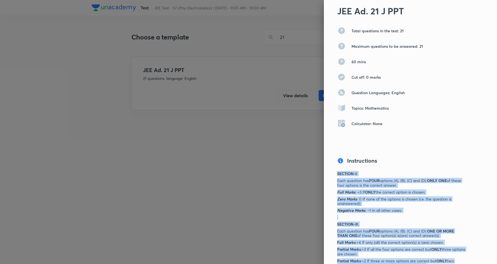
scroll to position [0, 0]
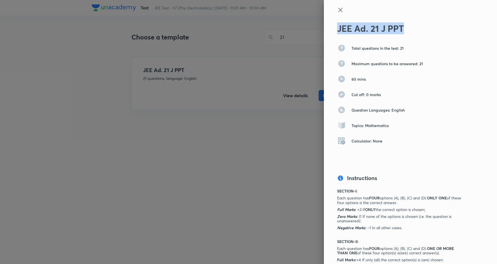
drag, startPoint x: 333, startPoint y: 18, endPoint x: 323, endPoint y: 2, distance: 19.5
click at [327, 15] on div "JEE Ad. 21 J PPT Total questions in the test: 21 Maximum questions to be answer…" at bounding box center [410, 132] width 173 height 264
copy h2 "JEE Ad. 21 J PPT"
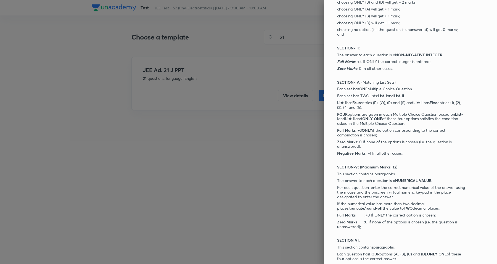
scroll to position [451, 0]
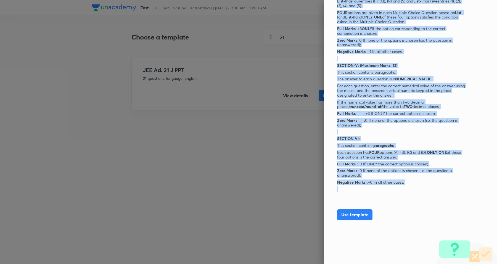
drag, startPoint x: 332, startPoint y: 156, endPoint x: 432, endPoint y: 189, distance: 105.2
click at [432, 189] on div "JEE Ad. 21 J PPT Total questions in the test: 21 Maximum questions to be answer…" at bounding box center [410, 132] width 173 height 264
copy div "SECTION-I: Each question has FOUR options (A), (B), (C) and (D). ONLY ONE of th…"
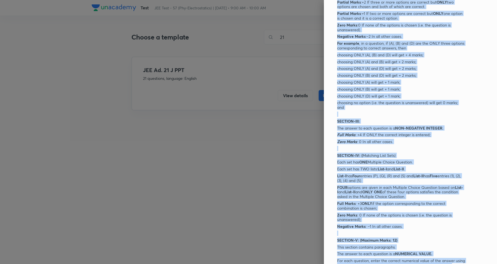
scroll to position [175, 0]
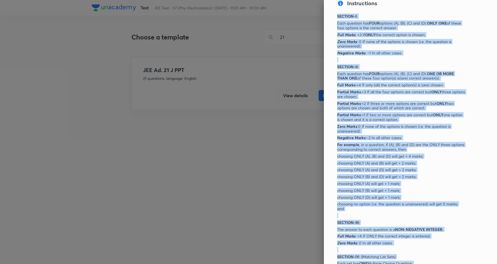
copy div "SECTION-I: Each question has FOUR options (A), (B), (C) and (D). ONLY ONE of th…"
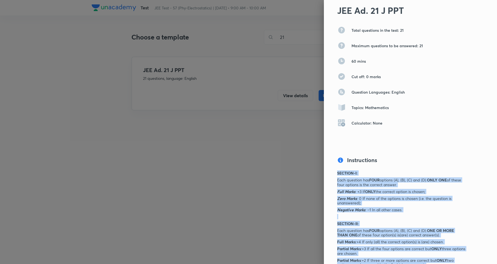
scroll to position [0, 0]
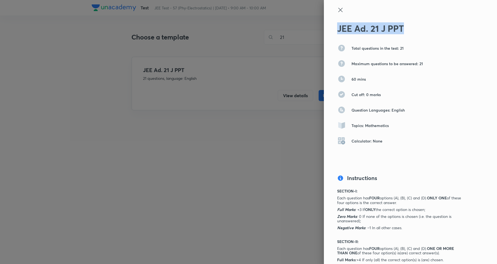
drag, startPoint x: 408, startPoint y: 23, endPoint x: 331, endPoint y: 6, distance: 78.6
click at [339, 19] on div "JEE Ad. 21 J PPT Total questions in the test: 21 Maximum questions to be answer…" at bounding box center [410, 132] width 173 height 264
copy h2 "JEE Ad. 21 J PPT"
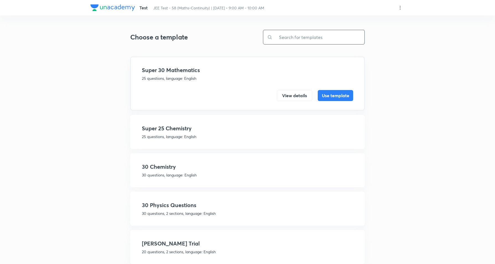
click at [323, 38] on input "text" at bounding box center [318, 37] width 92 height 14
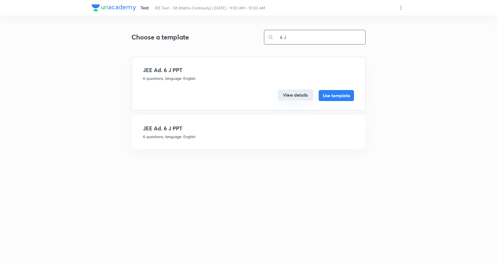
type input "6 J"
click at [302, 90] on button "View details" at bounding box center [295, 95] width 35 height 11
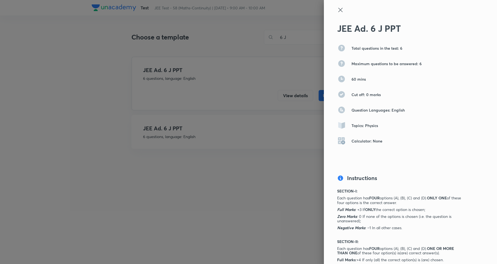
click at [338, 10] on icon at bounding box center [340, 10] width 4 height 4
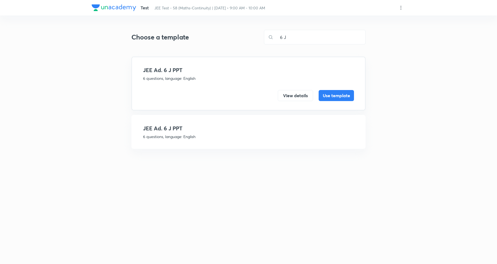
click at [203, 131] on h4 "JEE Ad. 6 J PPT" at bounding box center [248, 128] width 211 height 8
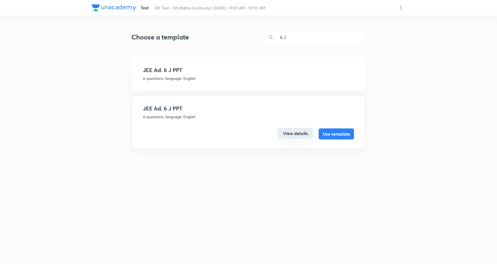
click at [285, 133] on button "View details" at bounding box center [295, 133] width 35 height 11
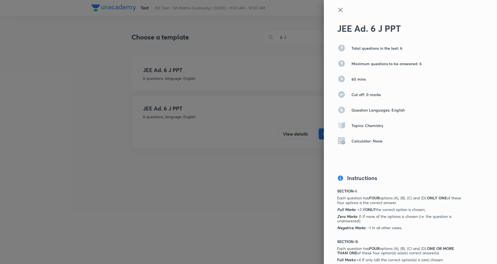
click at [337, 9] on icon at bounding box center [340, 10] width 7 height 7
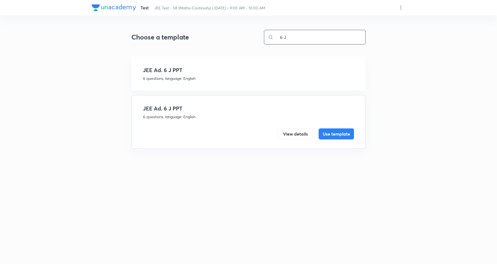
click at [297, 37] on input "6 J" at bounding box center [320, 37] width 92 height 14
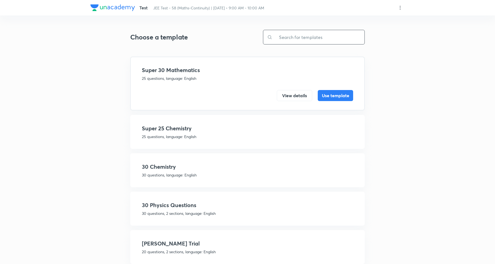
paste input "JEE Ad. 21 J PPT"
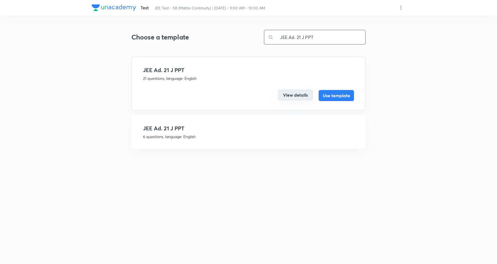
type input "JEE Ad. 21 J PPT"
click at [295, 90] on button "View details" at bounding box center [295, 95] width 35 height 11
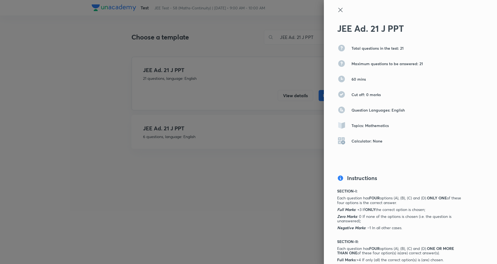
click at [337, 7] on icon at bounding box center [340, 10] width 7 height 7
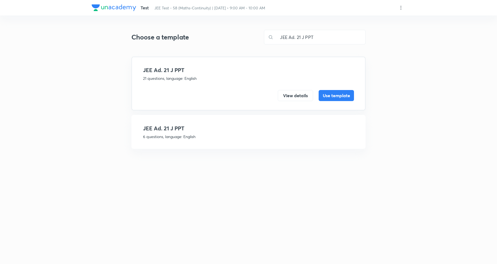
drag, startPoint x: 198, startPoint y: 133, endPoint x: 203, endPoint y: 135, distance: 5.5
click at [198, 134] on p "6 questions, language: English" at bounding box center [248, 137] width 211 height 6
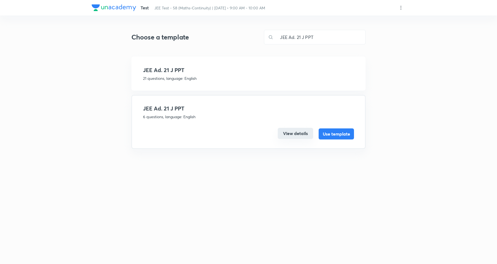
click at [286, 130] on button "View details" at bounding box center [295, 133] width 35 height 11
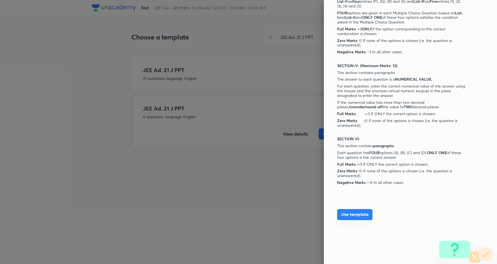
scroll to position [451, 0]
drag, startPoint x: 352, startPoint y: 211, endPoint x: 351, endPoint y: 202, distance: 8.3
click at [352, 210] on button "Use template" at bounding box center [354, 214] width 35 height 11
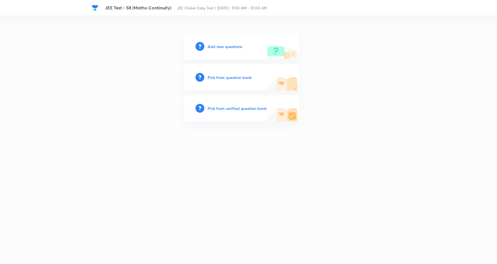
click at [238, 50] on div "Add new questions" at bounding box center [242, 46] width 115 height 27
click at [234, 48] on h6 "Add new questions" at bounding box center [225, 47] width 35 height 6
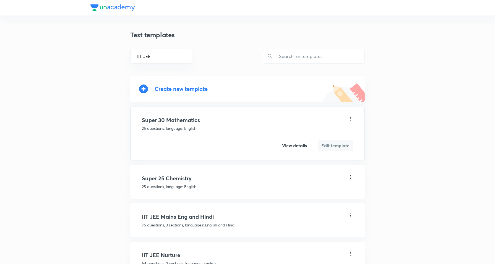
click at [191, 86] on div "Create new template" at bounding box center [180, 89] width 53 height 6
click at [203, 88] on div "Create new template" at bounding box center [180, 89] width 53 height 6
click at [194, 87] on div "Create new template" at bounding box center [180, 89] width 53 height 6
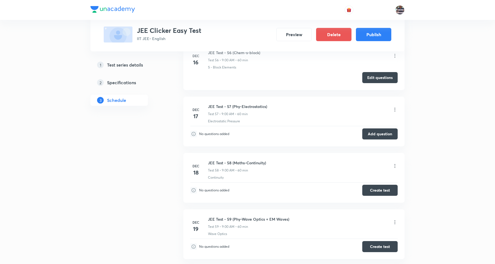
scroll to position [3327, 0]
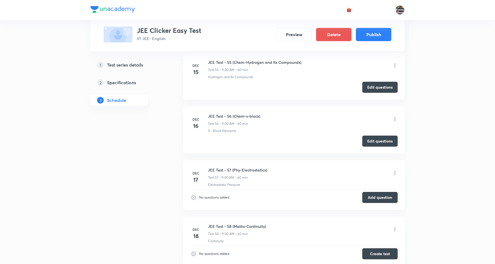
click at [396, 176] on icon at bounding box center [395, 173] width 6 height 6
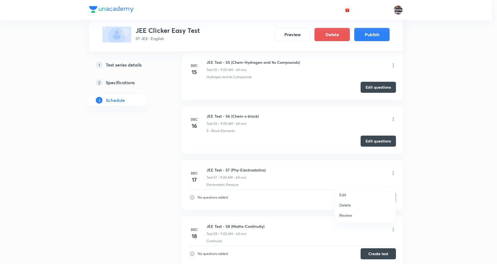
click at [348, 191] on li "Edit" at bounding box center [365, 195] width 61 height 10
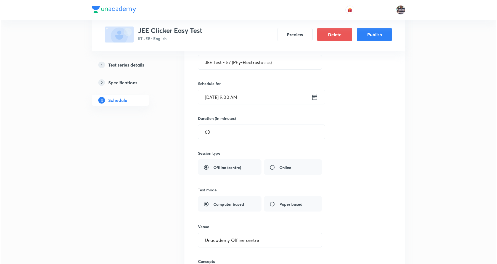
scroll to position [3120, 0]
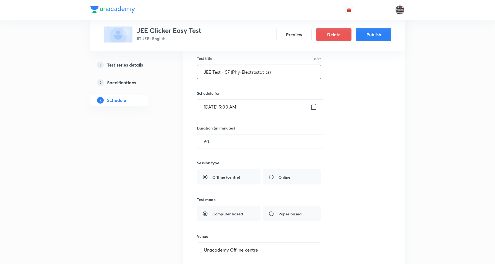
click at [228, 76] on input "JEE Test - 57 (Phy-Electrostatics)" at bounding box center [259, 72] width 124 height 14
type input "JEE Test - 59 (Phy-Electrostatics)"
click at [212, 114] on input "Dec 17, 2025, 9:00 AM" at bounding box center [253, 107] width 113 height 14
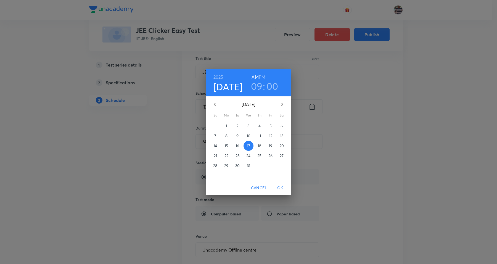
click at [269, 144] on p "19" at bounding box center [271, 146] width 4 height 6
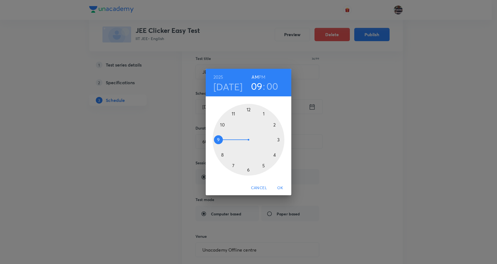
click at [278, 189] on span "OK" at bounding box center [280, 188] width 13 height 7
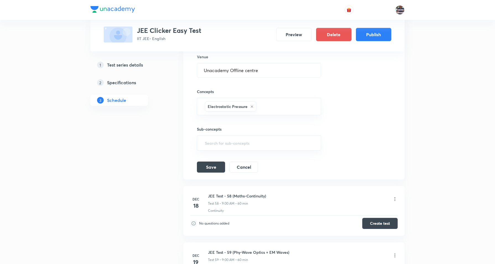
scroll to position [3327, 0]
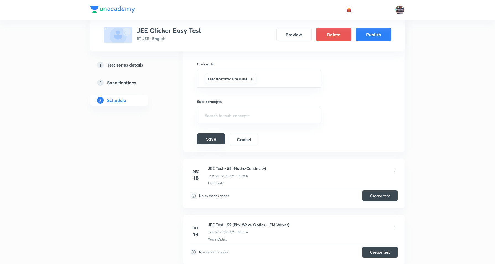
click at [216, 145] on button "Save" at bounding box center [211, 138] width 28 height 11
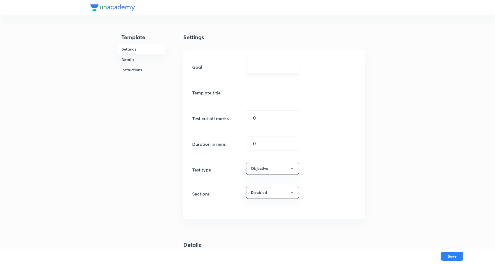
click at [274, 66] on input "text" at bounding box center [272, 66] width 39 height 5
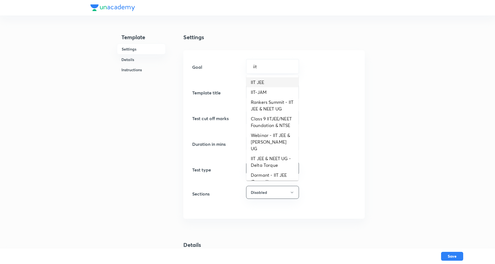
click at [259, 82] on li "IIT JEE" at bounding box center [272, 82] width 52 height 10
type input "IIT JEE"
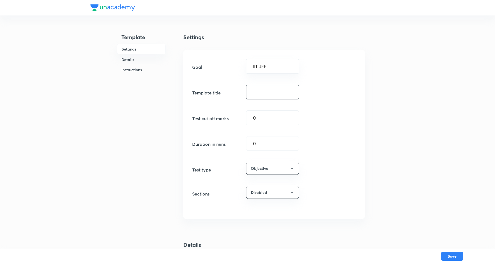
click at [263, 98] on input "text" at bounding box center [272, 92] width 52 height 14
paste input "JEE Ad. 21 J PPT"
type input "JEE Ad. 21 J PPT"
drag, startPoint x: 272, startPoint y: 147, endPoint x: 190, endPoint y: 138, distance: 82.5
click at [190, 138] on div "Goal IIT JEE ​ Template title JEE Ad. 21 J PPT ​ Test cut off marks 0 ​ Duratio…" at bounding box center [273, 134] width 181 height 169
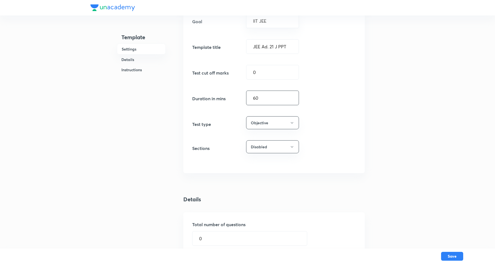
scroll to position [104, 0]
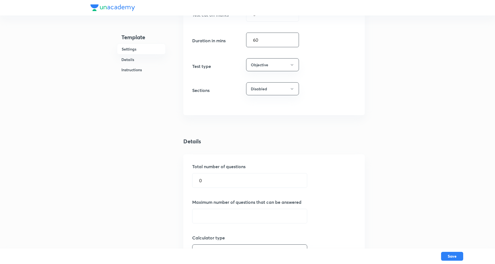
type input "60"
drag, startPoint x: 138, startPoint y: 178, endPoint x: 67, endPoint y: 176, distance: 71.6
click at [61, 178] on div "Template Settings Details Instructions Settings Goal IIT JEE ​ Template title J…" at bounding box center [247, 234] width 495 height 677
type input "6"
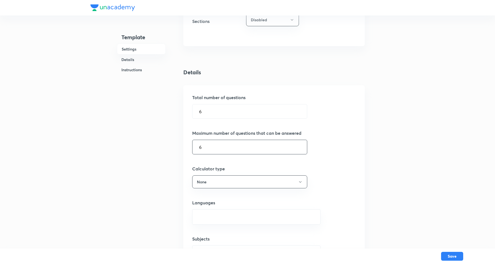
scroll to position [276, 0]
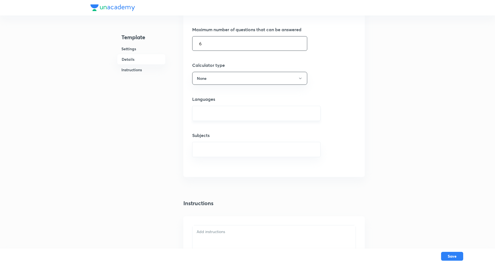
type input "6"
click at [223, 113] on input "text" at bounding box center [256, 113] width 114 height 10
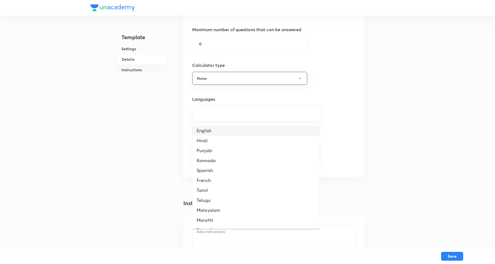
click at [215, 132] on li "English" at bounding box center [255, 131] width 127 height 10
click at [219, 154] on input "text" at bounding box center [256, 152] width 114 height 10
type input "mathematics"
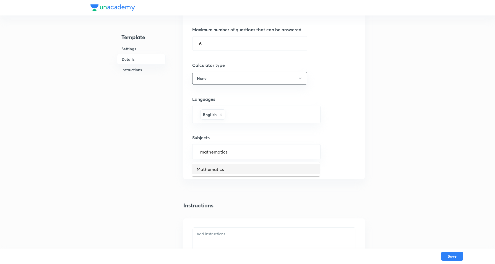
click at [219, 168] on li "Mathematics" at bounding box center [255, 169] width 127 height 10
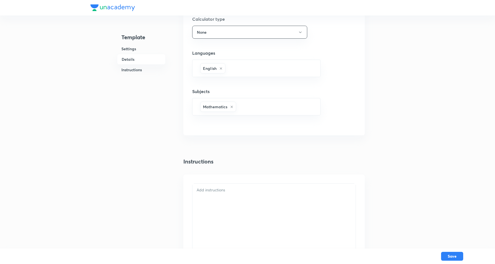
scroll to position [380, 0]
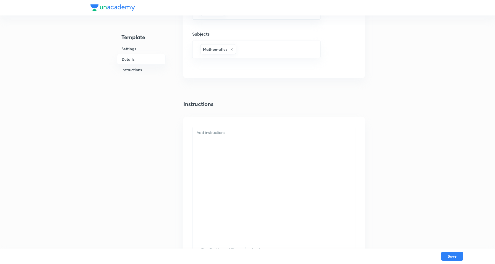
click at [231, 133] on p at bounding box center [273, 133] width 155 height 6
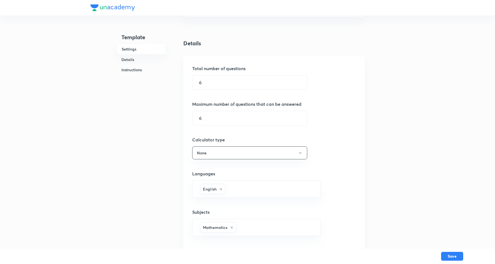
scroll to position [138, 0]
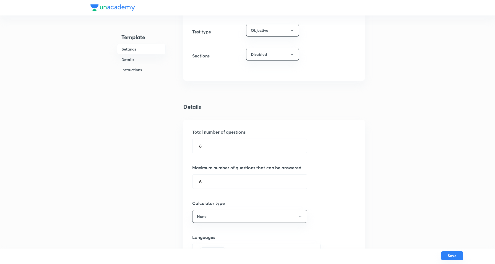
click at [395, 211] on button "Save" at bounding box center [452, 255] width 22 height 9
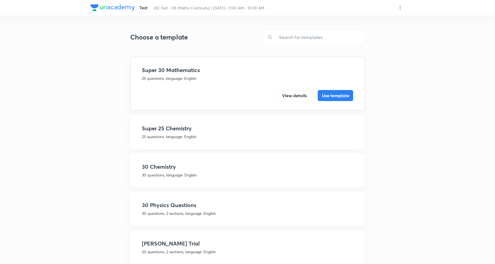
click at [322, 39] on input "text" at bounding box center [318, 37] width 92 height 14
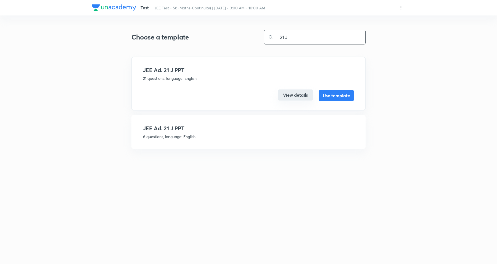
type input "21 J"
click at [305, 91] on button "View details" at bounding box center [295, 95] width 35 height 11
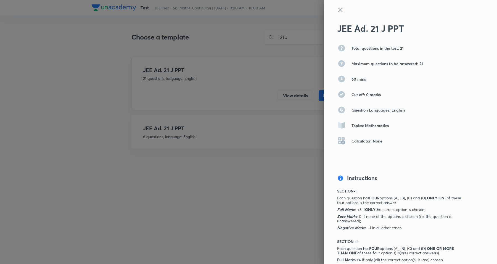
click at [337, 8] on icon at bounding box center [340, 10] width 7 height 7
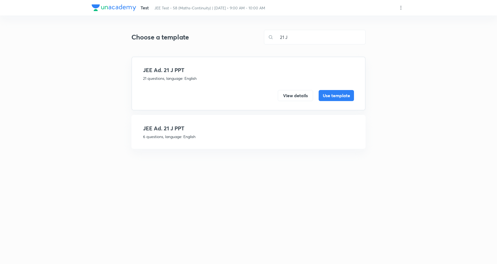
drag, startPoint x: 180, startPoint y: 134, endPoint x: 275, endPoint y: 150, distance: 96.9
click at [180, 134] on p "6 questions, language: English" at bounding box center [248, 137] width 211 height 6
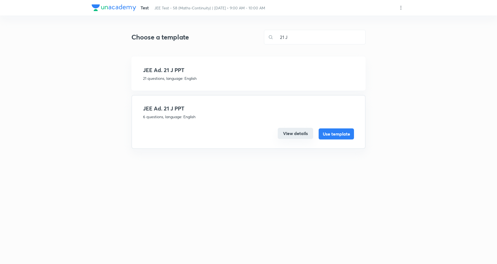
click at [282, 136] on button "View details" at bounding box center [295, 133] width 35 height 11
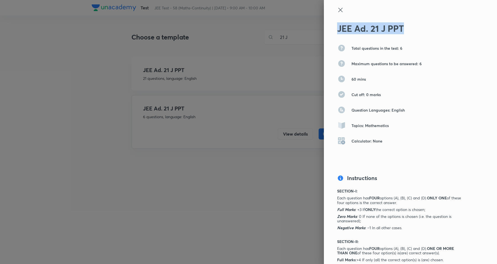
drag, startPoint x: 412, startPoint y: 23, endPoint x: 332, endPoint y: 21, distance: 80.4
click at [332, 21] on div "JEE Ad. 21 J PPT Total questions in the test: 6 Maximum questions to be answere…" at bounding box center [410, 132] width 173 height 264
copy h2 "JEE Ad. 21 J PPT"
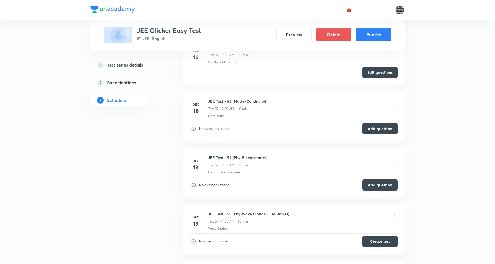
scroll to position [3396, 0]
click at [395, 163] on icon at bounding box center [395, 161] width 6 height 6
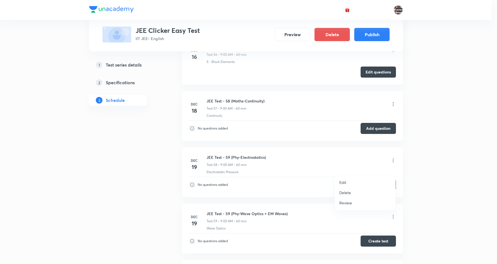
click at [351, 180] on li "Edit" at bounding box center [365, 182] width 61 height 10
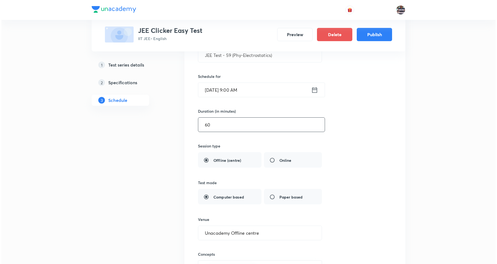
scroll to position [3189, 0]
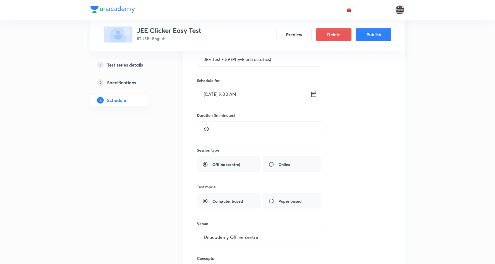
click at [215, 100] on input "[DATE] 9:00 AM" at bounding box center [253, 94] width 113 height 14
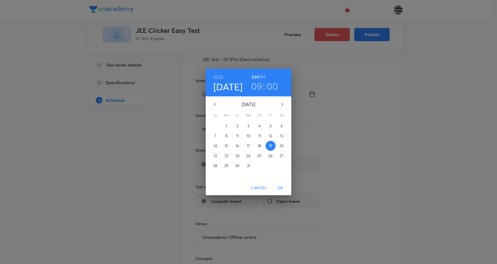
click at [343, 108] on div "[DATE] 09 : 00 AM PM [DATE] Su Mo Tu We Th Fr Sa 30 1 2 3 4 5 6 7 8 9 10 11 12 …" at bounding box center [248, 132] width 497 height 264
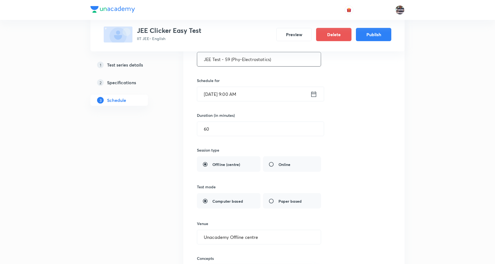
click at [229, 65] on input "JEE Test - 59 (Phy-Electrostatics)" at bounding box center [259, 59] width 124 height 14
type input "JEE Test - 57 (Phy-Electrostatics)"
click at [226, 99] on input "Dec 19, 2025, 9:00 AM" at bounding box center [253, 94] width 113 height 14
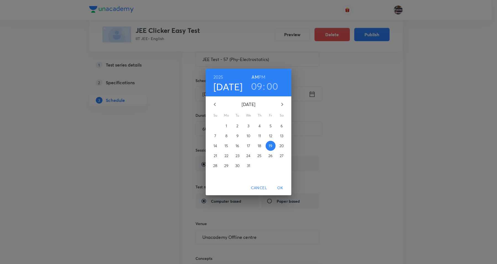
click at [249, 144] on p "17" at bounding box center [248, 146] width 3 height 6
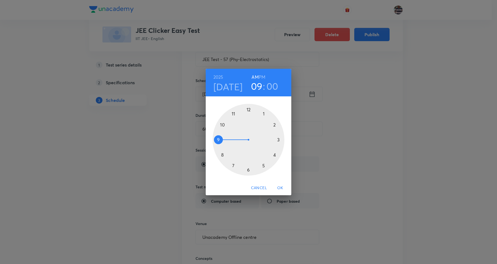
click at [281, 185] on span "OK" at bounding box center [280, 188] width 13 height 7
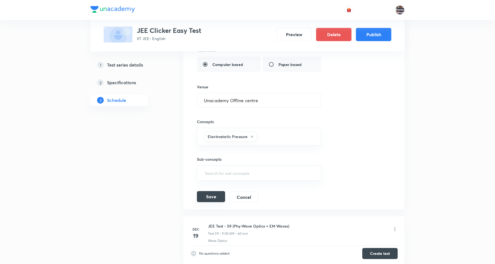
scroll to position [3327, 0]
click at [212, 201] on button "Save" at bounding box center [211, 195] width 28 height 11
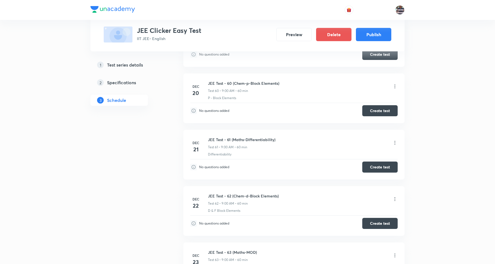
scroll to position [3258, 0]
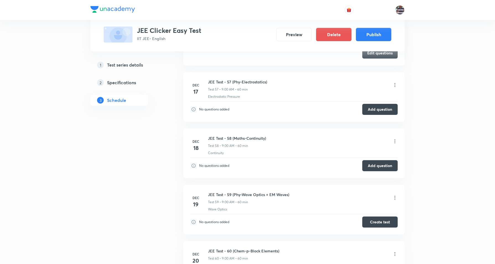
scroll to position [3431, 0]
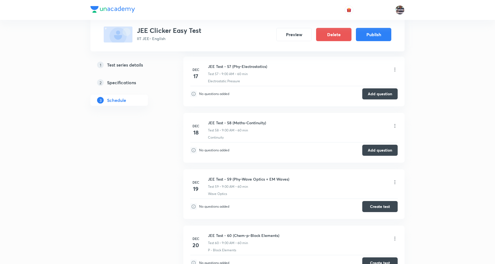
click at [396, 185] on icon at bounding box center [395, 183] width 6 height 6
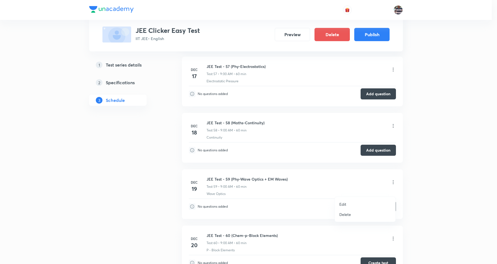
click at [346, 200] on li "Edit" at bounding box center [365, 204] width 61 height 10
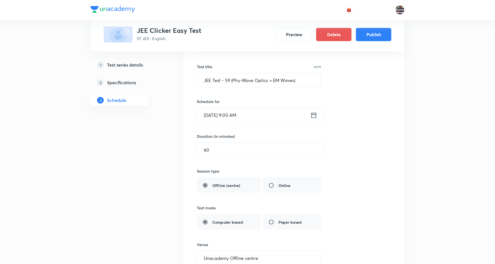
scroll to position [3224, 0]
click at [228, 87] on input "JEE Test - 59 (Phy-Wave Optics + EM Waves)" at bounding box center [259, 81] width 124 height 14
type input "JEE Test - 57 (Phy-Wave Optics + EM Waves)"
click at [237, 121] on input "Dec 19, 2025, 9:00 AM" at bounding box center [253, 116] width 113 height 14
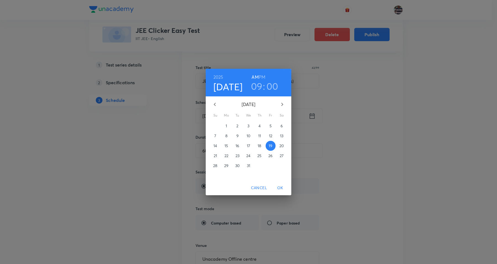
click at [249, 143] on p "17" at bounding box center [248, 146] width 3 height 6
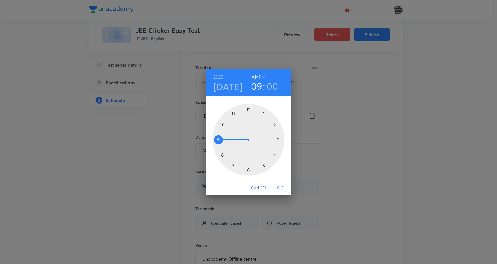
drag, startPoint x: 282, startPoint y: 188, endPoint x: 276, endPoint y: 171, distance: 18.0
click at [282, 187] on span "OK" at bounding box center [280, 188] width 13 height 7
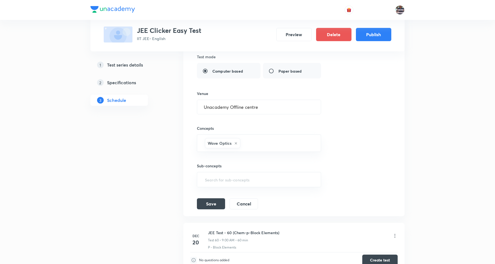
scroll to position [3396, 0]
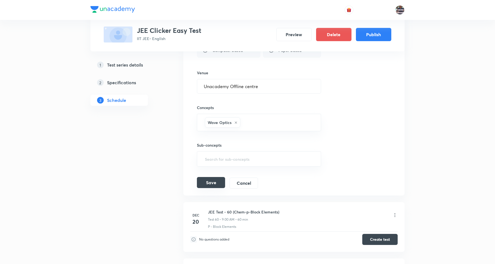
click at [218, 188] on button "Save" at bounding box center [211, 182] width 28 height 11
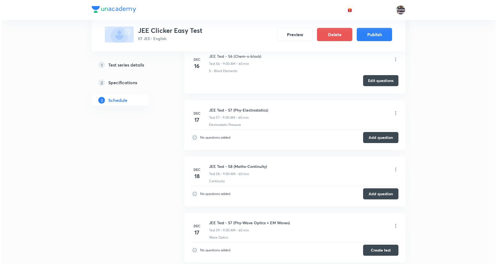
scroll to position [3051, 0]
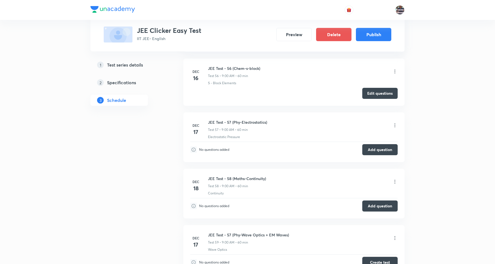
click at [396, 128] on icon at bounding box center [395, 126] width 6 height 6
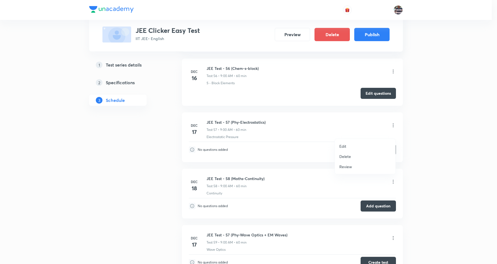
click at [351, 144] on li "Edit" at bounding box center [365, 146] width 61 height 10
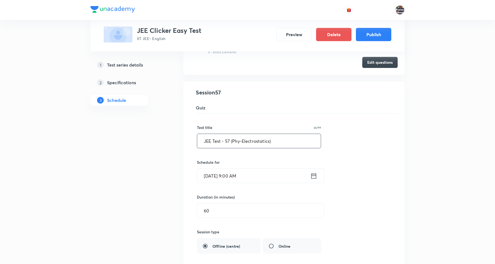
drag, startPoint x: 228, startPoint y: 149, endPoint x: 233, endPoint y: 151, distance: 5.2
click at [228, 148] on input "JEE Test - 57 (Phy-Electrostatics)" at bounding box center [259, 141] width 124 height 14
type input "JEE Test - 59 (Phy-Electrostatics)"
click at [233, 183] on input "Dec 17, 2025, 9:00 AM" at bounding box center [253, 176] width 113 height 14
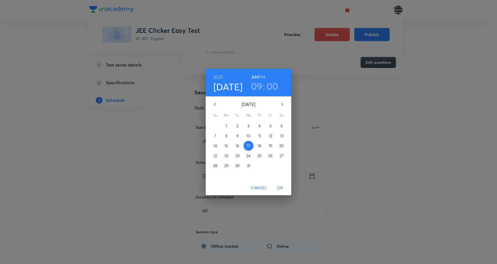
click at [281, 144] on p "20" at bounding box center [282, 146] width 4 height 6
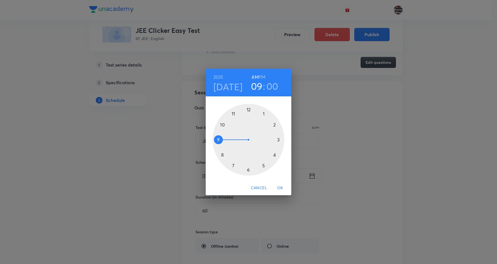
click at [258, 83] on h3 "09" at bounding box center [257, 86] width 12 height 12
click at [237, 83] on h4 "Dec 20" at bounding box center [228, 87] width 29 height 12
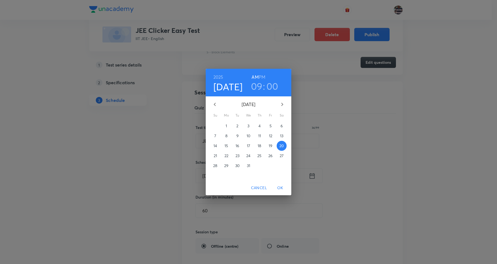
click at [271, 144] on p "19" at bounding box center [271, 146] width 4 height 6
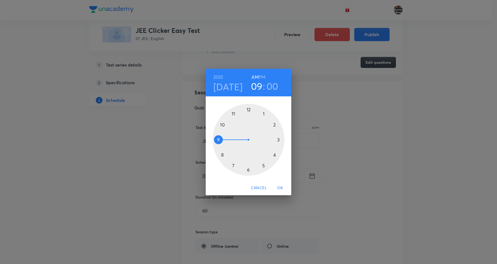
click at [279, 187] on span "OK" at bounding box center [280, 188] width 13 height 7
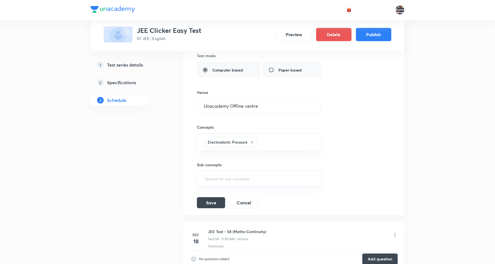
scroll to position [3327, 0]
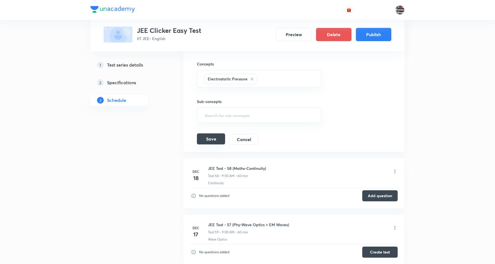
click at [220, 144] on button "Save" at bounding box center [211, 138] width 28 height 11
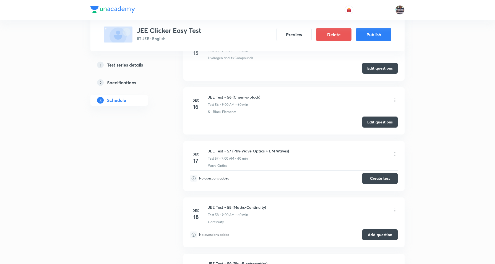
scroll to position [3362, 0]
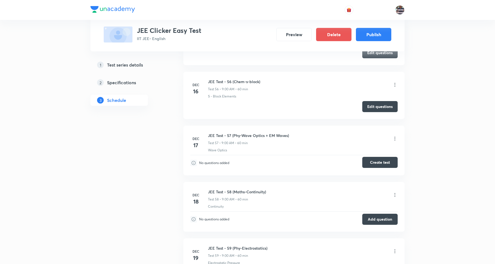
click at [378, 168] on button "Create test" at bounding box center [379, 162] width 35 height 11
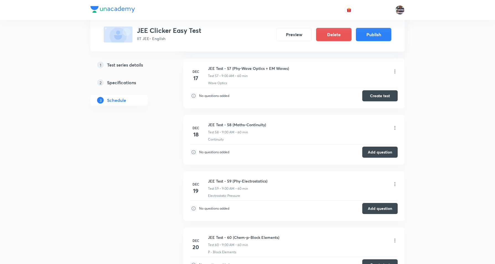
scroll to position [3431, 0]
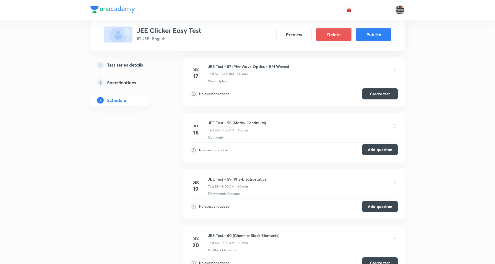
click at [375, 153] on button "Add question" at bounding box center [379, 149] width 35 height 11
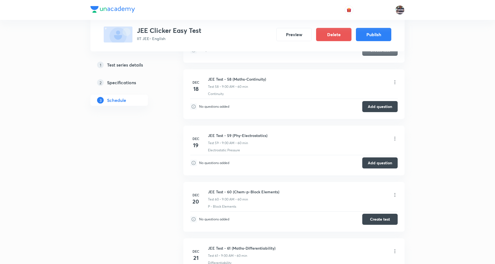
scroll to position [3534, 0]
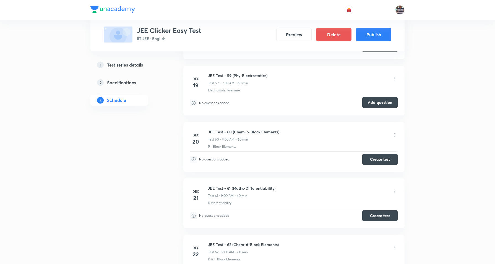
click at [378, 108] on button "Add question" at bounding box center [379, 102] width 35 height 11
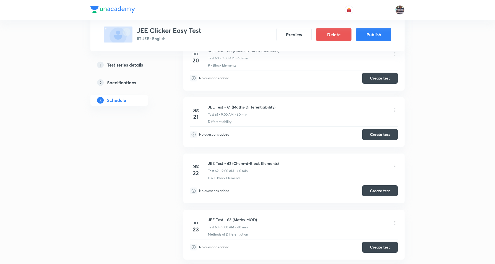
scroll to position [3603, 0]
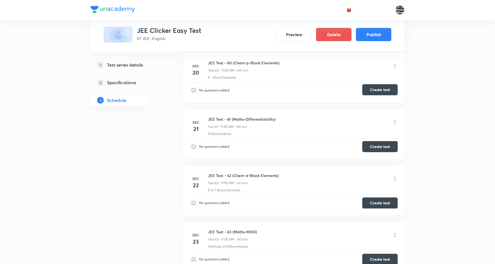
click at [378, 95] on button "Create test" at bounding box center [379, 89] width 35 height 11
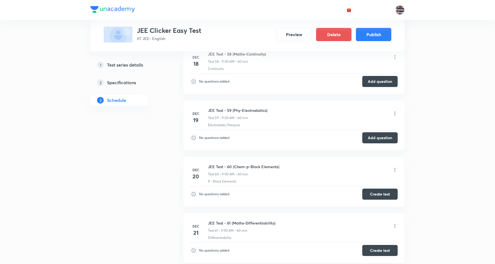
scroll to position [3500, 0]
click at [379, 143] on button "Add question" at bounding box center [379, 137] width 35 height 11
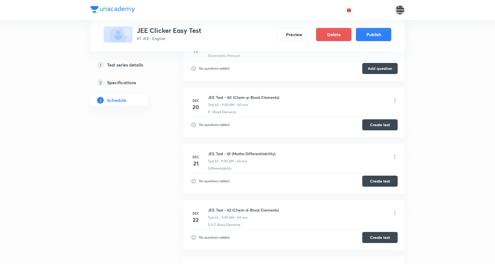
scroll to position [3603, 0]
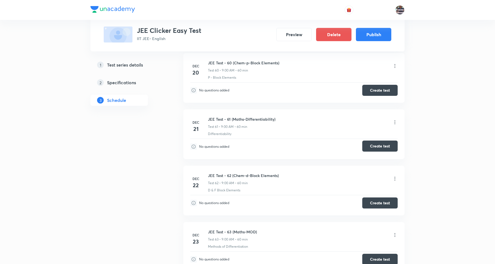
click at [380, 152] on button "Create test" at bounding box center [379, 146] width 35 height 11
click at [390, 208] on button "Create test" at bounding box center [379, 202] width 35 height 11
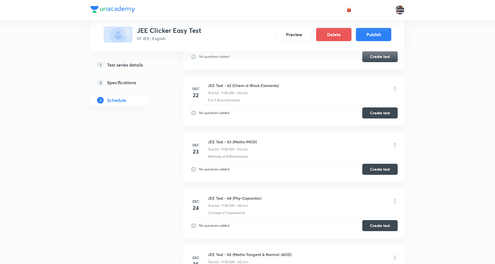
scroll to position [3707, 0]
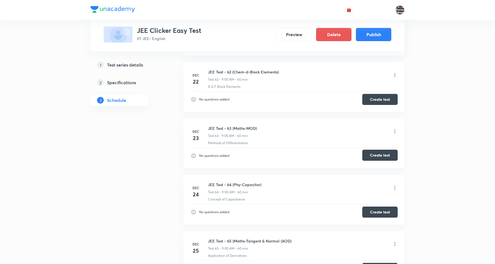
click at [377, 161] on button "Create test" at bounding box center [379, 155] width 35 height 11
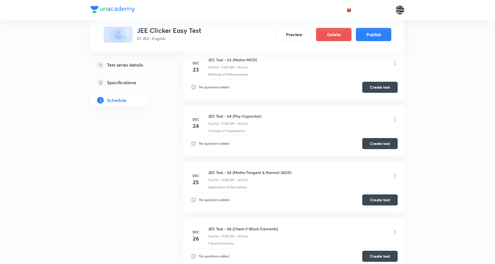
scroll to position [3776, 0]
click at [384, 148] on button "Create test" at bounding box center [379, 142] width 35 height 11
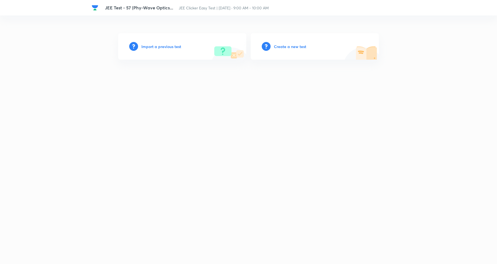
click at [285, 44] on h6 "Create a new test" at bounding box center [290, 47] width 32 height 6
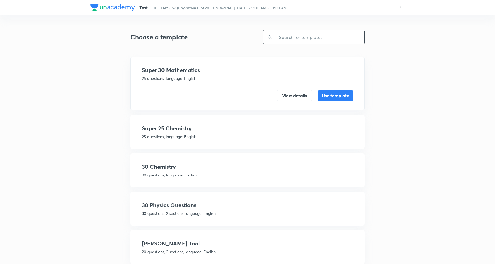
click at [292, 39] on input "text" at bounding box center [318, 37] width 92 height 14
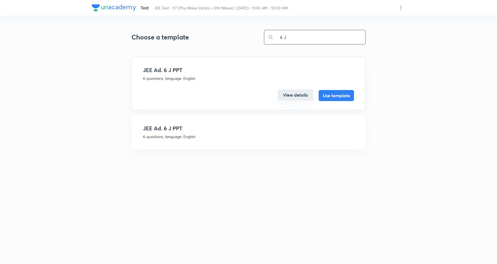
type input "6 J"
click at [291, 91] on button "View details" at bounding box center [295, 95] width 35 height 11
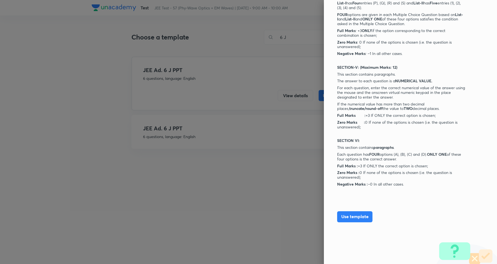
scroll to position [451, 0]
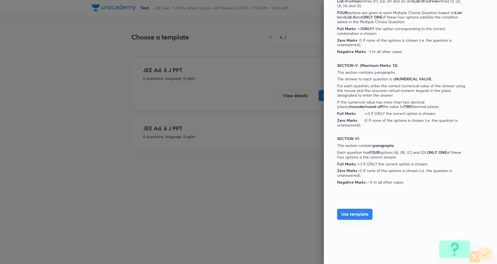
click at [354, 209] on button "Use template" at bounding box center [354, 214] width 35 height 11
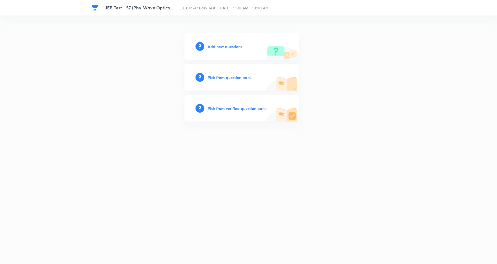
click at [235, 50] on div "Add new questions" at bounding box center [242, 46] width 115 height 27
click at [239, 46] on h6 "Add new questions" at bounding box center [225, 47] width 35 height 6
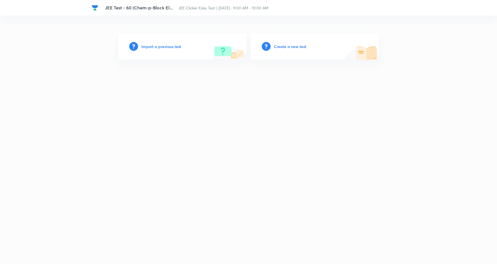
click at [292, 45] on h6 "Create a new test" at bounding box center [290, 47] width 32 height 6
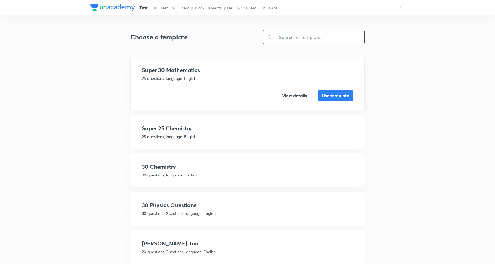
click at [312, 36] on input "text" at bounding box center [318, 37] width 92 height 14
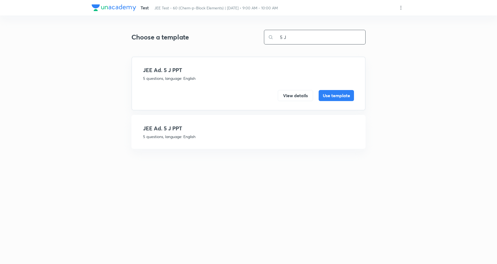
type input "5 J"
click at [205, 125] on h4 "JEE Ad. 5 J PPT" at bounding box center [248, 128] width 211 height 8
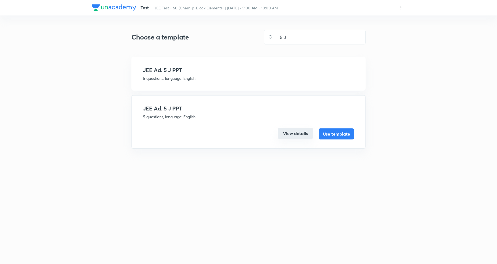
click at [303, 131] on button "View details" at bounding box center [295, 133] width 35 height 11
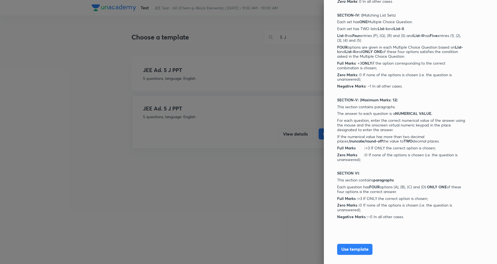
scroll to position [451, 0]
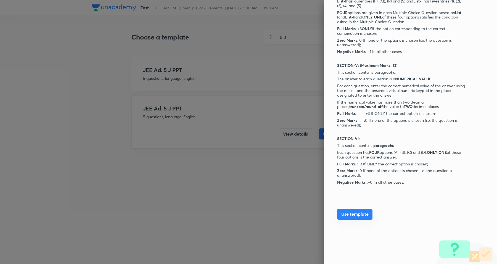
click at [345, 212] on button "Use template" at bounding box center [354, 214] width 35 height 11
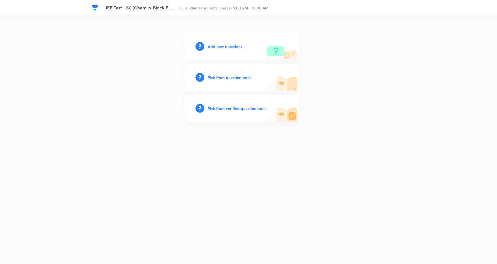
click at [230, 46] on h6 "Add new questions" at bounding box center [225, 47] width 35 height 6
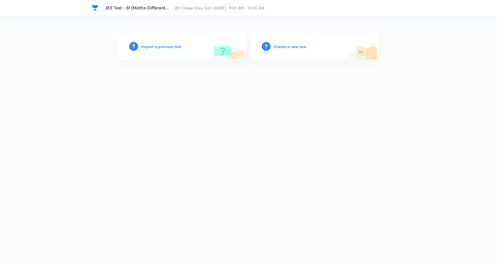
click at [297, 44] on h6 "Create a new test" at bounding box center [290, 47] width 32 height 6
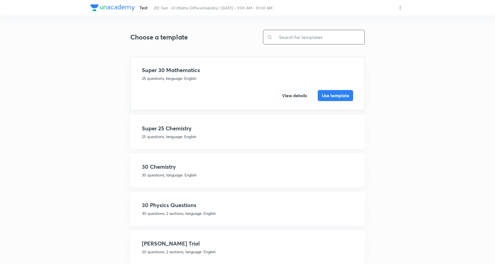
click at [301, 33] on input "text" at bounding box center [318, 37] width 92 height 14
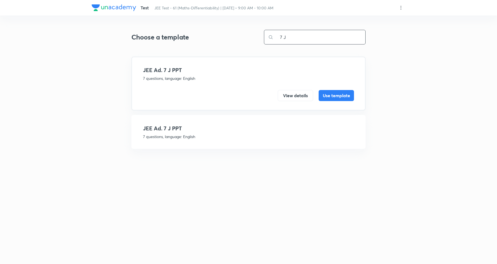
type input "7 J"
click at [208, 131] on h4 "JEE Ad. 7 J PPT" at bounding box center [248, 128] width 211 height 8
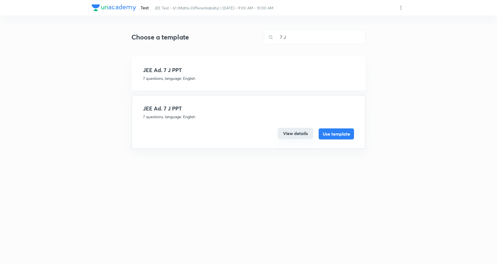
click at [283, 133] on button "View details" at bounding box center [295, 133] width 35 height 11
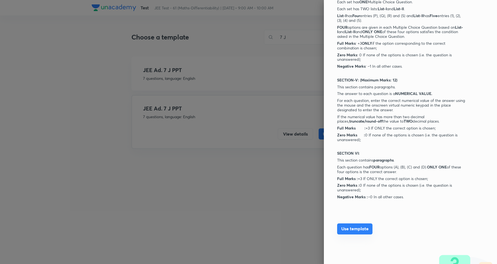
scroll to position [451, 0]
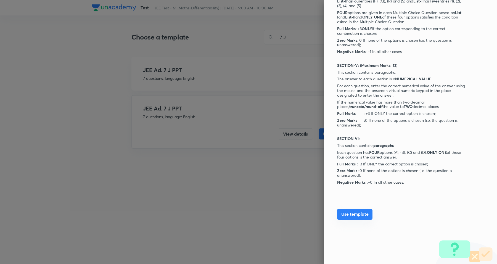
click at [356, 218] on button "Use template" at bounding box center [354, 214] width 35 height 11
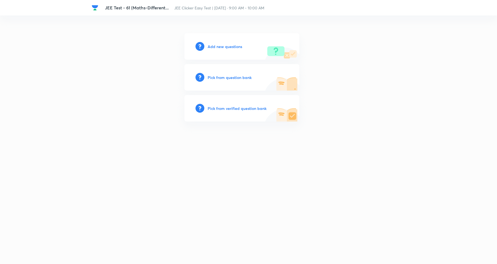
click at [354, 213] on div "JEE Test - 61 (Maths-Different... JEE Clicker Easy Test | [DATE] · 9:00 AM - 10…" at bounding box center [248, 132] width 497 height 264
click at [227, 42] on div "Add new questions" at bounding box center [242, 46] width 115 height 27
click at [227, 43] on div "Add new questions" at bounding box center [242, 46] width 115 height 27
click at [227, 45] on h6 "Add new questions" at bounding box center [225, 47] width 35 height 6
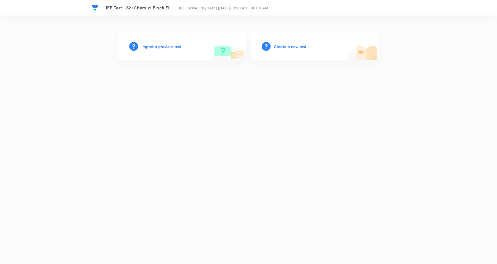
click at [299, 48] on h6 "Create a new test" at bounding box center [290, 47] width 32 height 6
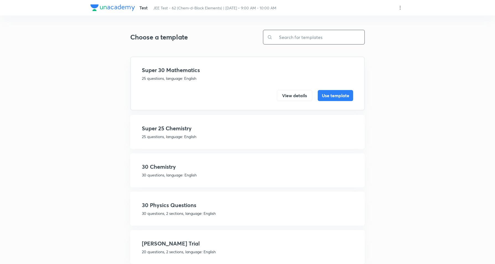
click at [296, 31] on input "text" at bounding box center [318, 37] width 92 height 14
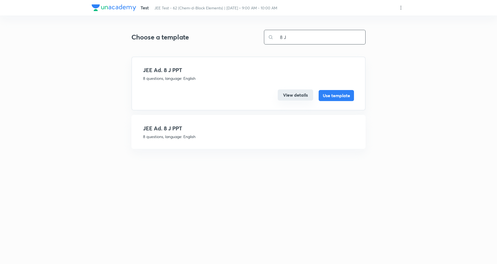
type input "8 J"
click at [300, 99] on button "View details" at bounding box center [295, 95] width 35 height 11
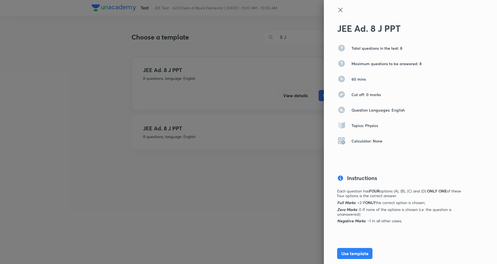
click at [337, 8] on icon at bounding box center [340, 10] width 7 height 7
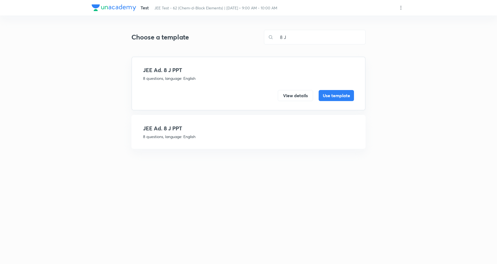
click at [203, 136] on p "8 questions, language: English" at bounding box center [248, 137] width 211 height 6
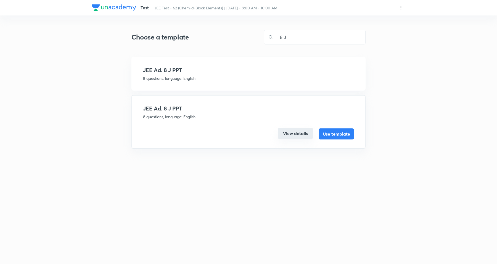
click at [301, 128] on button "View details" at bounding box center [295, 133] width 35 height 11
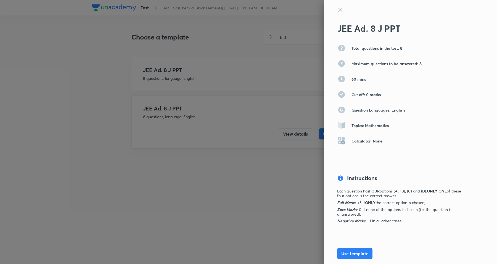
click at [333, 6] on div "JEE Ad. 8 J PPT Total questions in the test: 8 Maximum questions to be answered…" at bounding box center [410, 132] width 173 height 264
click at [338, 9] on icon at bounding box center [340, 10] width 4 height 4
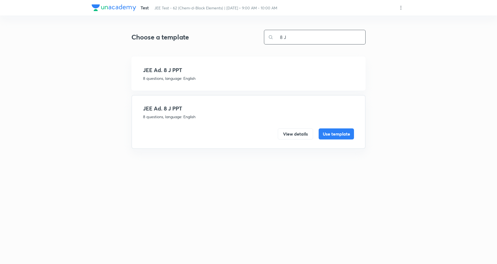
click at [308, 41] on input "8 J" at bounding box center [320, 37] width 92 height 14
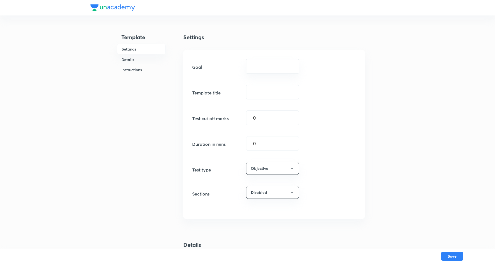
click at [291, 58] on div "Goal ​ Template title ​ Test cut off marks 0 ​ Duration in mins 0 ​ Test type O…" at bounding box center [273, 134] width 181 height 169
click at [289, 67] on input "text" at bounding box center [272, 66] width 39 height 5
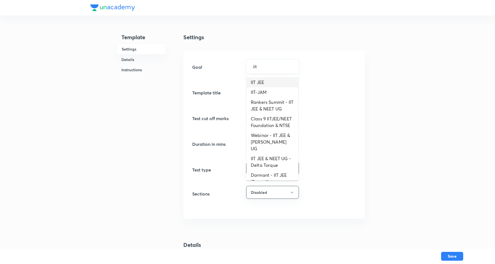
click at [266, 78] on li "IIT JEE" at bounding box center [272, 82] width 52 height 10
type input "IIT JEE"
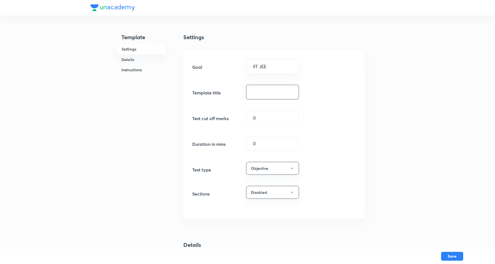
click at [269, 91] on input "text" at bounding box center [272, 92] width 52 height 14
paste input "JEE Ad. 21 J PPT"
click at [267, 90] on input "JEE Ad. 21 J PPT" at bounding box center [272, 92] width 52 height 14
type input "JEE Ad. 8 J PPT"
drag, startPoint x: 265, startPoint y: 142, endPoint x: 207, endPoint y: 132, distance: 59.6
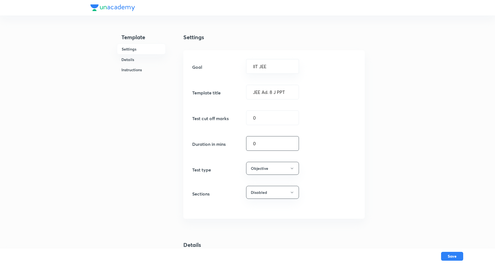
click at [207, 132] on div "Goal IIT JEE ​ Template title JEE Ad. 8 J PPT ​ Test cut off marks 0 ​ Duration…" at bounding box center [273, 134] width 181 height 169
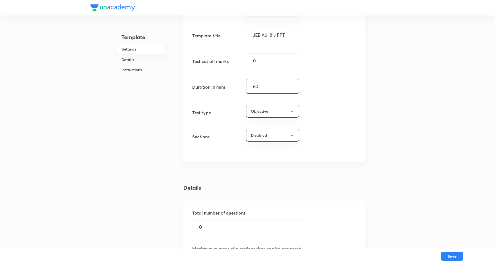
scroll to position [104, 0]
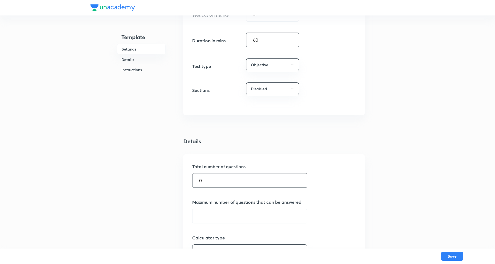
type input "60"
drag, startPoint x: 220, startPoint y: 183, endPoint x: 125, endPoint y: 159, distance: 98.4
click at [125, 161] on div "Template Settings Details Instructions Settings Goal IIT JEE ​ Template title J…" at bounding box center [247, 235] width 314 height 656
type input "8"
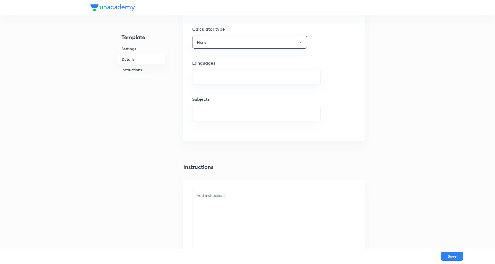
scroll to position [345, 0]
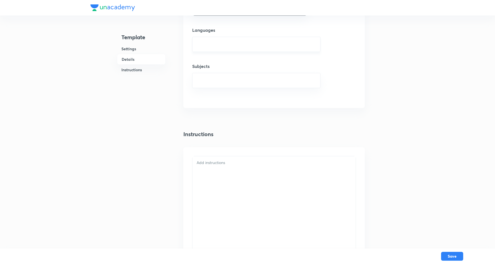
type input "8"
click at [229, 46] on input "text" at bounding box center [256, 44] width 114 height 10
click at [223, 64] on li "English" at bounding box center [255, 62] width 127 height 10
click at [220, 90] on div "​" at bounding box center [256, 82] width 128 height 15
type input "msyhr"
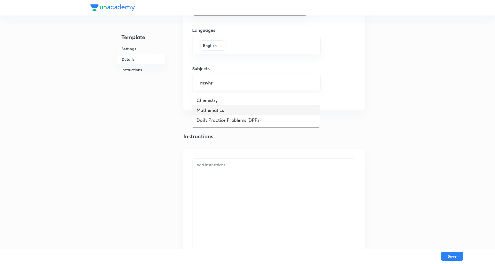
click at [224, 111] on li "Mathematics" at bounding box center [255, 110] width 127 height 10
drag, startPoint x: 214, startPoint y: 182, endPoint x: 223, endPoint y: 172, distance: 13.5
click at [219, 177] on div at bounding box center [273, 218] width 163 height 114
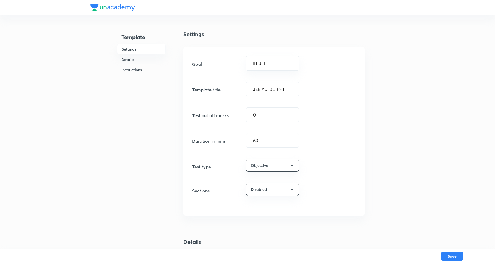
scroll to position [0, 0]
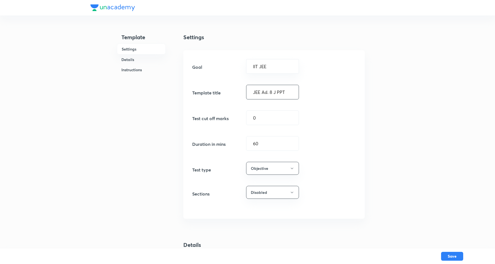
click at [275, 89] on input "JEE Ad. 8 J PPT" at bounding box center [272, 92] width 52 height 14
drag, startPoint x: 450, startPoint y: 256, endPoint x: 448, endPoint y: 243, distance: 13.7
click at [450, 256] on button "Save" at bounding box center [452, 256] width 22 height 9
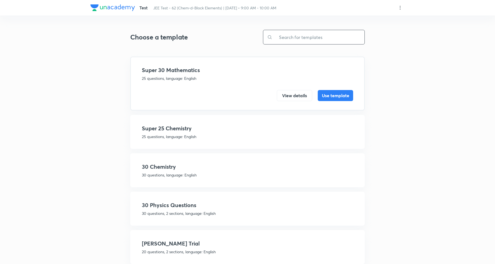
click at [323, 34] on input "text" at bounding box center [318, 37] width 92 height 14
paste input "JEE Ad. 8 J PPT"
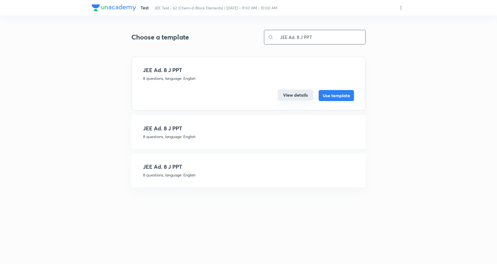
type input "JEE Ad. 8 J PPT"
click at [293, 97] on button "View details" at bounding box center [295, 95] width 35 height 11
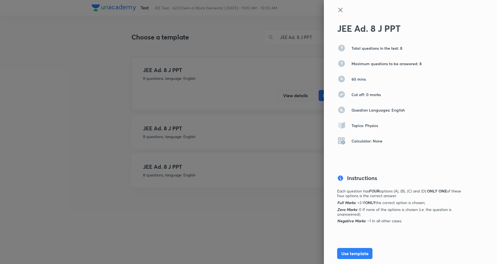
click at [338, 10] on icon at bounding box center [340, 10] width 4 height 4
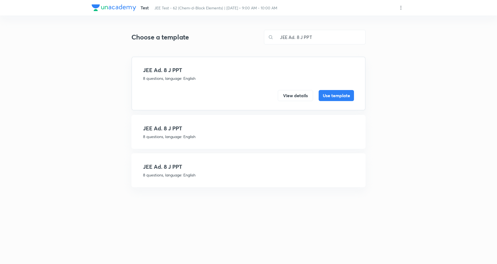
drag, startPoint x: 183, startPoint y: 125, endPoint x: 227, endPoint y: 140, distance: 46.1
click at [182, 125] on h4 "JEE Ad. 8 J PPT" at bounding box center [248, 128] width 211 height 8
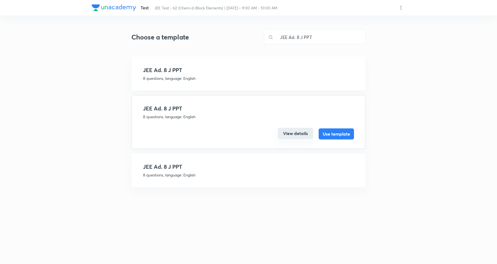
click at [293, 131] on button "View details" at bounding box center [295, 133] width 35 height 11
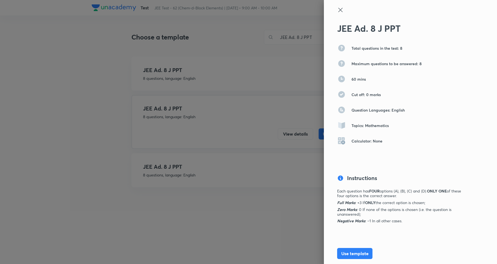
click at [338, 6] on div "JEE Ad. 8 J PPT Total questions in the test: 8 Maximum questions to be answered…" at bounding box center [410, 132] width 173 height 264
click at [337, 12] on icon at bounding box center [340, 10] width 7 height 7
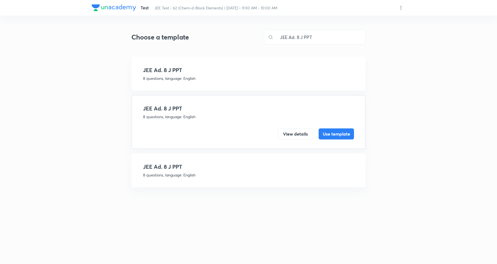
click at [211, 172] on p "8 questions, language: English" at bounding box center [248, 175] width 211 height 6
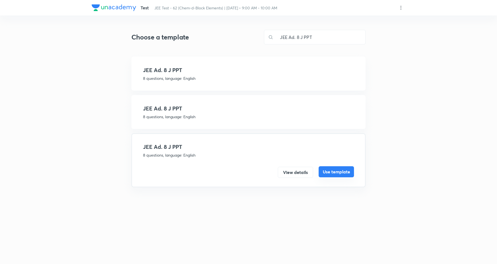
click at [332, 172] on button "Use template" at bounding box center [336, 171] width 35 height 11
click at [291, 167] on button "View details" at bounding box center [295, 171] width 35 height 11
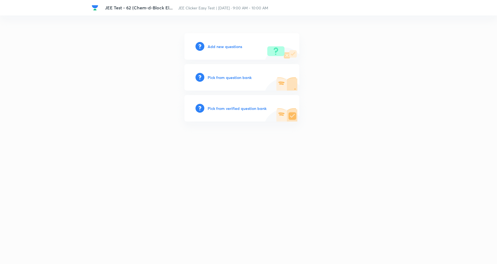
click at [228, 42] on div "Add new questions" at bounding box center [242, 46] width 115 height 27
click at [234, 45] on h6 "Add new questions" at bounding box center [225, 47] width 35 height 6
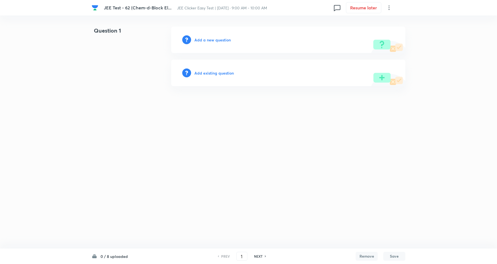
click at [393, 7] on div "JEE Test - 62 (Chem-d-Block El... JEE Clicker Easy Test | Dec 22, 2025 · 9:00 A…" at bounding box center [249, 7] width 314 height 15
click at [388, 8] on icon at bounding box center [389, 7] width 7 height 7
click at [345, 30] on span "Choose new template" at bounding box center [362, 32] width 54 height 6
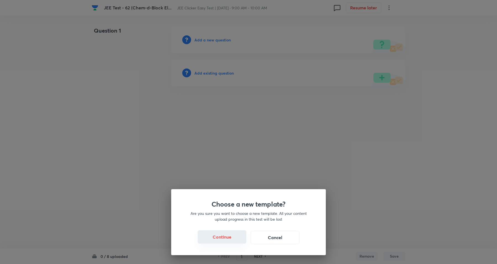
click at [216, 237] on button "Continue" at bounding box center [222, 236] width 49 height 13
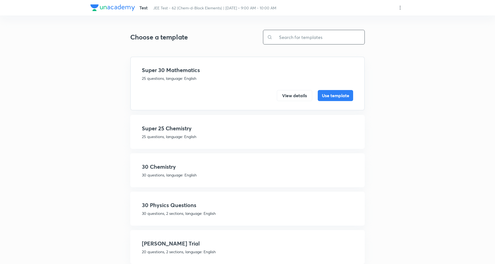
click at [295, 38] on input "text" at bounding box center [318, 37] width 92 height 14
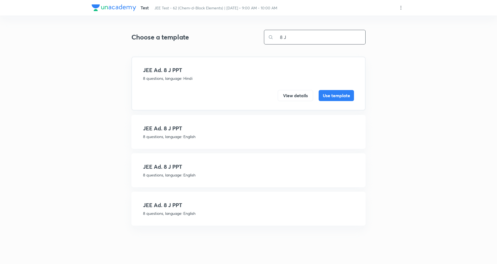
type input "8 J"
click at [183, 204] on h4 "JEE Ad. 8 J PPT" at bounding box center [248, 205] width 211 height 8
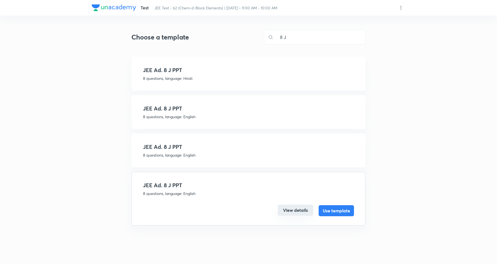
click at [289, 205] on button "View details" at bounding box center [295, 210] width 35 height 11
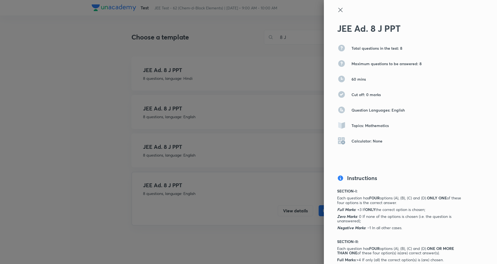
click at [339, 8] on icon at bounding box center [340, 10] width 7 height 7
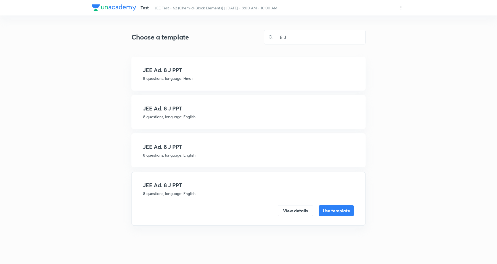
click at [199, 145] on h4 "JEE Ad. 8 J PPT" at bounding box center [248, 147] width 211 height 8
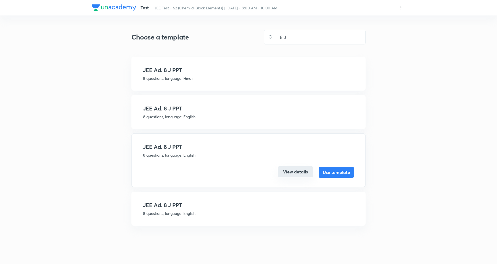
click at [285, 173] on button "View details" at bounding box center [295, 171] width 35 height 11
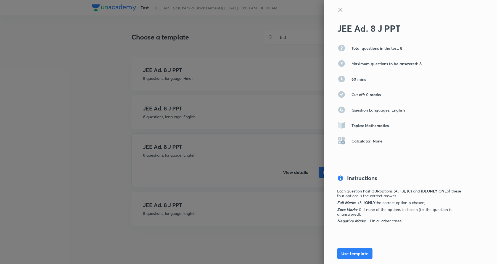
drag, startPoint x: 337, startPoint y: 6, endPoint x: 330, endPoint y: 13, distance: 10.4
click at [337, 6] on div "JEE Ad. 8 J PPT Total questions in the test: 8 Maximum questions to be answered…" at bounding box center [410, 132] width 173 height 264
click at [341, 9] on div at bounding box center [401, 15] width 128 height 17
click at [338, 10] on icon at bounding box center [340, 10] width 4 height 4
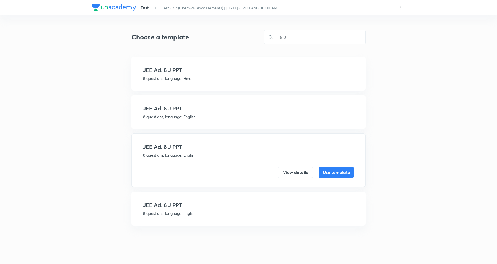
click at [233, 102] on div "JEE Ad. 8 J PPT 8 questions, language: English View details Use template" at bounding box center [249, 112] width 234 height 34
click at [178, 115] on p "8 questions, language: English" at bounding box center [248, 117] width 211 height 6
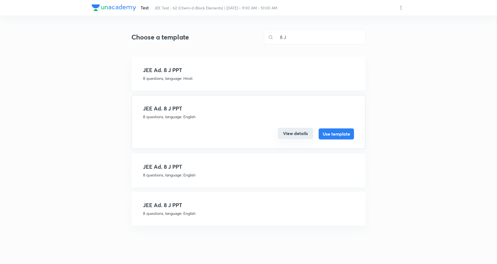
click at [293, 131] on button "View details" at bounding box center [295, 133] width 35 height 11
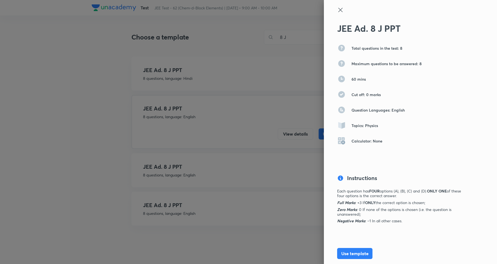
click at [338, 8] on icon at bounding box center [340, 10] width 4 height 4
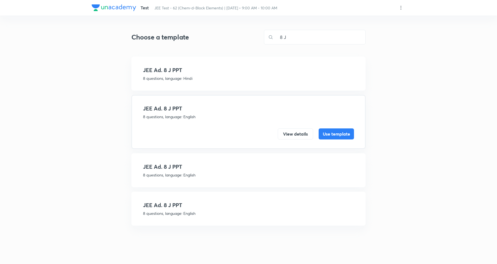
click at [223, 82] on div "JEE Ad. 8 J PPT 8 questions, language: Hindi View details Use template" at bounding box center [249, 74] width 234 height 34
click at [216, 75] on div "JEE Ad. 8 J PPT 8 questions, language: Hindi" at bounding box center [248, 73] width 211 height 15
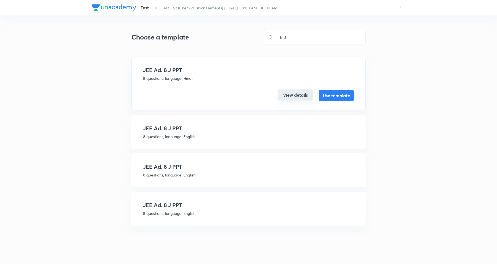
click at [291, 93] on button "View details" at bounding box center [295, 95] width 35 height 11
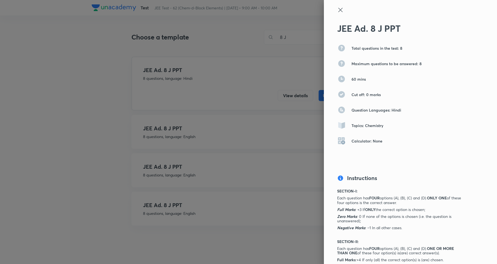
click at [337, 10] on icon at bounding box center [340, 10] width 7 height 7
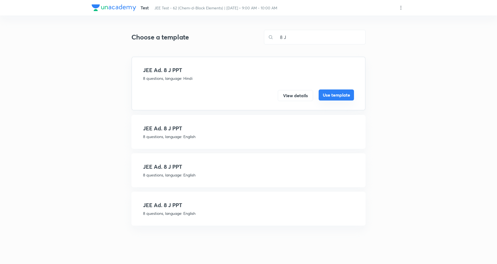
click at [334, 95] on button "Use template" at bounding box center [336, 95] width 35 height 11
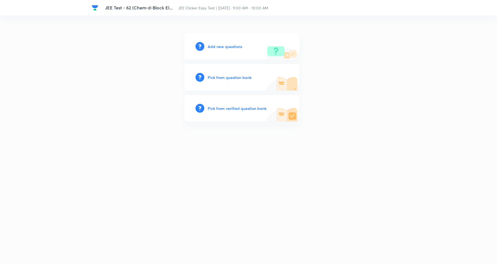
click at [235, 45] on h6 "Add new questions" at bounding box center [225, 47] width 35 height 6
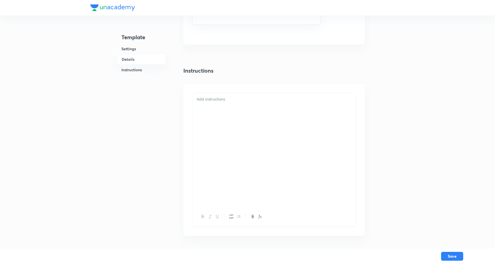
scroll to position [415, 0]
click at [222, 122] on div at bounding box center [273, 146] width 163 height 114
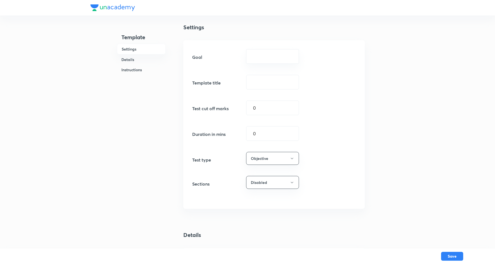
scroll to position [0, 0]
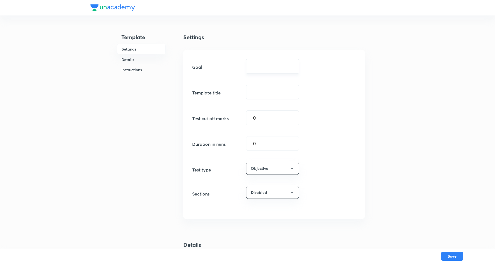
click at [272, 70] on div "​" at bounding box center [272, 66] width 53 height 15
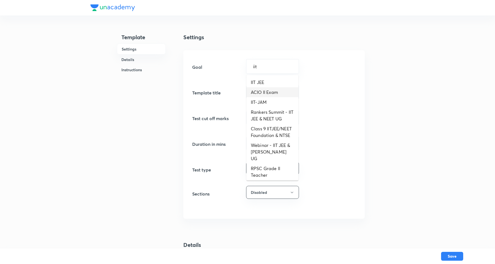
click at [262, 80] on li "IIT JEE" at bounding box center [272, 82] width 52 height 10
type input "IIT JEE"
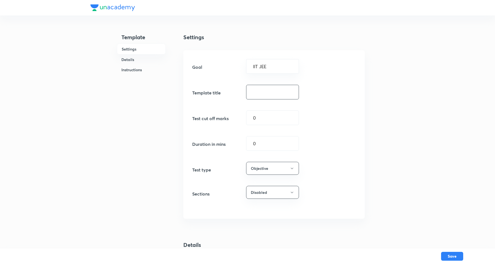
click at [267, 98] on input "text" at bounding box center [272, 92] width 52 height 14
paste input "JEE Ad. 21 J PPT"
click at [268, 89] on input "JEE Ad. 21 J PPT" at bounding box center [272, 92] width 52 height 14
type input "JEE Ad. 8 J PPT"
drag, startPoint x: 271, startPoint y: 140, endPoint x: 172, endPoint y: 138, distance: 99.2
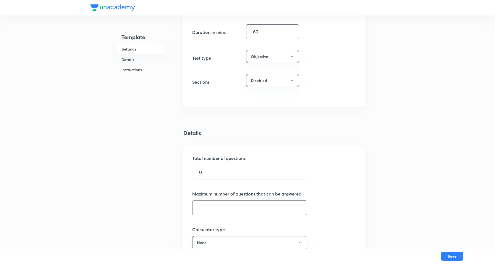
scroll to position [173, 0]
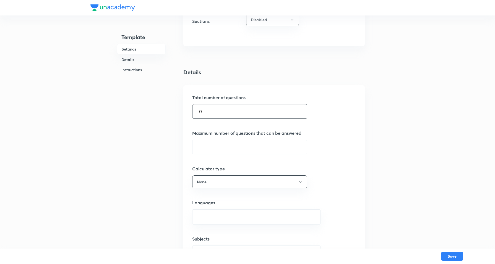
type input "60"
drag, startPoint x: 216, startPoint y: 109, endPoint x: 94, endPoint y: 97, distance: 123.1
click at [94, 97] on div "Template Settings Details Instructions Settings Goal IIT JEE ​ Template title J…" at bounding box center [247, 166] width 314 height 656
type input "8"
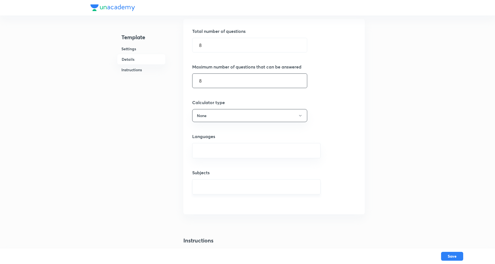
scroll to position [242, 0]
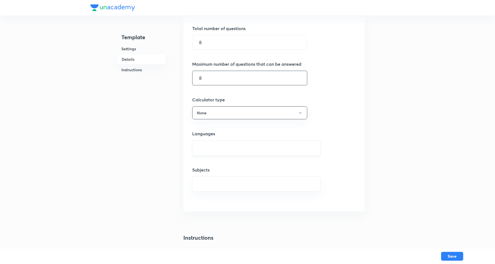
type input "8"
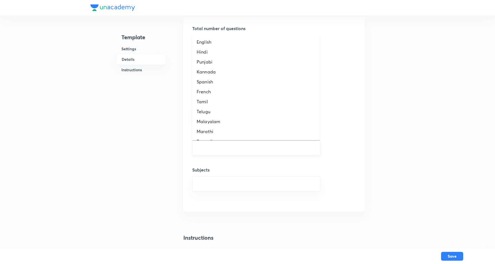
click at [210, 149] on input "text" at bounding box center [256, 148] width 114 height 10
click at [206, 36] on ul "English Hindi Punjabi Kannada Spanish French Tamil Telugu Malayalam Marathi Ben…" at bounding box center [255, 88] width 127 height 106
click at [214, 47] on li "Hindi" at bounding box center [255, 52] width 127 height 10
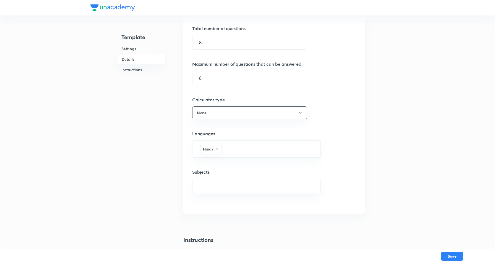
click at [217, 200] on div "Total number of questions 8 ​ Maximum number of questions that can be answered …" at bounding box center [273, 115] width 181 height 198
click at [220, 188] on input "text" at bounding box center [256, 186] width 114 height 10
type input "chemistry"
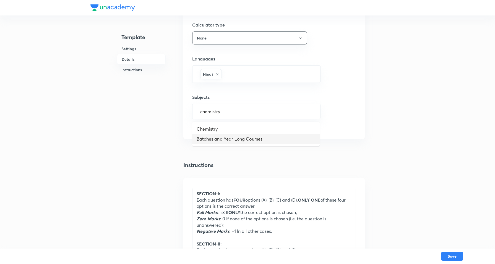
scroll to position [380, 0]
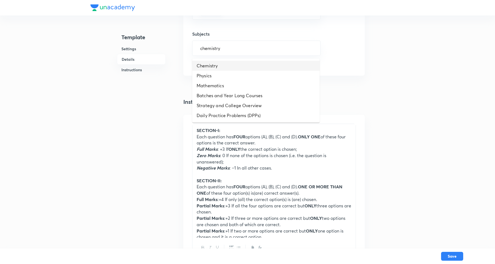
click at [209, 64] on li "Chemistry" at bounding box center [255, 66] width 127 height 10
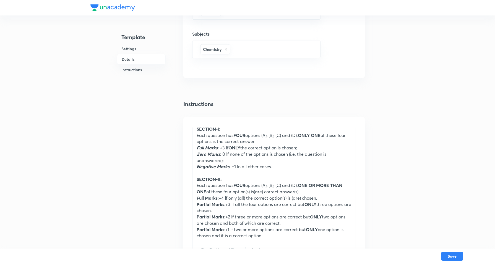
scroll to position [0, 0]
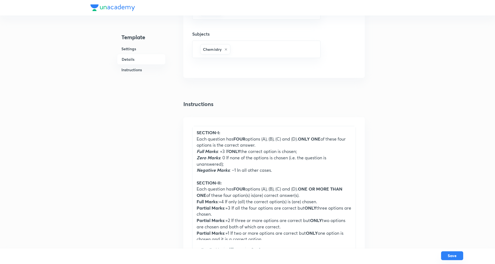
click at [453, 254] on button "Save" at bounding box center [452, 255] width 22 height 9
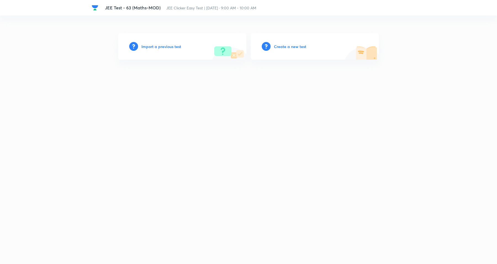
click at [290, 46] on h6 "Create a new test" at bounding box center [290, 47] width 32 height 6
drag, startPoint x: 290, startPoint y: 46, endPoint x: 305, endPoint y: 53, distance: 16.9
click at [290, 46] on h6 "Create a new test" at bounding box center [290, 47] width 32 height 6
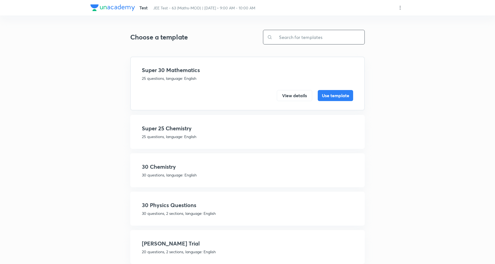
drag, startPoint x: 306, startPoint y: 35, endPoint x: 279, endPoint y: 25, distance: 29.3
click at [306, 35] on input "text" at bounding box center [318, 37] width 92 height 14
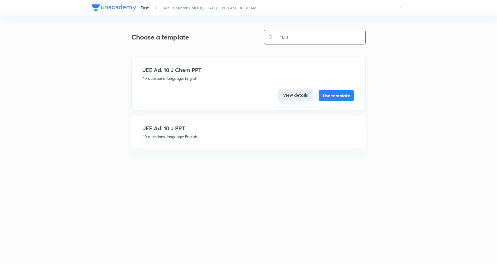
type input "10 J"
click at [301, 100] on button "View details" at bounding box center [295, 95] width 35 height 11
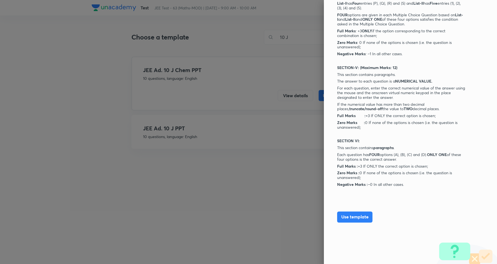
scroll to position [451, 0]
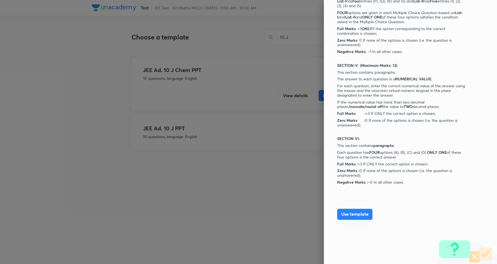
click at [358, 211] on button "Use template" at bounding box center [354, 214] width 35 height 11
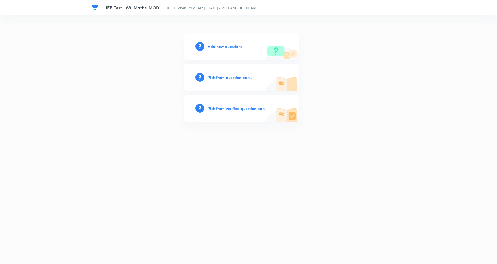
click at [221, 46] on h6 "Add new questions" at bounding box center [225, 47] width 35 height 6
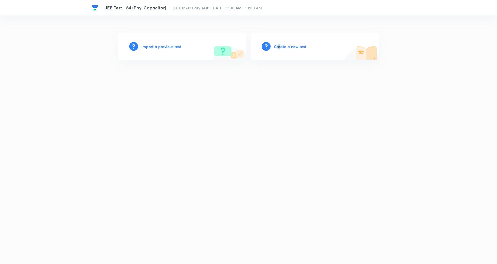
click at [280, 43] on div "Create a new test" at bounding box center [315, 46] width 128 height 27
click at [283, 46] on h6 "Create a new test" at bounding box center [290, 47] width 32 height 6
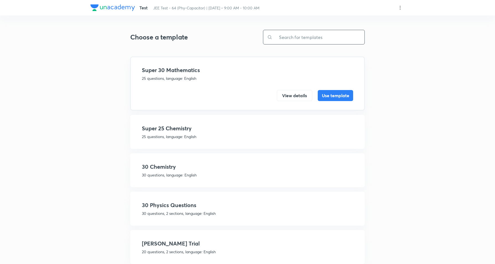
click at [288, 36] on input "text" at bounding box center [318, 37] width 92 height 14
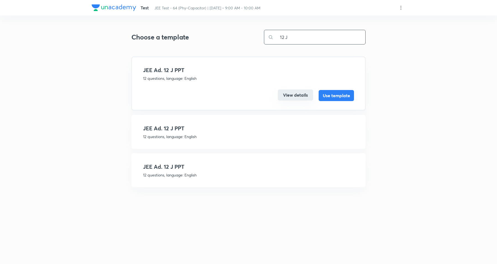
type input "12 J"
click at [292, 93] on button "View details" at bounding box center [295, 95] width 35 height 11
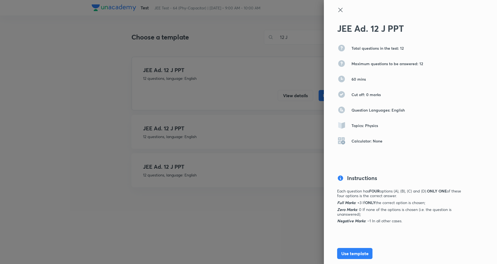
click at [337, 7] on icon at bounding box center [340, 10] width 7 height 7
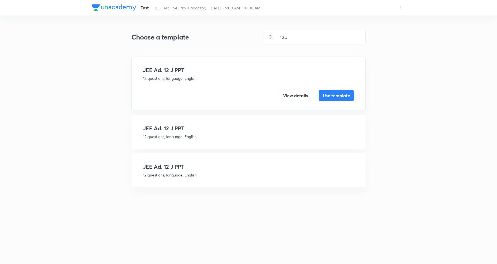
click at [215, 132] on h4 "JEE Ad. 12 J PPT" at bounding box center [248, 128] width 211 height 8
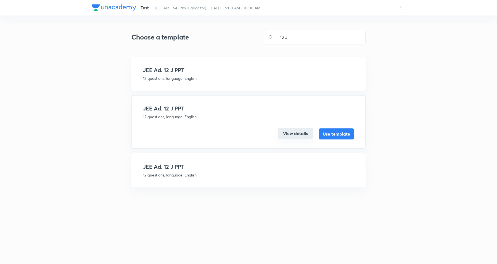
click at [303, 135] on button "View details" at bounding box center [295, 133] width 35 height 11
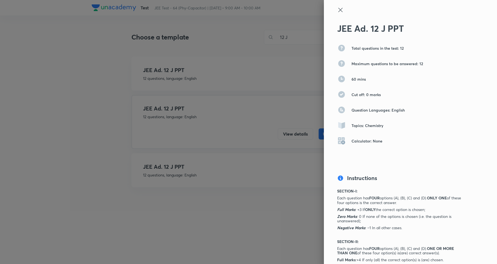
click at [337, 7] on icon at bounding box center [340, 10] width 7 height 7
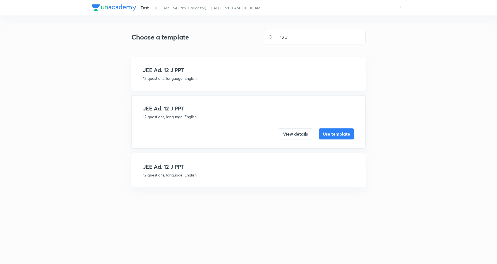
click at [206, 170] on div "JEE Ad. 12 J PPT 12 questions, language: English" at bounding box center [248, 170] width 211 height 15
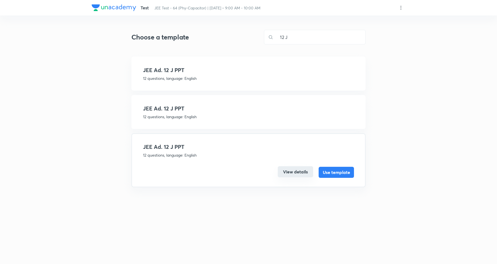
click at [285, 169] on button "View details" at bounding box center [295, 171] width 35 height 11
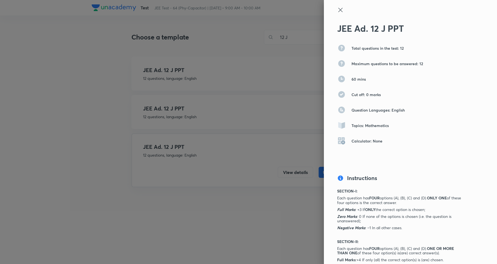
drag, startPoint x: 336, startPoint y: 6, endPoint x: 254, endPoint y: 46, distance: 91.1
click at [337, 7] on icon at bounding box center [340, 10] width 7 height 7
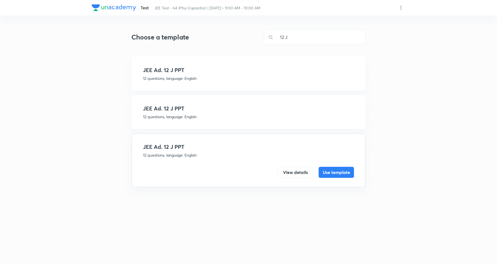
click at [238, 60] on div "JEE Ad. 12 J PPT 12 questions, language: English View details Use template" at bounding box center [249, 74] width 234 height 34
click at [205, 65] on div "JEE Ad. 12 J PPT 12 questions, language: English View details Use template" at bounding box center [249, 74] width 234 height 34
click at [187, 74] on div "JEE Ad. 12 J PPT 12 questions, language: English" at bounding box center [248, 73] width 211 height 15
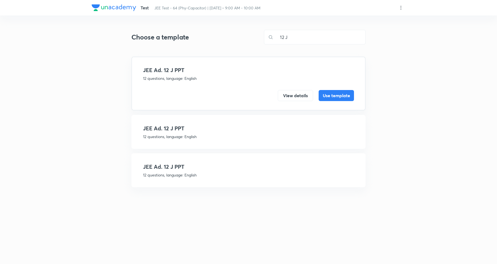
click at [190, 79] on p "12 questions, language: English" at bounding box center [248, 78] width 211 height 6
click at [296, 93] on button "View details" at bounding box center [295, 95] width 35 height 11
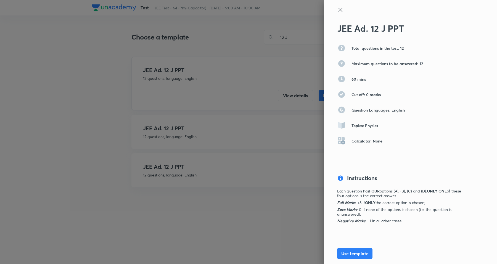
click at [338, 9] on icon at bounding box center [340, 10] width 7 height 7
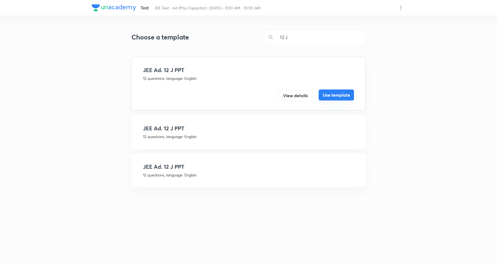
click at [342, 93] on button "Use template" at bounding box center [336, 95] width 35 height 11
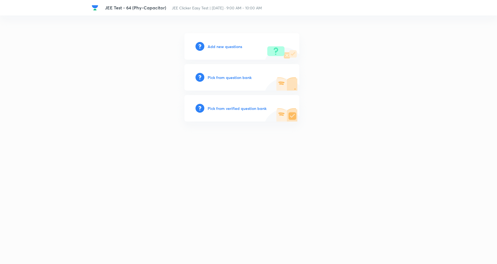
click at [232, 46] on h6 "Add new questions" at bounding box center [225, 47] width 35 height 6
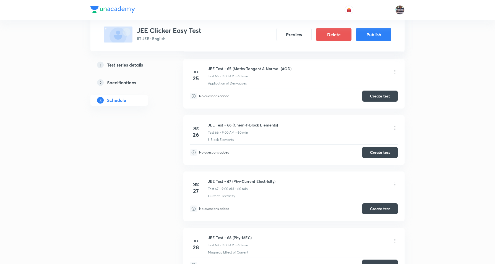
scroll to position [3880, 0]
click at [381, 101] on button "Create test" at bounding box center [379, 95] width 35 height 11
click at [383, 157] on button "Create test" at bounding box center [379, 151] width 35 height 11
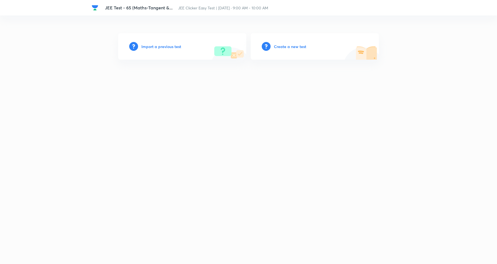
click at [285, 41] on div "Create a new test" at bounding box center [315, 46] width 128 height 27
click at [287, 46] on h6 "Create a new test" at bounding box center [290, 47] width 32 height 6
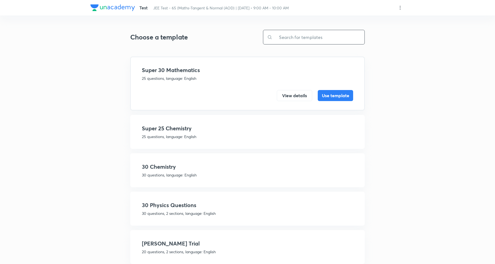
drag, startPoint x: 330, startPoint y: 41, endPoint x: 328, endPoint y: 44, distance: 4.1
click at [330, 42] on input "text" at bounding box center [318, 37] width 92 height 14
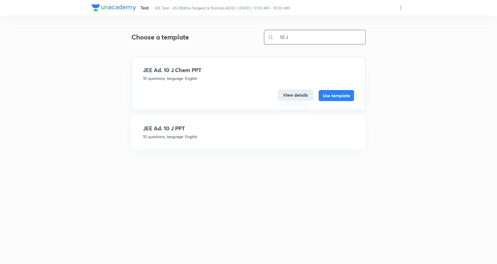
type input "10 J"
click at [306, 93] on button "View details" at bounding box center [295, 95] width 35 height 11
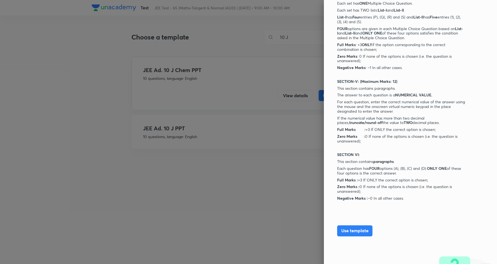
scroll to position [451, 0]
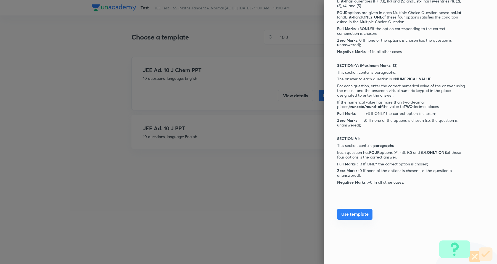
click at [346, 213] on button "Use template" at bounding box center [354, 214] width 35 height 11
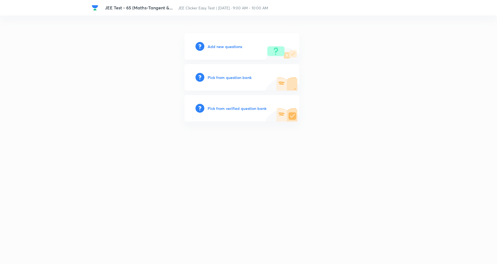
click at [230, 47] on h6 "Add new questions" at bounding box center [225, 47] width 35 height 6
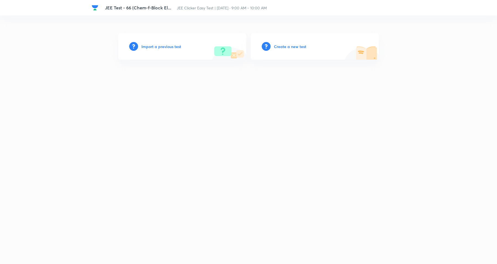
click at [287, 44] on h6 "Create a new test" at bounding box center [290, 47] width 32 height 6
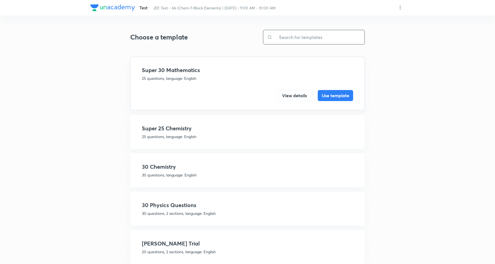
click at [288, 35] on input "text" at bounding box center [318, 37] width 92 height 14
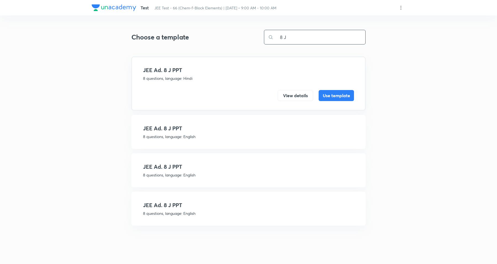
type input "8 J"
click at [198, 131] on h4 "JEE Ad. 8 J PPT" at bounding box center [248, 128] width 211 height 8
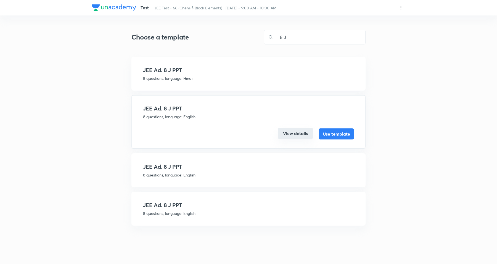
click at [306, 133] on button "View details" at bounding box center [295, 133] width 35 height 11
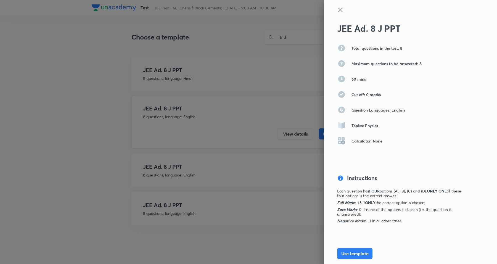
click at [337, 9] on icon at bounding box center [340, 10] width 7 height 7
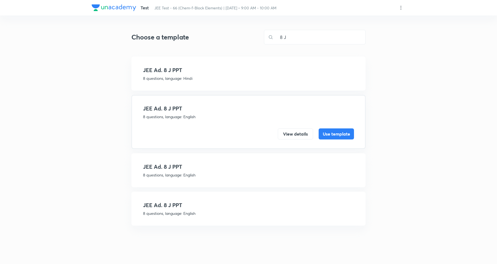
drag, startPoint x: 207, startPoint y: 170, endPoint x: 333, endPoint y: 172, distance: 125.5
click at [208, 170] on h4 "JEE Ad. 8 J PPT" at bounding box center [248, 167] width 211 height 8
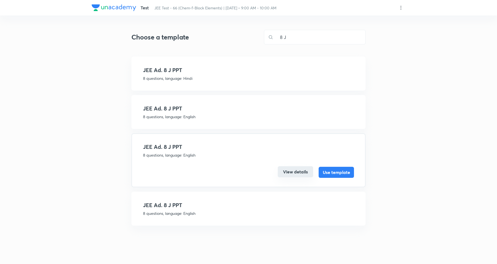
click at [295, 168] on button "View details" at bounding box center [295, 171] width 35 height 11
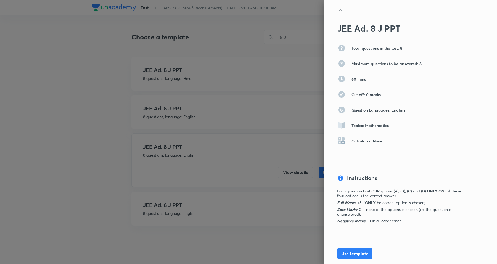
click at [338, 7] on icon at bounding box center [340, 10] width 7 height 7
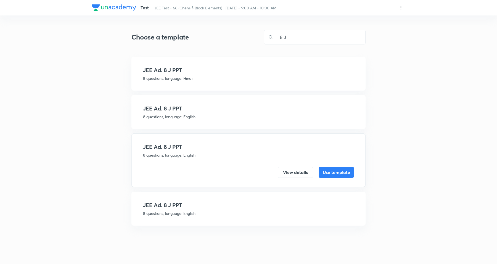
click at [187, 211] on p "8 questions, language: English" at bounding box center [248, 214] width 211 height 6
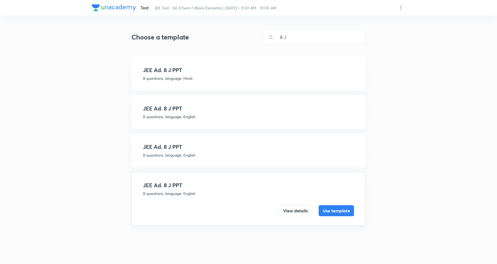
click at [293, 215] on div "JEE Ad. 8 J PPT 8 questions, language: English View details Use template" at bounding box center [249, 199] width 234 height 54
click at [296, 206] on button "View details" at bounding box center [295, 210] width 35 height 11
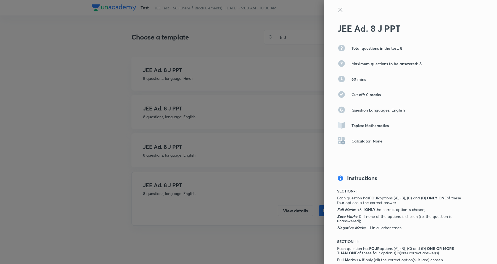
click at [337, 9] on icon at bounding box center [340, 10] width 7 height 7
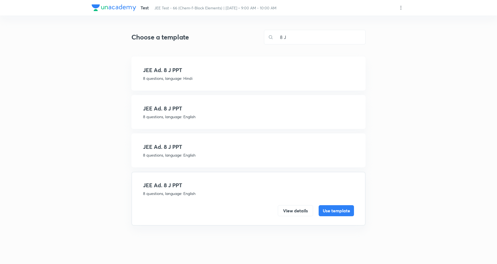
drag, startPoint x: 219, startPoint y: 79, endPoint x: 215, endPoint y: 79, distance: 3.6
click at [218, 79] on p "8 questions, language: Hindi" at bounding box center [248, 78] width 211 height 6
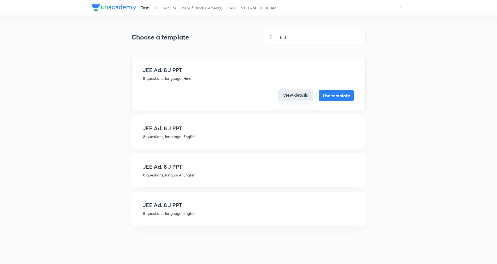
click at [293, 93] on button "View details" at bounding box center [295, 95] width 35 height 11
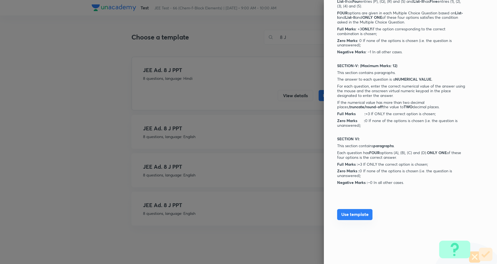
scroll to position [451, 0]
click at [354, 211] on button "Use template" at bounding box center [354, 214] width 35 height 11
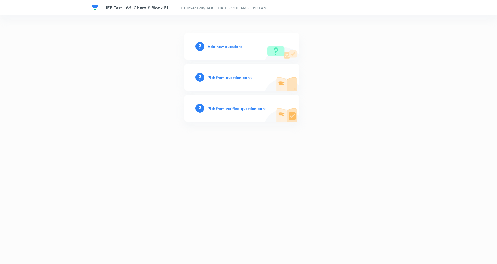
click at [230, 44] on h6 "Add new questions" at bounding box center [225, 47] width 35 height 6
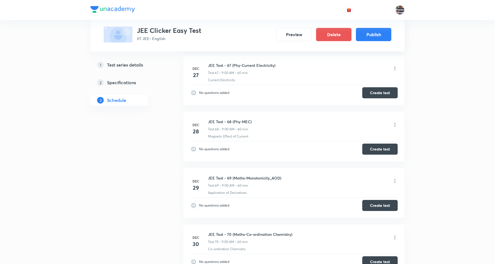
scroll to position [3983, 0]
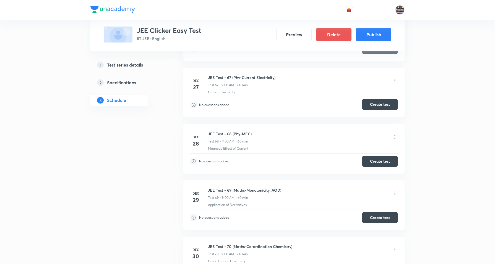
click at [382, 110] on button "Create test" at bounding box center [379, 104] width 35 height 11
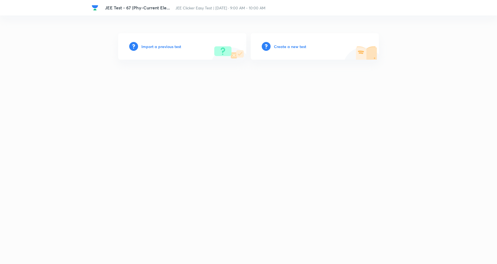
click at [288, 47] on h6 "Create a new test" at bounding box center [290, 47] width 32 height 6
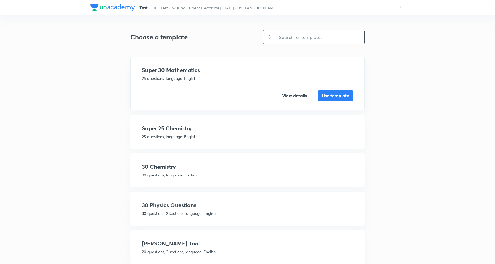
click at [321, 38] on input "text" at bounding box center [318, 37] width 92 height 14
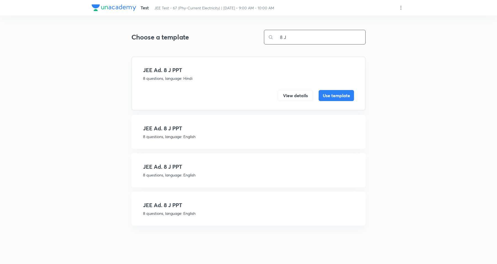
type input "8 J"
click at [194, 166] on h4 "JEE Ad. 8 J PPT" at bounding box center [248, 167] width 211 height 8
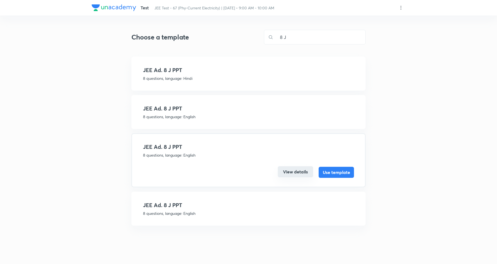
click at [292, 171] on button "View details" at bounding box center [295, 171] width 35 height 11
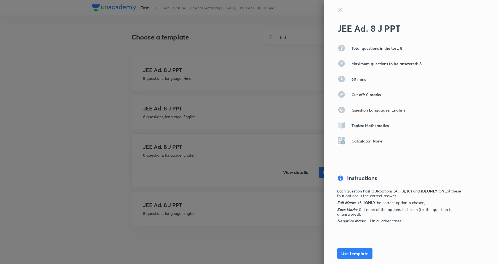
click at [337, 7] on icon at bounding box center [340, 10] width 7 height 7
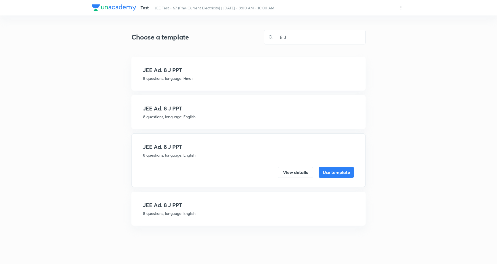
click at [208, 115] on p "8 questions, language: English" at bounding box center [248, 117] width 211 height 6
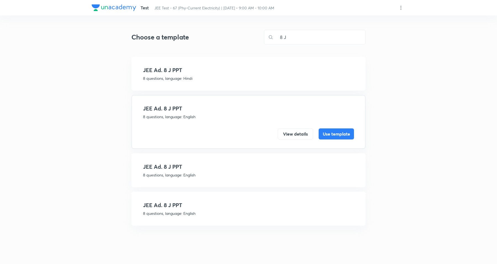
click at [295, 127] on div "View details Use template" at bounding box center [248, 130] width 211 height 20
click at [295, 135] on button "View details" at bounding box center [295, 133] width 35 height 11
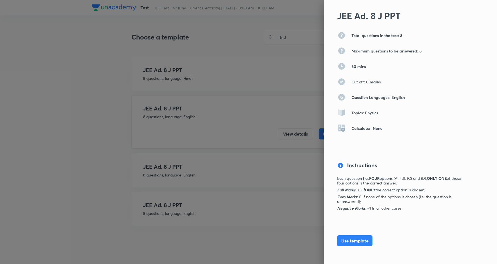
scroll to position [35, 0]
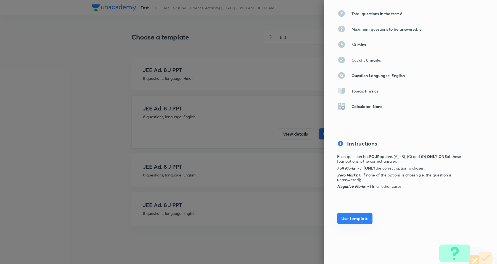
click at [350, 215] on button "Use template" at bounding box center [354, 218] width 35 height 11
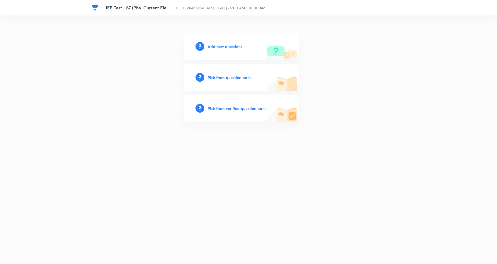
click at [235, 46] on h6 "Add new questions" at bounding box center [225, 47] width 35 height 6
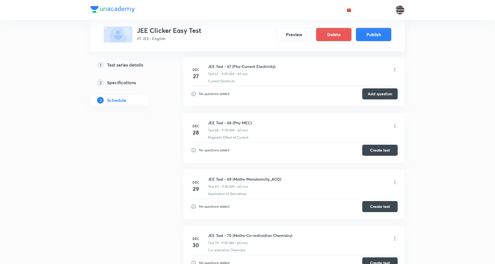
scroll to position [3983, 0]
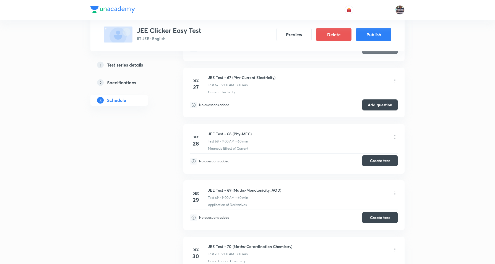
click at [388, 166] on button "Create test" at bounding box center [379, 160] width 35 height 11
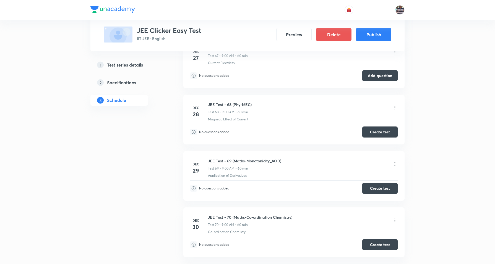
scroll to position [4052, 0]
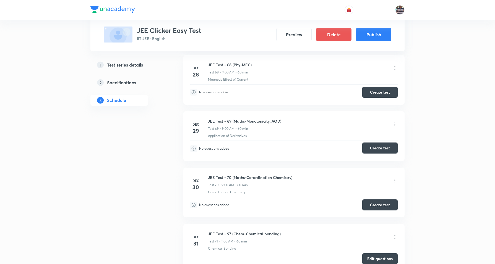
click at [376, 154] on button "Create test" at bounding box center [379, 148] width 35 height 11
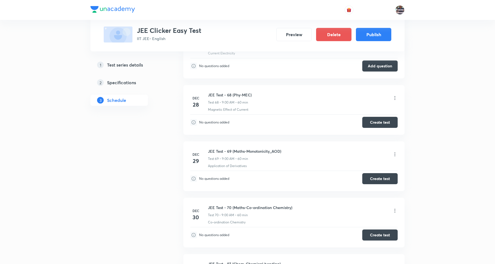
scroll to position [3983, 0]
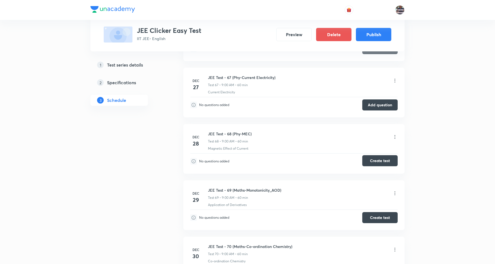
click at [382, 166] on button "Create test" at bounding box center [379, 160] width 35 height 11
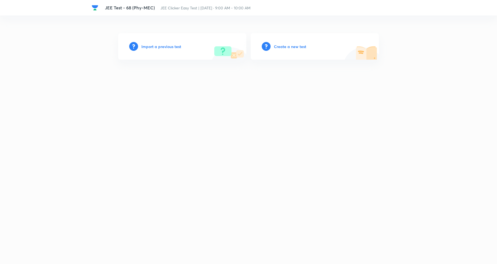
click at [286, 46] on h6 "Create a new test" at bounding box center [290, 47] width 32 height 6
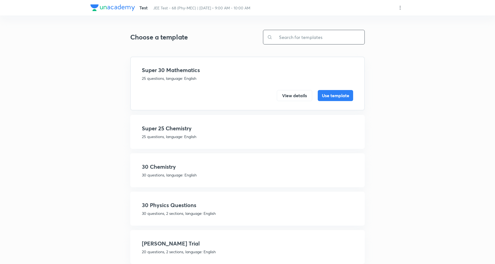
click at [310, 35] on input "text" at bounding box center [318, 37] width 92 height 14
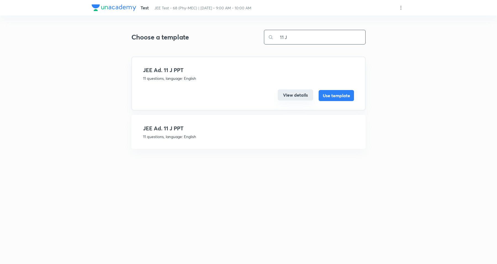
type input "11 J"
click at [291, 95] on button "View details" at bounding box center [295, 95] width 35 height 11
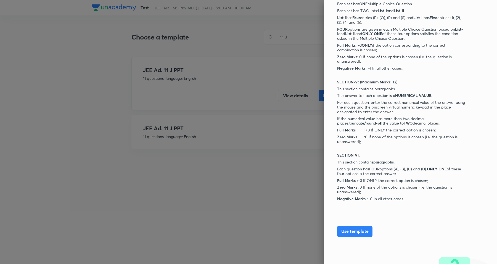
scroll to position [451, 0]
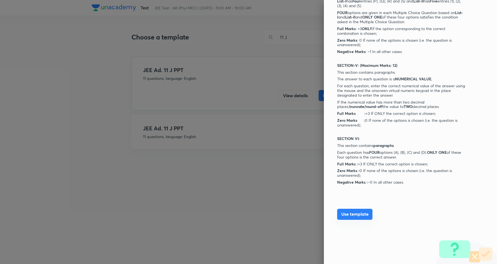
click at [359, 214] on button "Use template" at bounding box center [354, 214] width 35 height 11
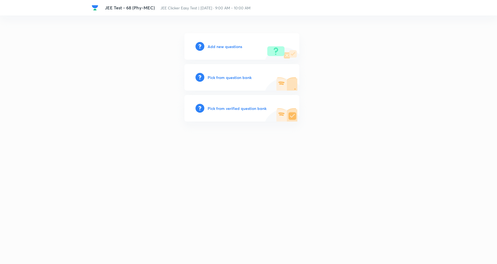
click at [227, 44] on h6 "Add new questions" at bounding box center [225, 47] width 35 height 6
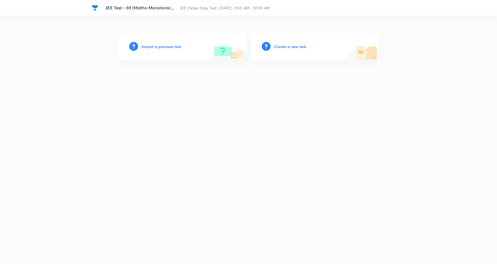
click at [292, 46] on h6 "Create a new test" at bounding box center [290, 47] width 32 height 6
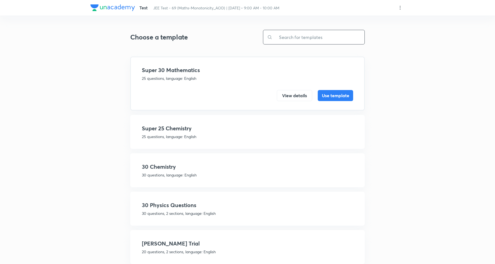
click at [307, 38] on input "text" at bounding box center [318, 37] width 92 height 14
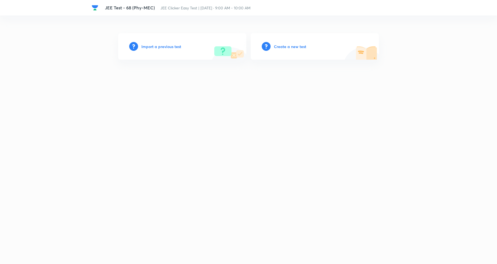
click at [287, 42] on div "Create a new test" at bounding box center [315, 46] width 128 height 27
click at [289, 48] on h6 "Create a new test" at bounding box center [290, 47] width 32 height 6
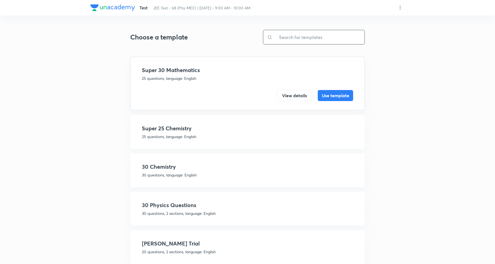
click at [310, 40] on input "text" at bounding box center [318, 37] width 92 height 14
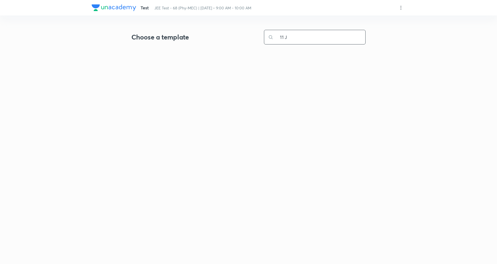
type input "11 J"
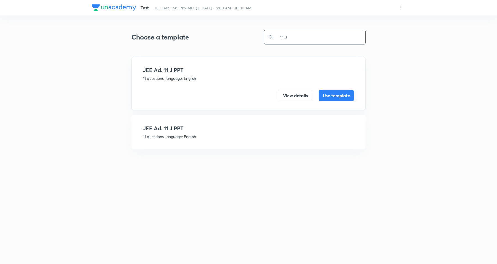
click at [191, 128] on h4 "JEE Ad. 11 J PPT" at bounding box center [248, 128] width 211 height 8
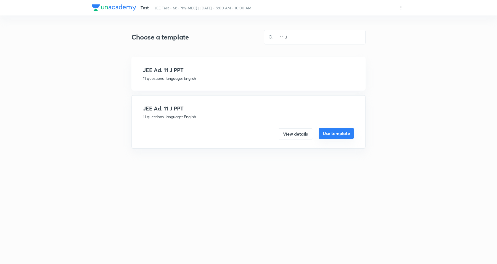
click at [322, 137] on button "Use template" at bounding box center [336, 133] width 35 height 11
click at [289, 131] on button "View details" at bounding box center [295, 133] width 35 height 11
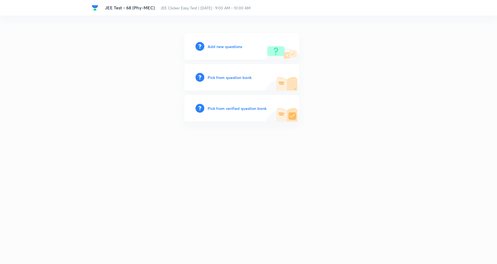
click at [224, 41] on div "Add new questions" at bounding box center [242, 46] width 115 height 27
click at [224, 44] on h6 "Add new questions" at bounding box center [225, 47] width 35 height 6
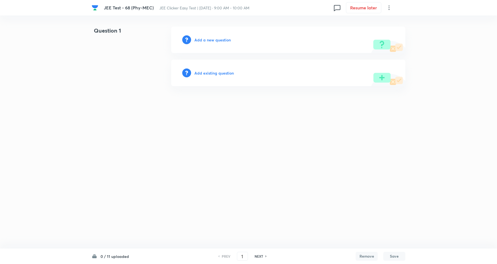
click at [389, 7] on icon at bounding box center [389, 7] width 7 height 7
click at [359, 33] on span "Choose new template" at bounding box center [362, 32] width 54 height 6
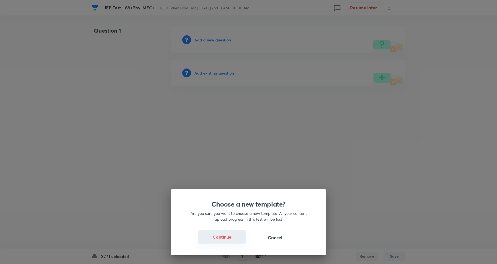
click at [220, 243] on button "Continue" at bounding box center [222, 236] width 49 height 13
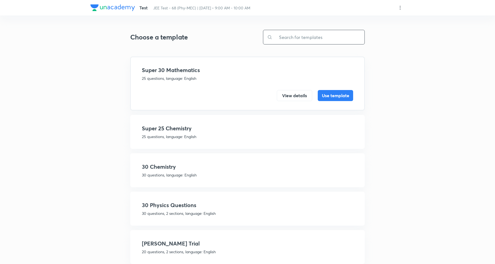
click at [319, 32] on input "text" at bounding box center [318, 37] width 92 height 14
paste input "WP9VE92MEP"
type input "WP9VE92MEP"
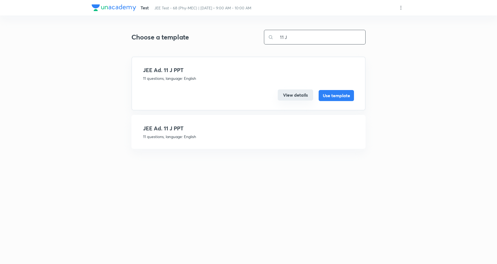
type input "11 J"
click at [288, 94] on button "View details" at bounding box center [295, 95] width 35 height 11
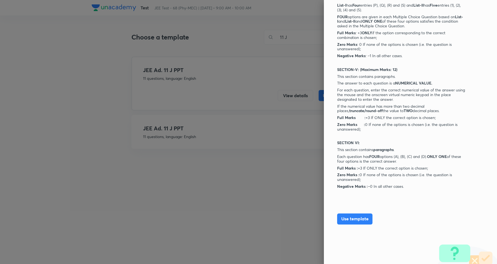
scroll to position [451, 0]
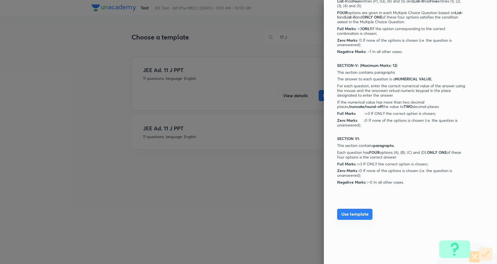
click at [345, 215] on button "Use template" at bounding box center [354, 214] width 35 height 11
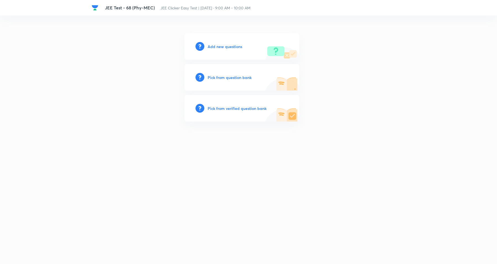
click at [238, 44] on h6 "Add new questions" at bounding box center [225, 47] width 35 height 6
drag, startPoint x: 238, startPoint y: 44, endPoint x: 240, endPoint y: 32, distance: 11.5
click at [238, 44] on h6 "Add new questions" at bounding box center [225, 47] width 35 height 6
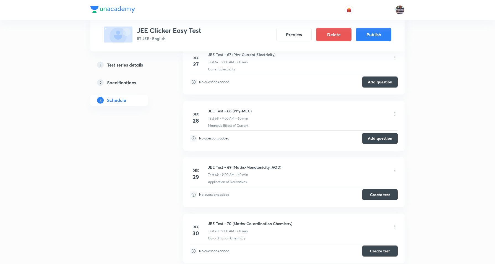
scroll to position [4018, 0]
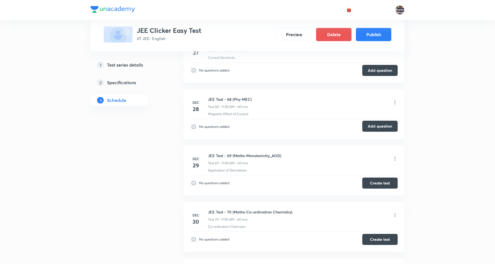
click at [375, 132] on button "Add question" at bounding box center [379, 126] width 35 height 11
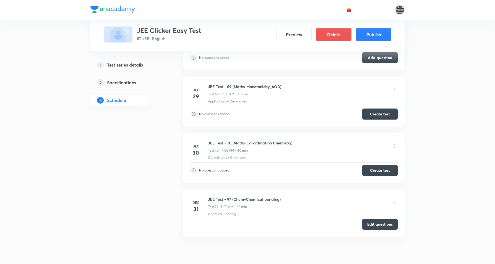
scroll to position [4052, 0]
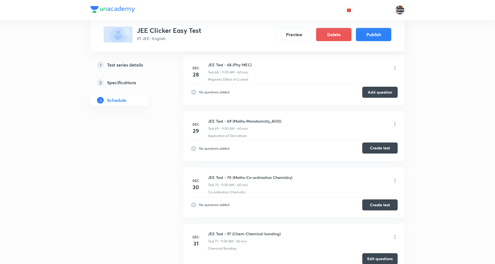
click at [381, 154] on button "Create test" at bounding box center [379, 148] width 35 height 11
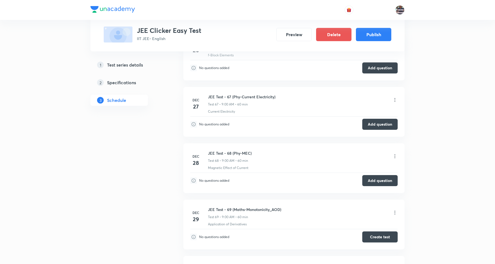
scroll to position [3949, 0]
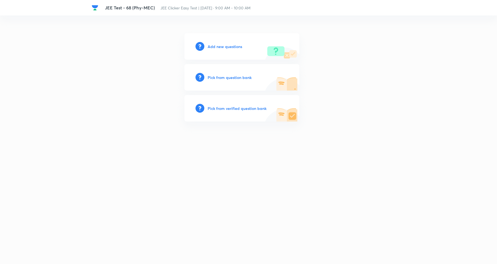
click at [216, 38] on div "Add new questions" at bounding box center [242, 46] width 115 height 27
click at [216, 45] on h6 "Add new questions" at bounding box center [225, 47] width 35 height 6
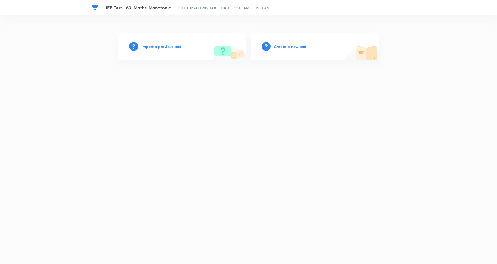
click at [276, 41] on div "Create a new test" at bounding box center [315, 46] width 128 height 27
click at [277, 44] on h6 "Create a new test" at bounding box center [290, 47] width 32 height 6
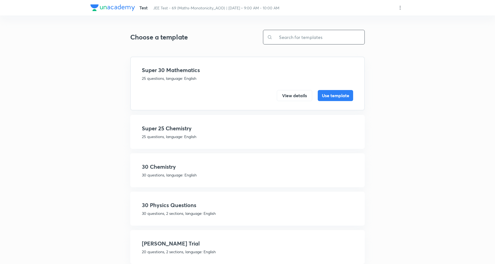
click at [319, 37] on input "text" at bounding box center [318, 37] width 92 height 14
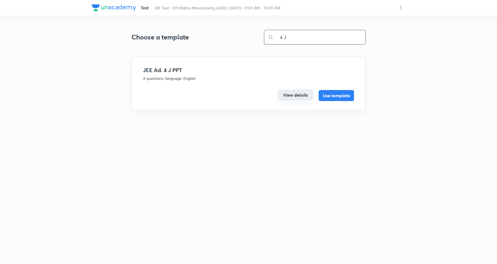
type input "4 J"
click at [299, 94] on button "View details" at bounding box center [295, 95] width 35 height 11
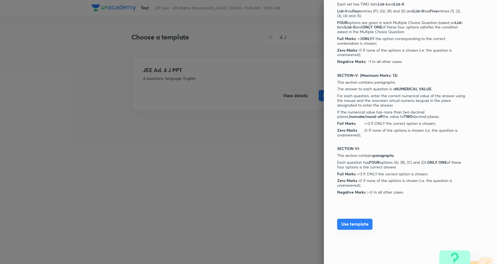
scroll to position [451, 0]
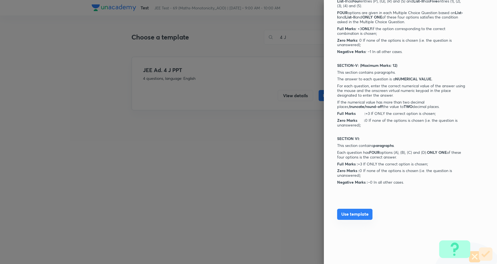
click at [354, 214] on button "Use template" at bounding box center [354, 214] width 35 height 11
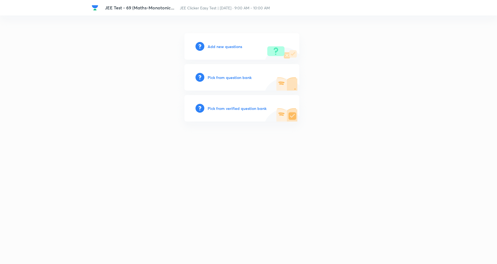
click at [231, 47] on h6 "Add new questions" at bounding box center [225, 47] width 35 height 6
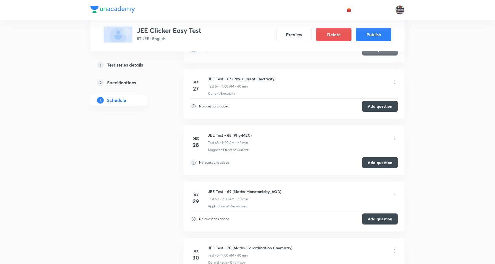
scroll to position [3983, 0]
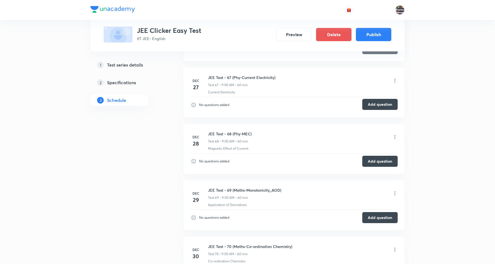
click at [379, 110] on button "Add question" at bounding box center [379, 104] width 35 height 11
click at [380, 166] on button "Add question" at bounding box center [379, 160] width 35 height 11
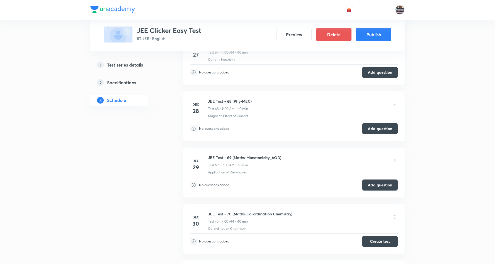
scroll to position [4087, 0]
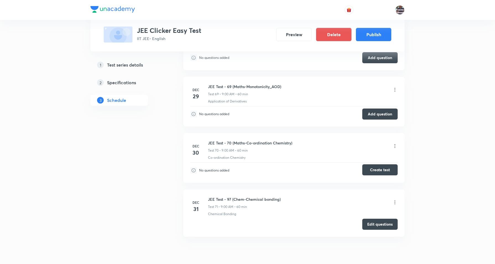
click at [390, 175] on button "Create test" at bounding box center [379, 169] width 35 height 11
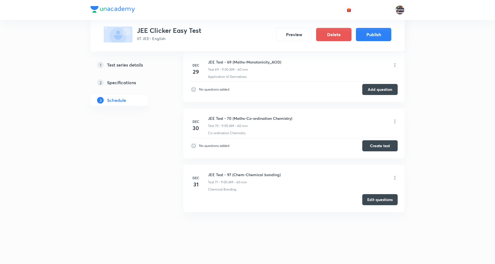
scroll to position [4122, 0]
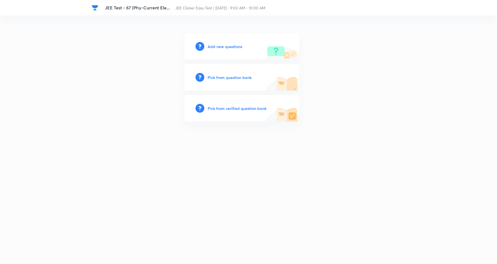
click at [234, 44] on h6 "Add new questions" at bounding box center [225, 47] width 35 height 6
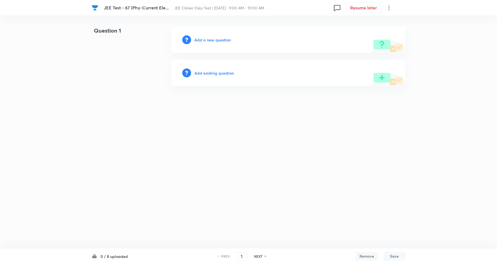
click at [390, 6] on icon at bounding box center [389, 8] width 1 height 4
click at [354, 20] on span "View details" at bounding box center [362, 22] width 54 height 6
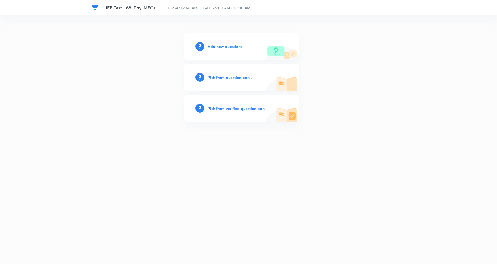
click at [234, 48] on h6 "Add new questions" at bounding box center [225, 47] width 35 height 6
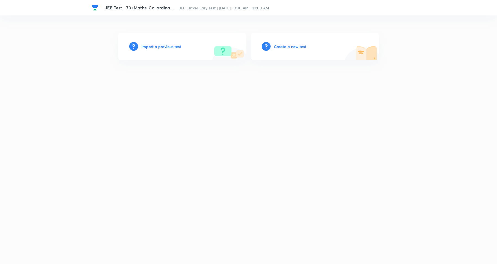
click at [288, 46] on h6 "Create a new test" at bounding box center [290, 47] width 32 height 6
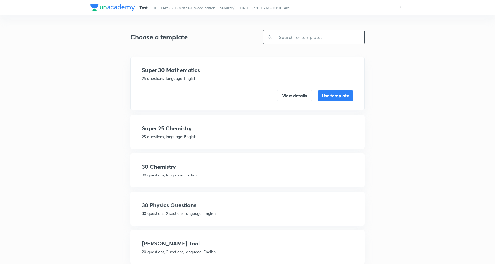
drag, startPoint x: 299, startPoint y: 42, endPoint x: 291, endPoint y: 39, distance: 8.9
click at [298, 39] on input "text" at bounding box center [318, 37] width 92 height 14
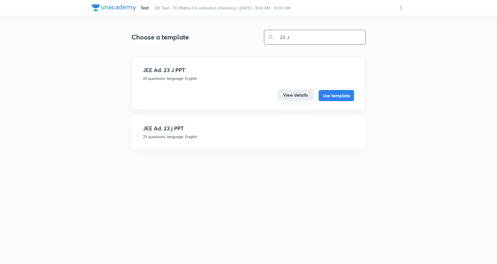
type input "23. J"
click at [298, 91] on button "View details" at bounding box center [295, 95] width 35 height 11
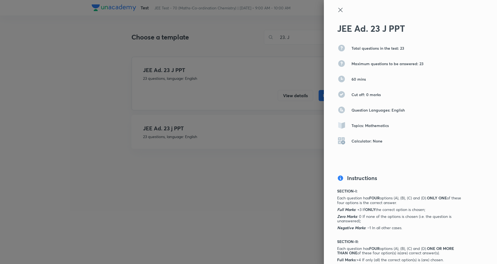
click at [339, 11] on div at bounding box center [401, 15] width 128 height 17
click at [337, 9] on icon at bounding box center [340, 10] width 7 height 7
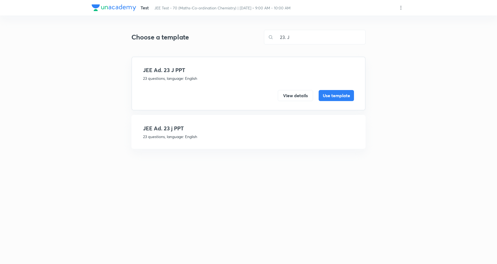
click at [190, 127] on h4 "JEE Ad. 23 j PPT" at bounding box center [248, 128] width 211 height 8
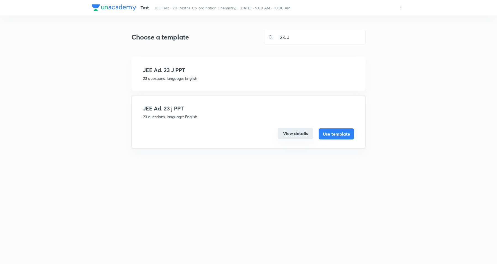
click at [304, 130] on button "View details" at bounding box center [295, 133] width 35 height 11
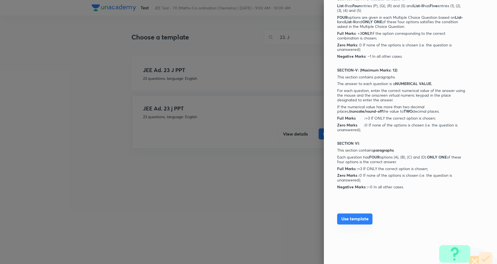
scroll to position [451, 0]
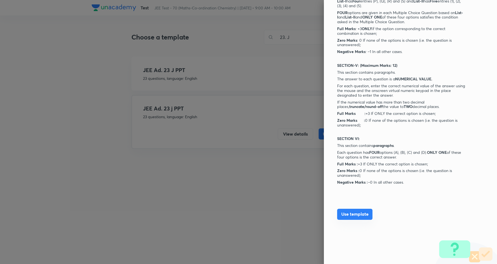
click at [348, 213] on button "Use template" at bounding box center [354, 214] width 35 height 11
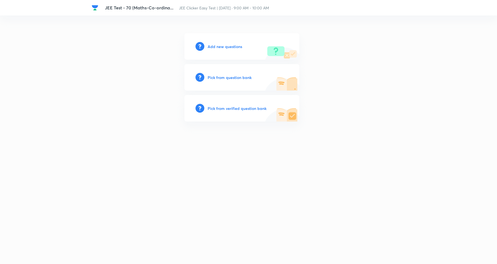
click at [233, 42] on div "Add new questions" at bounding box center [242, 46] width 115 height 27
drag, startPoint x: 233, startPoint y: 46, endPoint x: 370, endPoint y: 6, distance: 142.5
click at [234, 46] on h6 "Add new questions" at bounding box center [225, 47] width 35 height 6
